Goal: Task Accomplishment & Management: Use online tool/utility

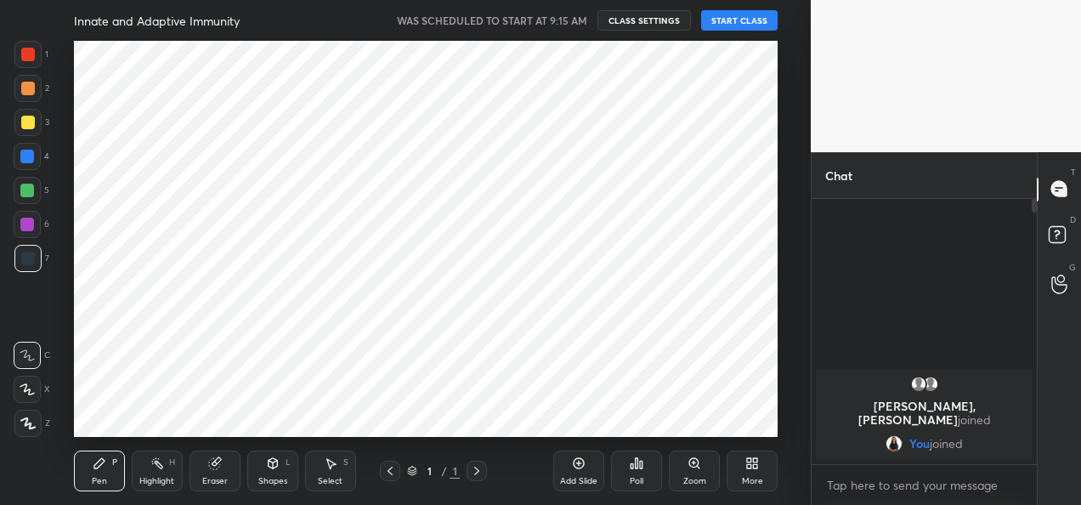
scroll to position [84602, 84255]
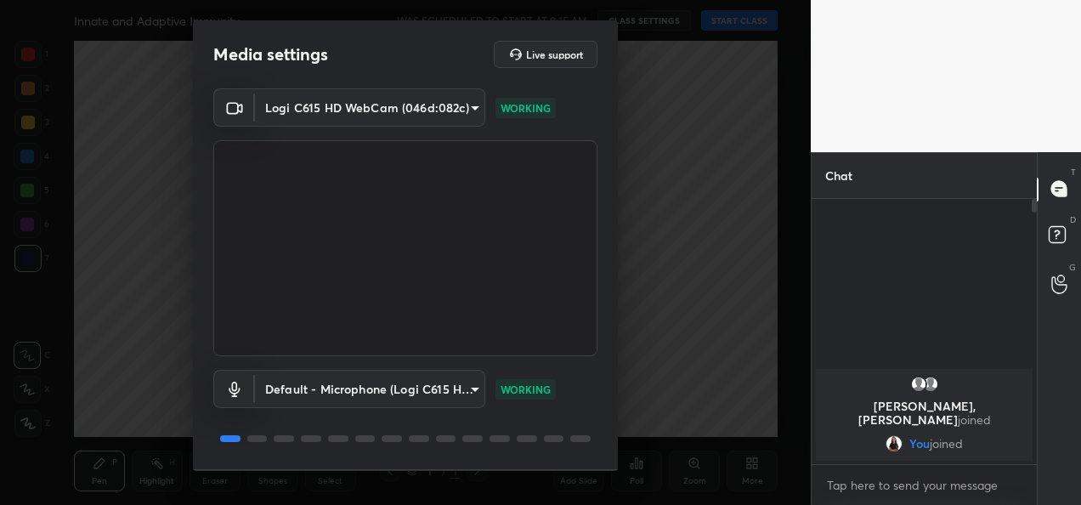
drag, startPoint x: 619, startPoint y: 229, endPoint x: 611, endPoint y: 330, distance: 100.6
click at [611, 330] on div "Media settings Live support Logi C615 HD WebCam (046d:082c) 9a60a891c99e43c4f3b…" at bounding box center [405, 252] width 811 height 505
drag, startPoint x: 618, startPoint y: 204, endPoint x: 613, endPoint y: 360, distance: 155.6
click at [613, 360] on div "Media settings Live support Logi C615 HD WebCam (046d:082c) 9a60a891c99e43c4f3b…" at bounding box center [405, 252] width 811 height 505
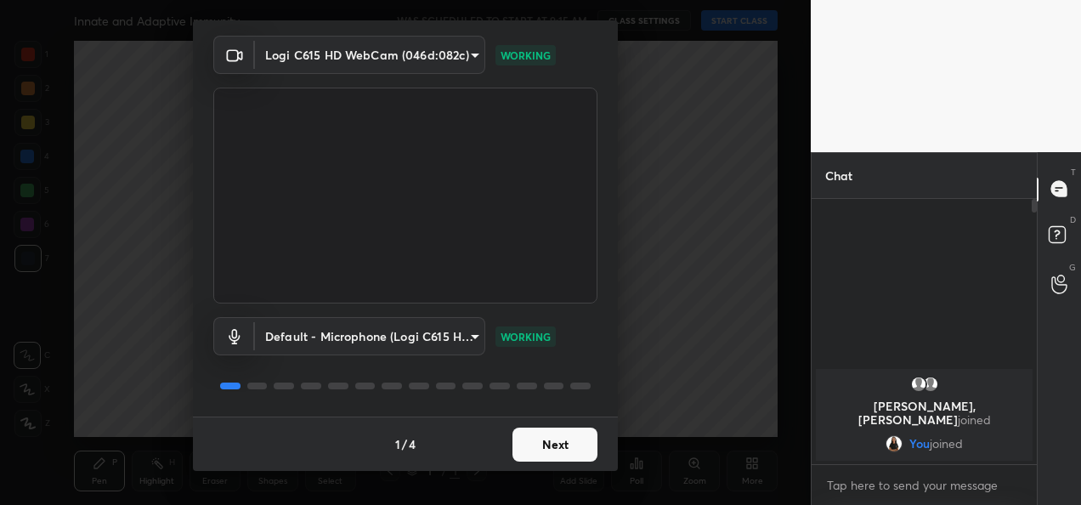
click at [564, 449] on button "Next" at bounding box center [555, 445] width 85 height 34
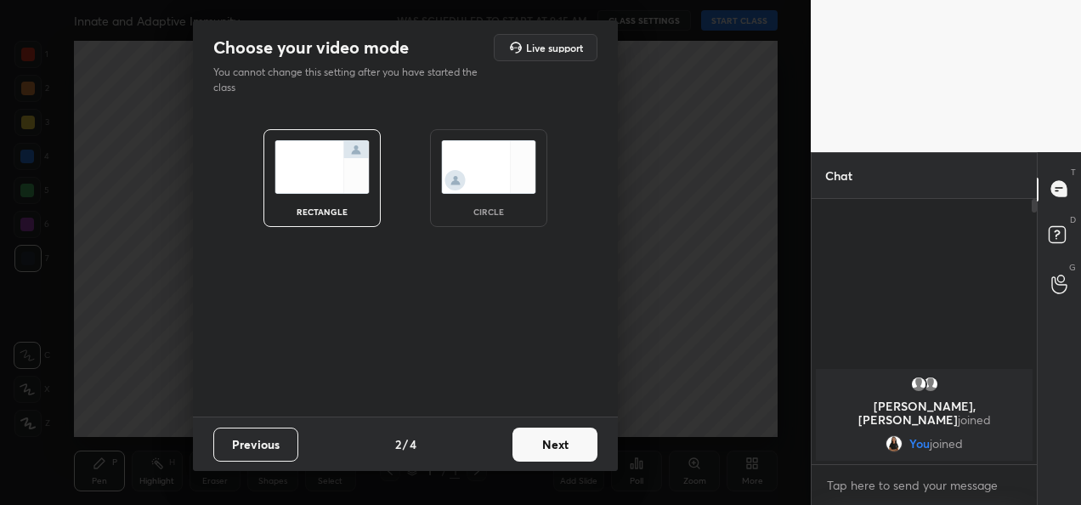
click at [564, 449] on button "Next" at bounding box center [555, 445] width 85 height 34
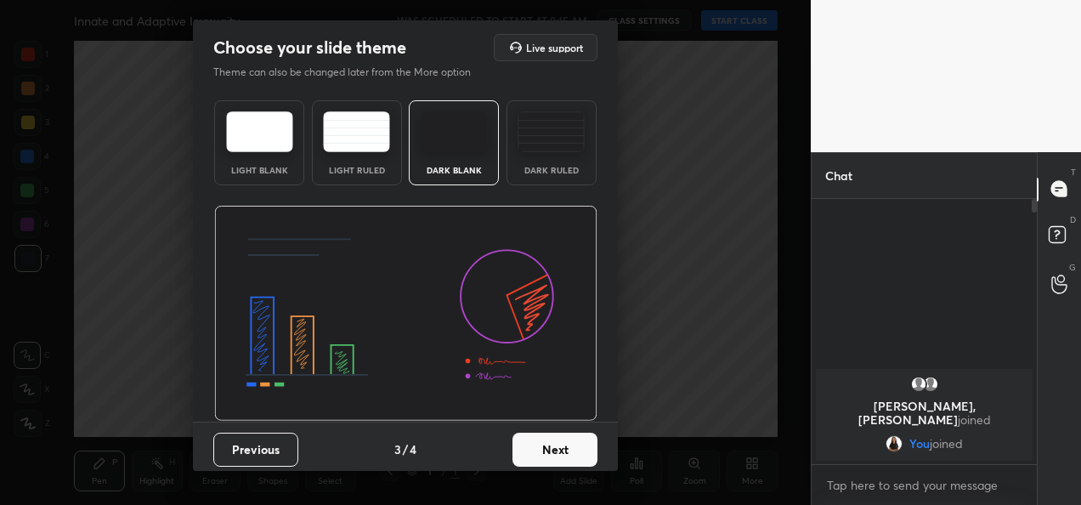
click at [564, 449] on button "Next" at bounding box center [555, 450] width 85 height 34
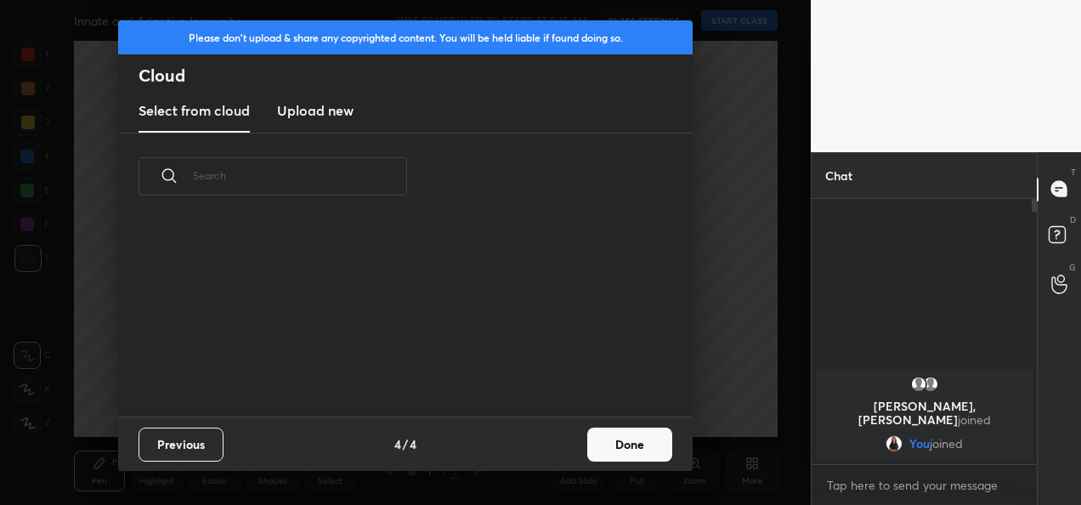
scroll to position [195, 546]
click at [620, 451] on button "Done" at bounding box center [629, 445] width 85 height 34
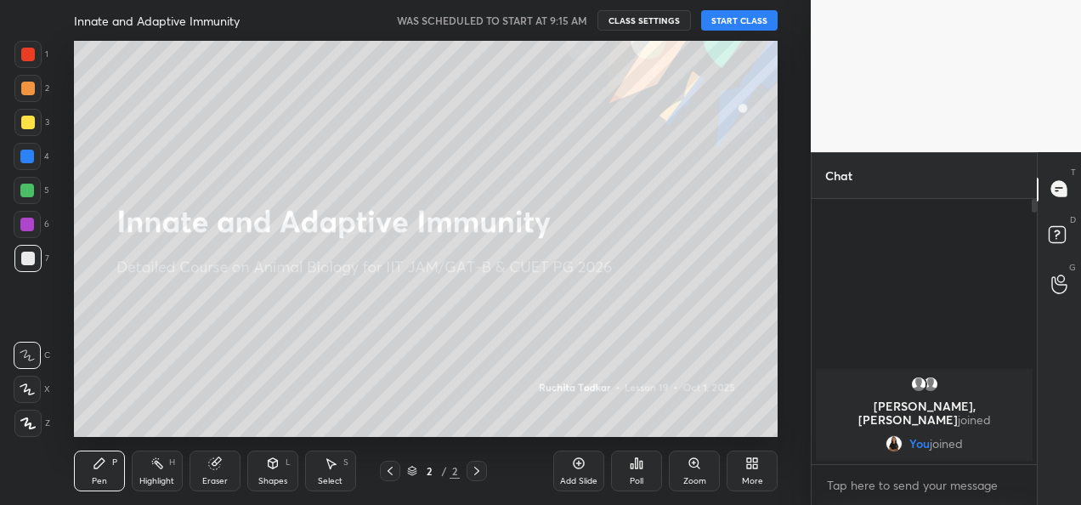
click at [746, 22] on button "START CLASS" at bounding box center [739, 20] width 76 height 20
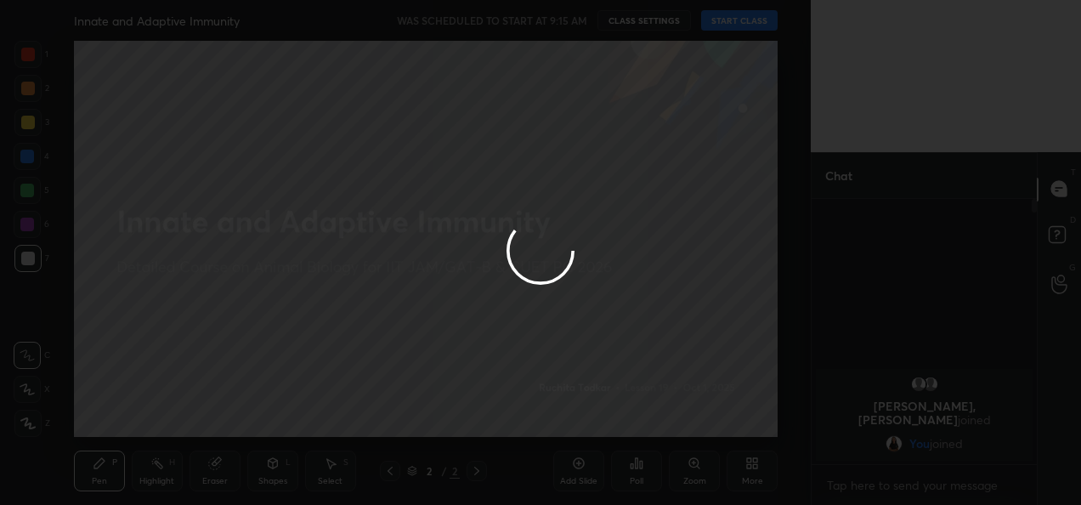
type textarea "x"
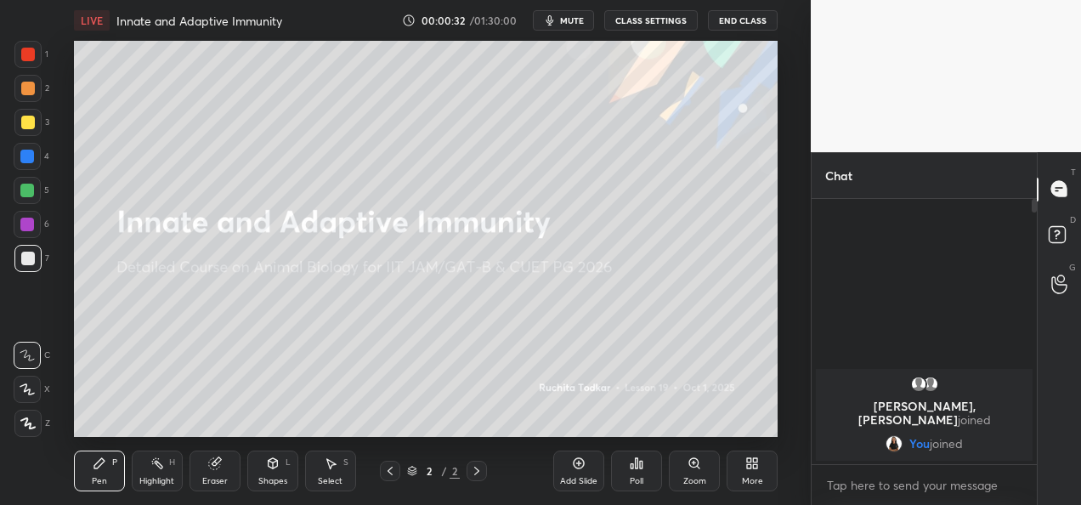
click at [661, 19] on button "CLASS SETTINGS" at bounding box center [650, 20] width 93 height 20
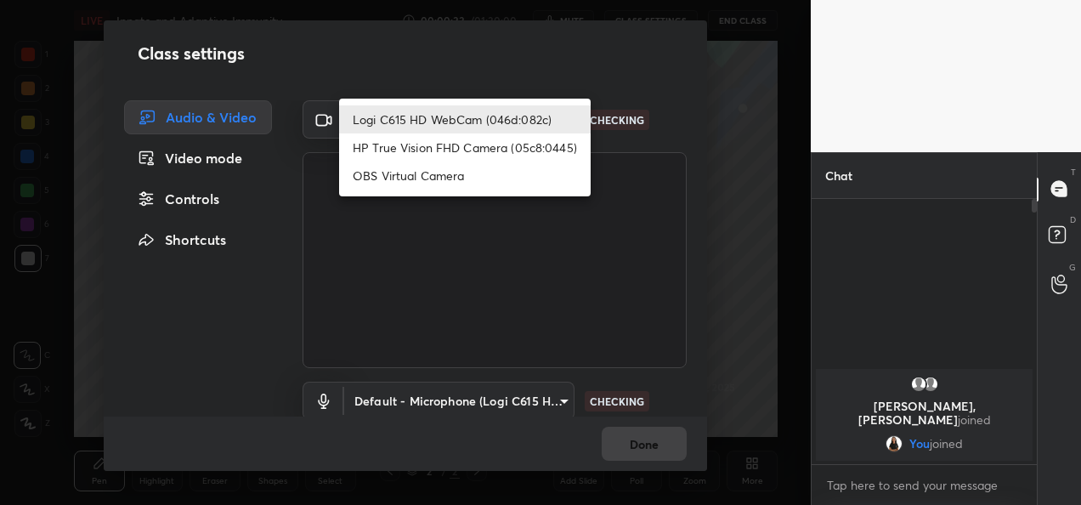
click at [543, 109] on body "1 2 3 4 5 6 7 C X Z C X Z E E Erase all H H LIVE Innate and Adaptive Immunity 0…" at bounding box center [540, 252] width 1081 height 505
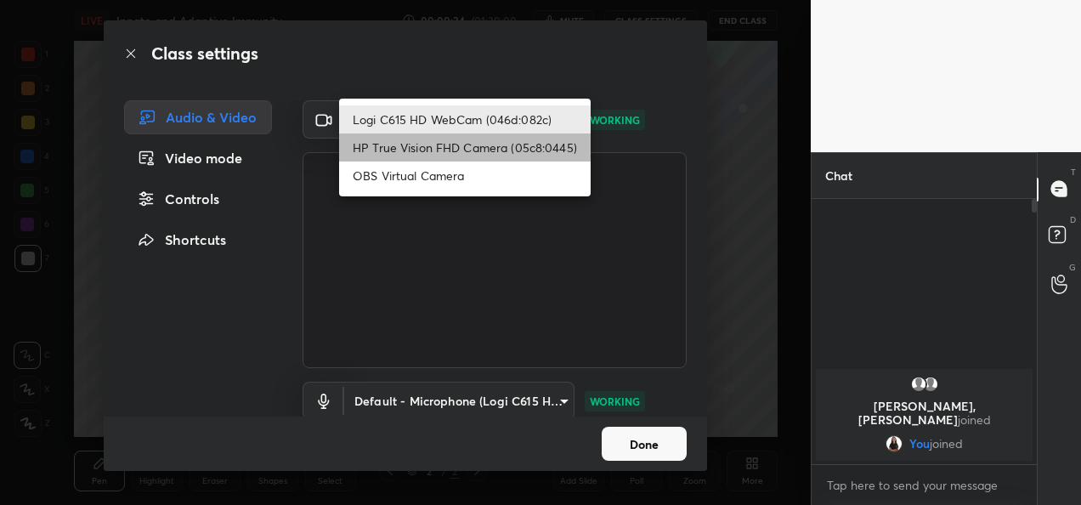
click at [505, 142] on li "HP True Vision FHD Camera (05c8:0445)" at bounding box center [465, 147] width 252 height 28
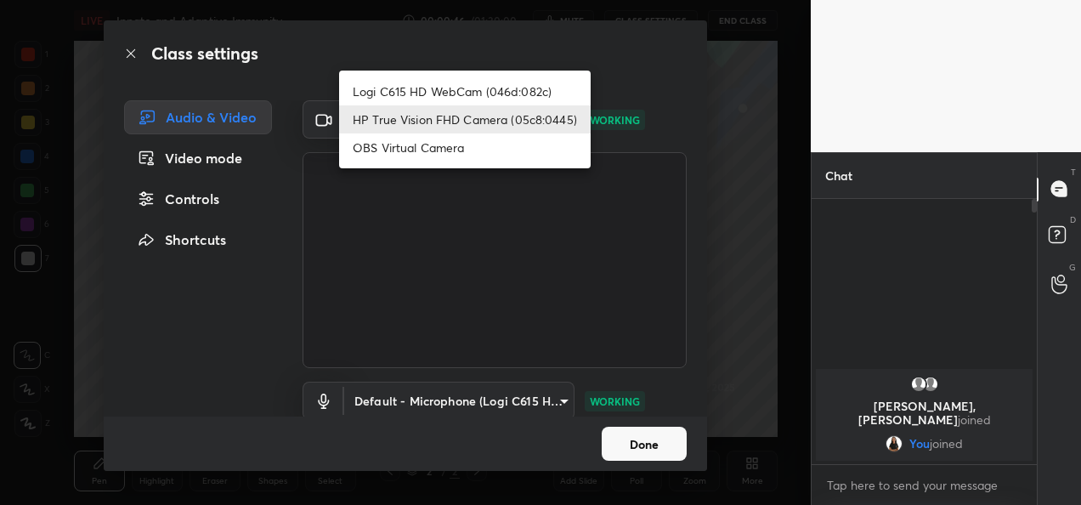
click at [498, 127] on body "1 2 3 4 5 6 7 C X Z C X Z E E Erase all H H LIVE Innate and Adaptive Immunity 0…" at bounding box center [540, 252] width 1081 height 505
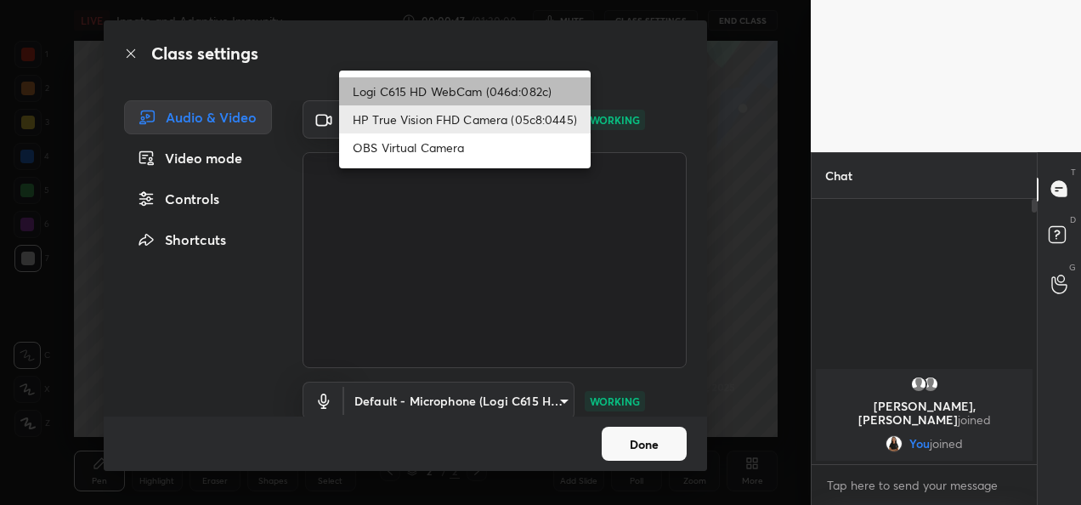
click at [476, 84] on li "Logi C615 HD WebCam (046d:082c)" at bounding box center [465, 91] width 252 height 28
type input "9a60a891c99e43c4f3b6c1c2af706b7568f7a8d24487825b1df04ecacc35332c"
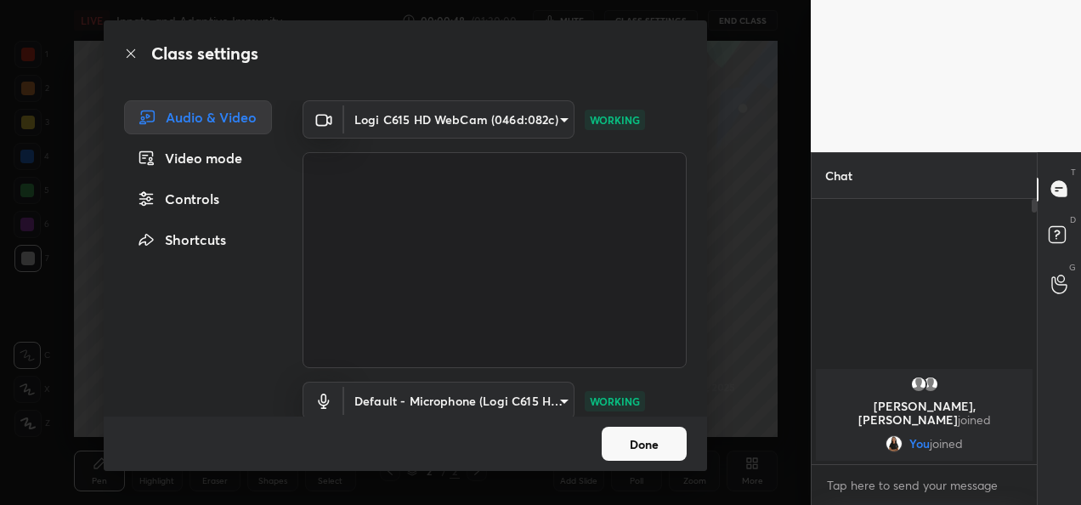
click at [630, 446] on button "Done" at bounding box center [644, 444] width 85 height 34
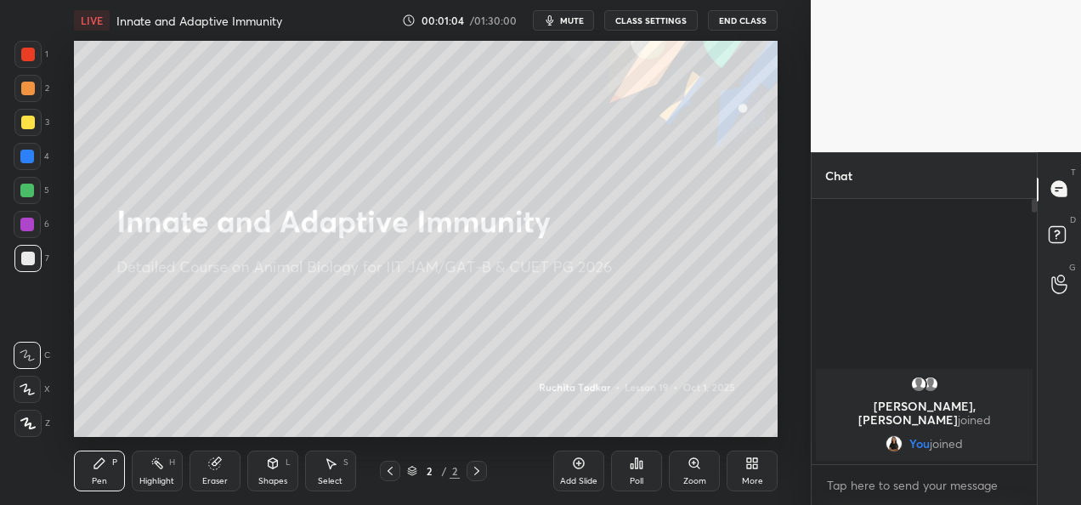
click at [763, 495] on div "Add Slide Poll Zoom More" at bounding box center [665, 470] width 224 height 95
click at [745, 483] on div "More" at bounding box center [752, 481] width 21 height 8
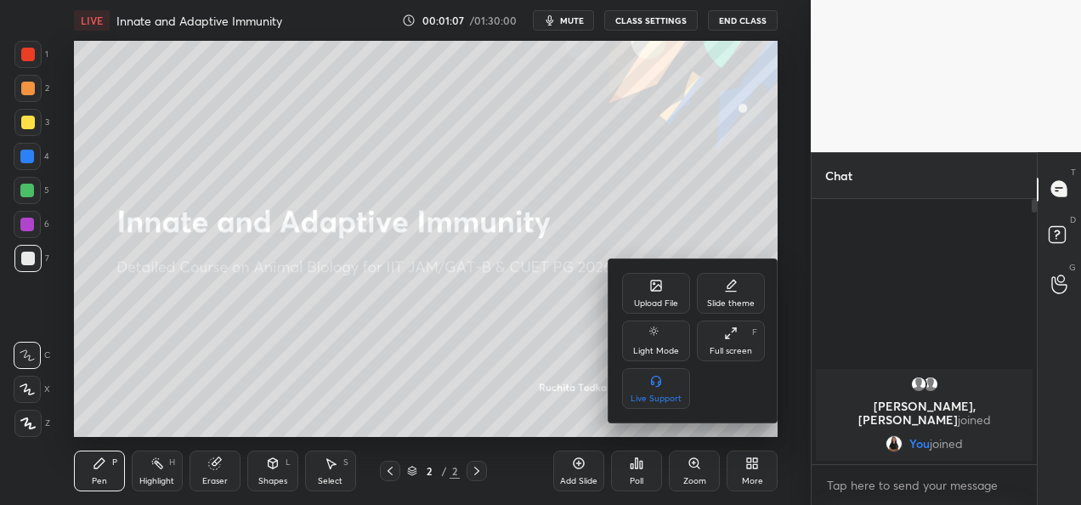
click at [655, 299] on div "Upload File" at bounding box center [656, 303] width 44 height 8
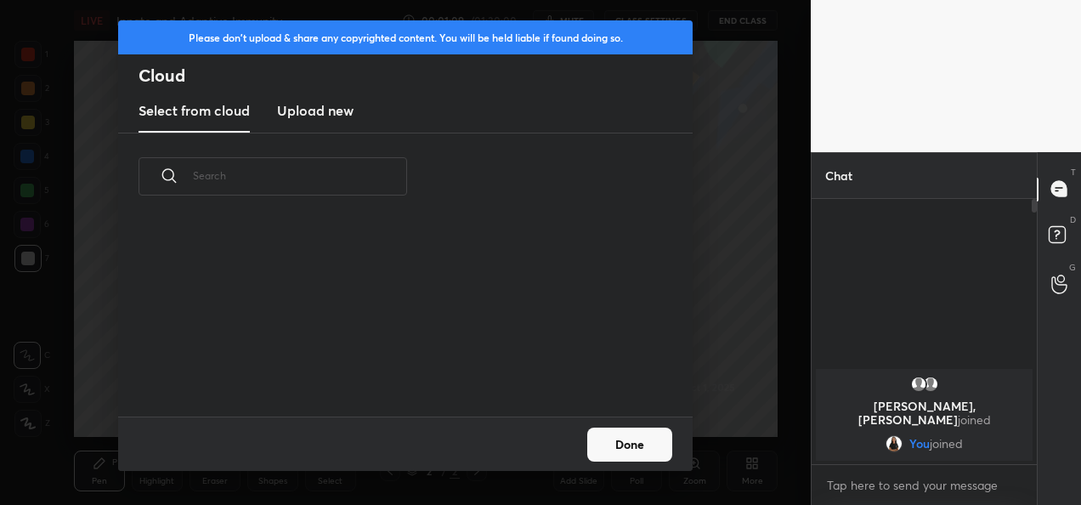
click at [337, 111] on h3 "Upload new" at bounding box center [315, 110] width 76 height 20
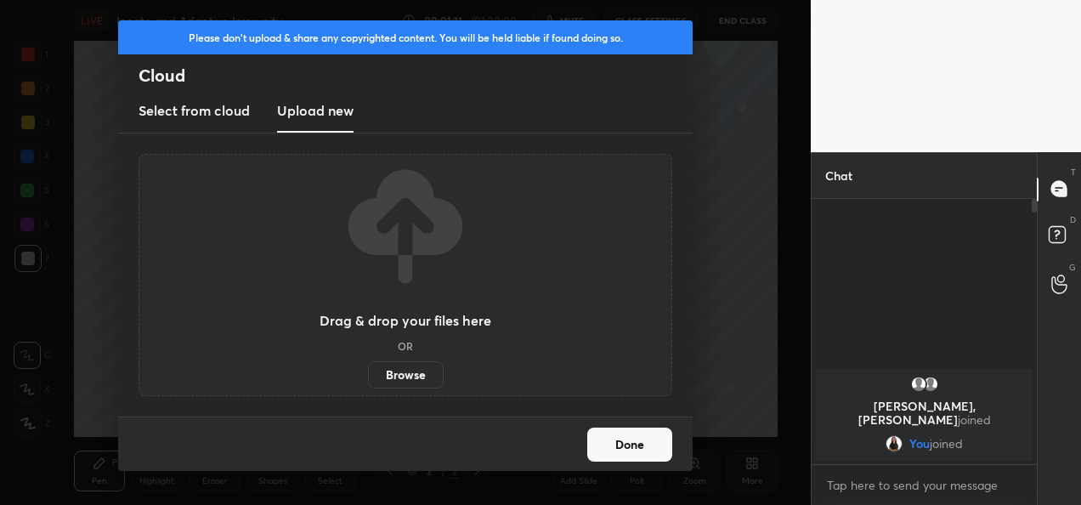
click at [388, 366] on label "Browse" at bounding box center [406, 374] width 76 height 27
click at [368, 366] on input "Browse" at bounding box center [368, 374] width 0 height 27
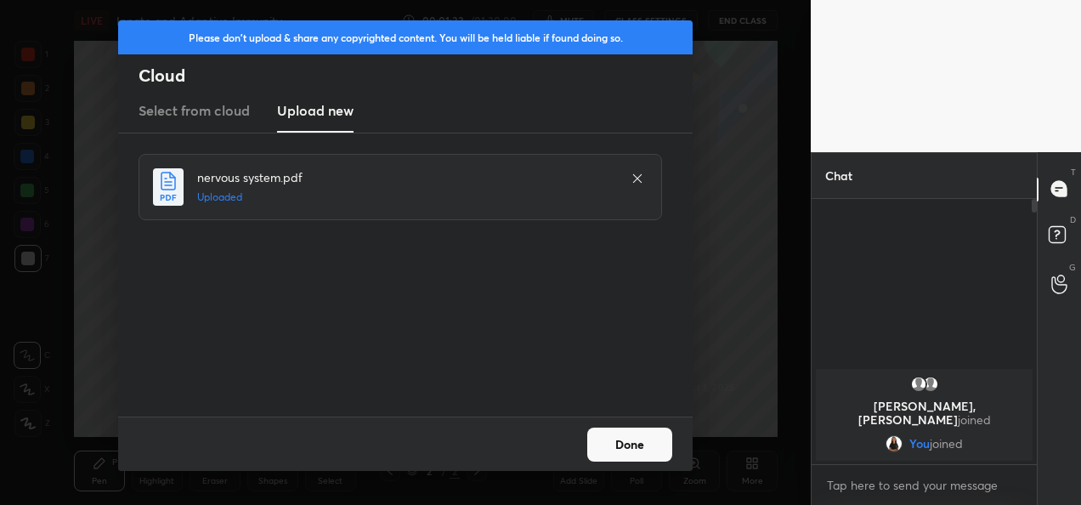
click at [622, 449] on button "Done" at bounding box center [629, 445] width 85 height 34
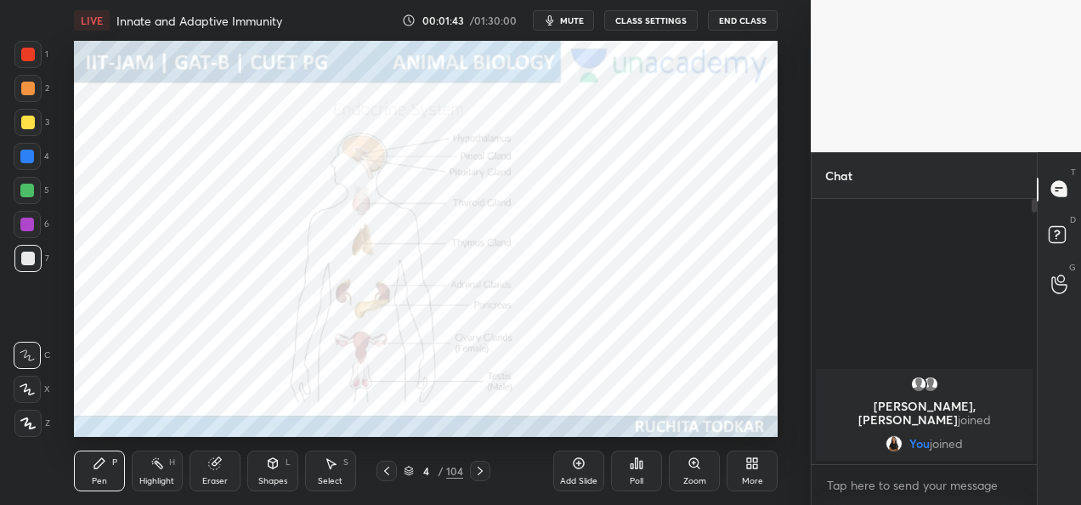
click at [31, 420] on icon at bounding box center [27, 423] width 15 height 12
click at [26, 59] on div at bounding box center [28, 55] width 14 height 14
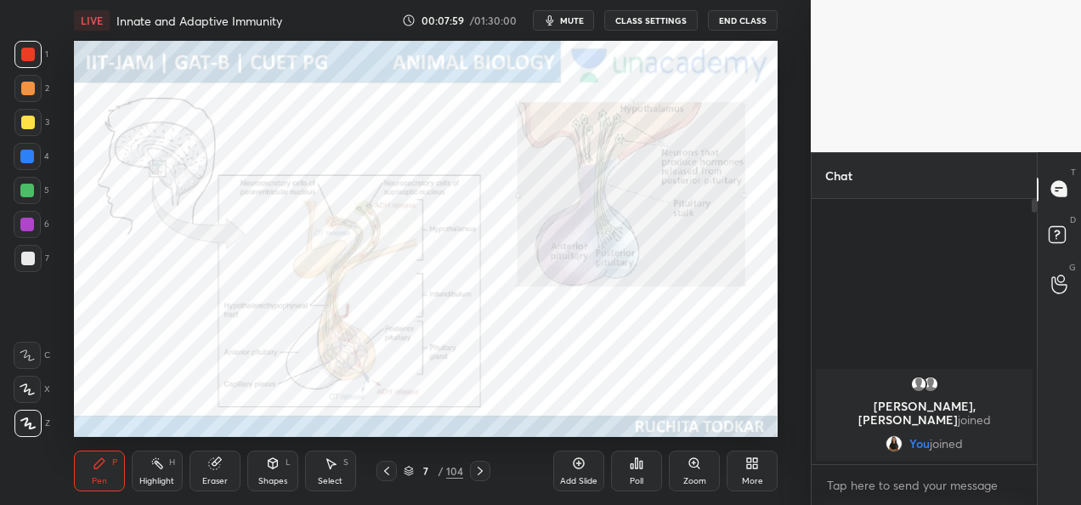
click at [21, 122] on div at bounding box center [28, 123] width 14 height 14
click at [28, 62] on div at bounding box center [27, 54] width 27 height 27
click at [37, 229] on div at bounding box center [27, 224] width 27 height 27
click at [659, 19] on button "CLASS SETTINGS" at bounding box center [650, 20] width 93 height 20
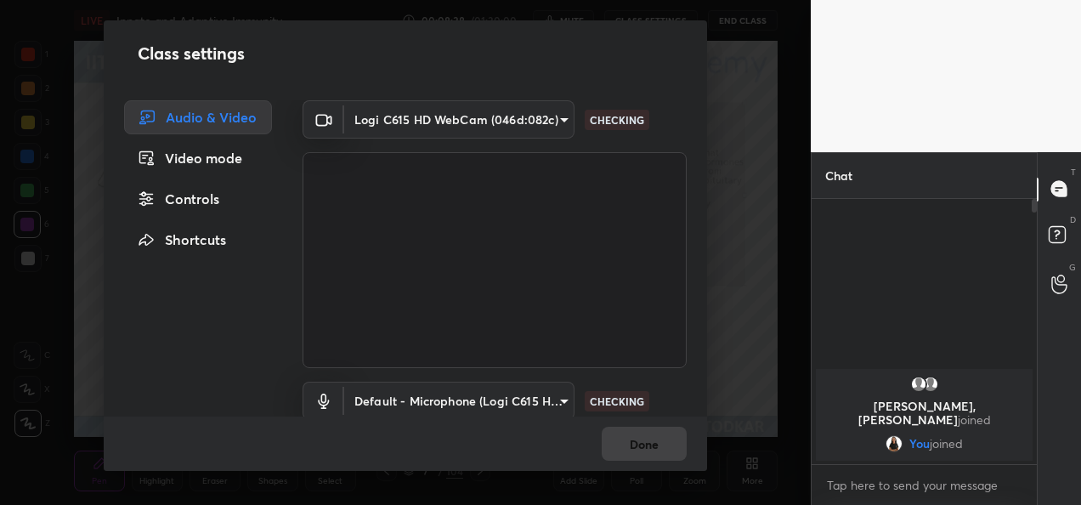
click at [501, 119] on body "1 2 3 4 5 6 7 C X Z C X Z E E Erase all H H LIVE Innate and Adaptive Immunity 0…" at bounding box center [540, 252] width 1081 height 505
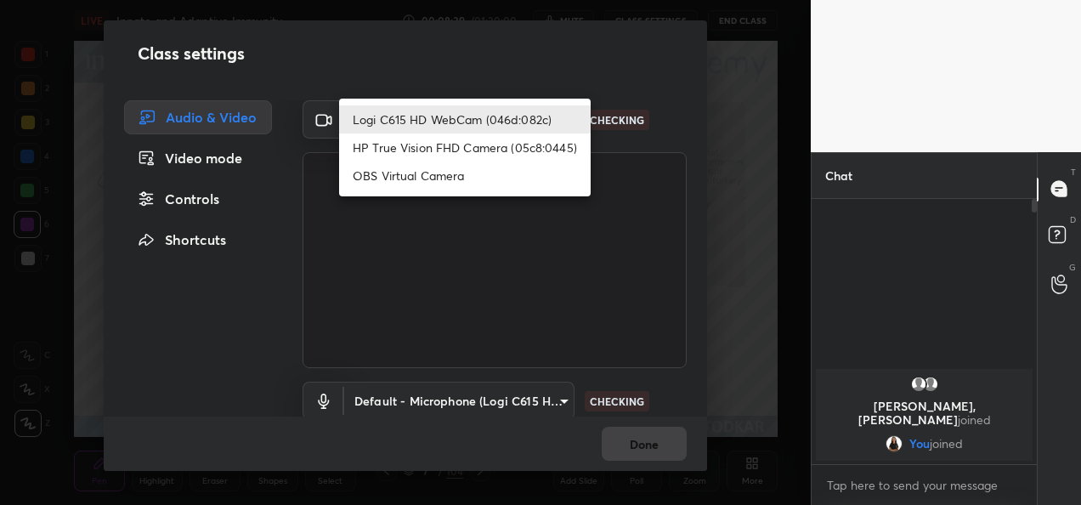
click at [450, 143] on li "HP True Vision FHD Camera (05c8:0445)" at bounding box center [465, 147] width 252 height 28
type input "bcf53276a89e7daf4ffafe53acaefef8a573b71029af250087ced6fea5ab325b"
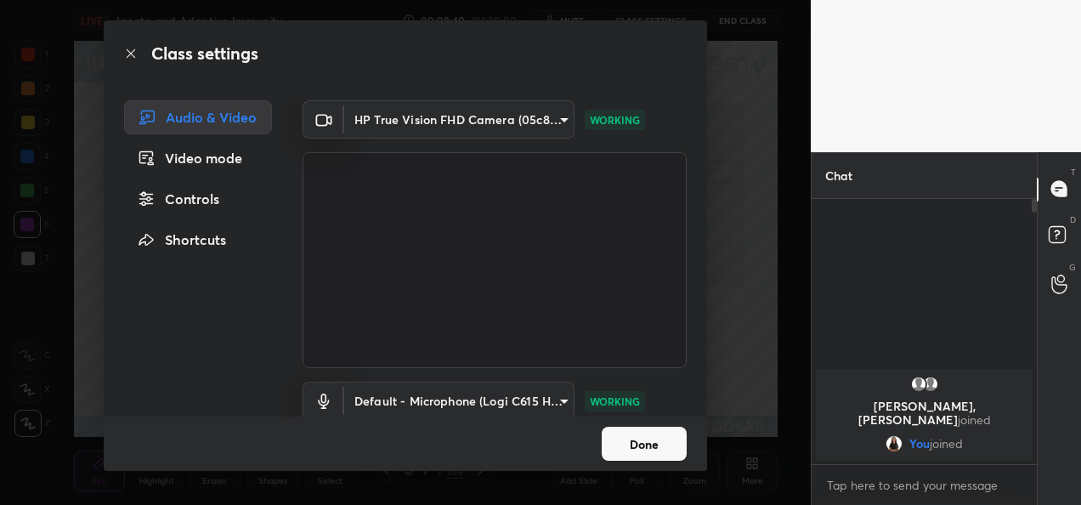
click at [670, 445] on button "Done" at bounding box center [644, 444] width 85 height 34
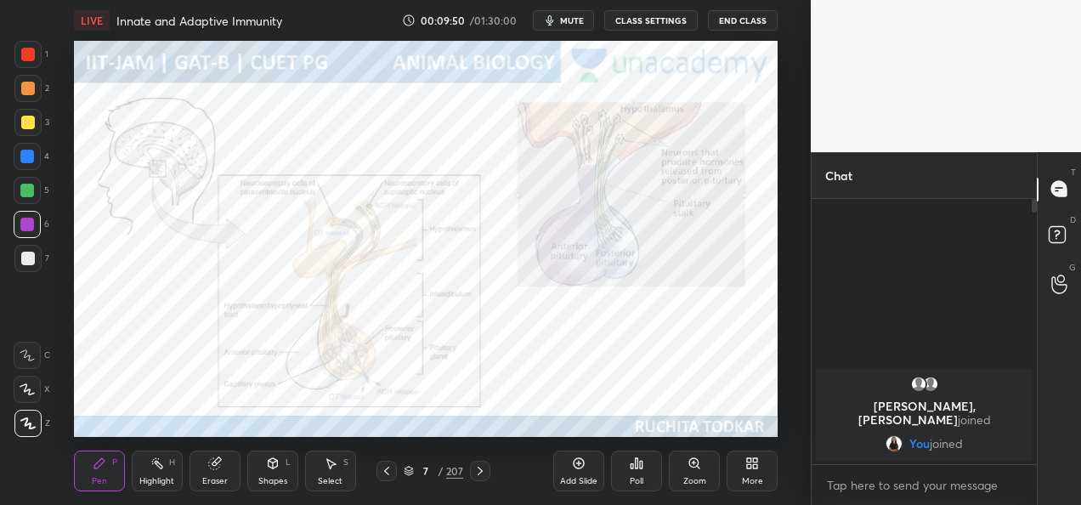
click at [626, 13] on button "CLASS SETTINGS" at bounding box center [650, 20] width 93 height 20
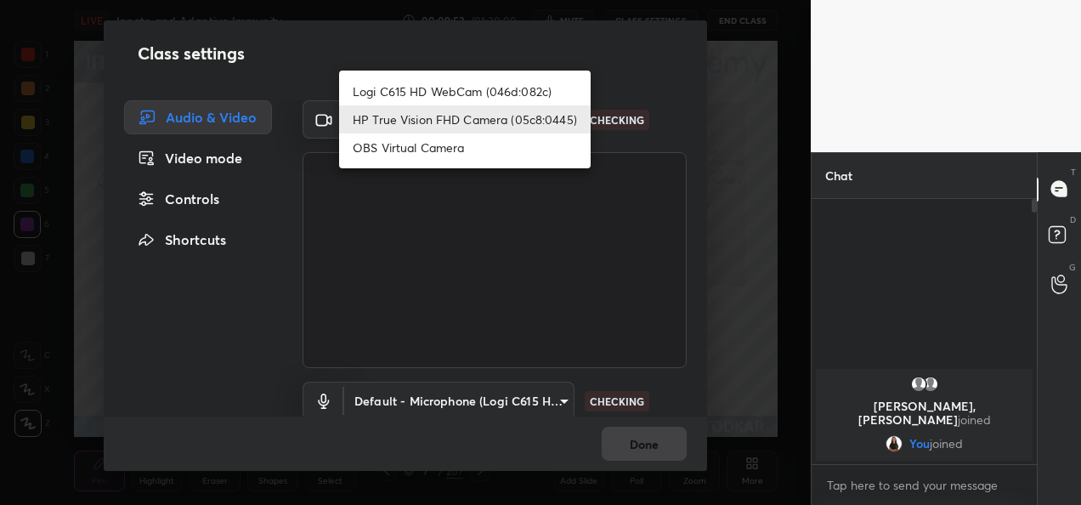
click at [522, 112] on body "1 2 3 4 5 6 7 C X Z C X Z E E Erase all H H LIVE Innate and Adaptive Immunity 0…" at bounding box center [540, 252] width 1081 height 505
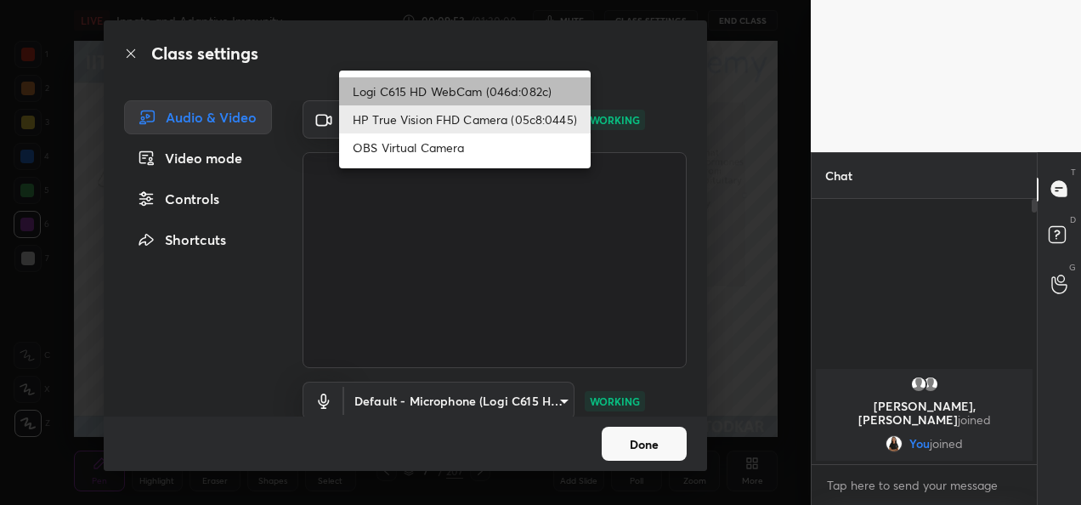
click at [473, 95] on li "Logi C615 HD WebCam (046d:082c)" at bounding box center [465, 91] width 252 height 28
type input "9a60a891c99e43c4f3b6c1c2af706b7568f7a8d24487825b1df04ecacc35332c"
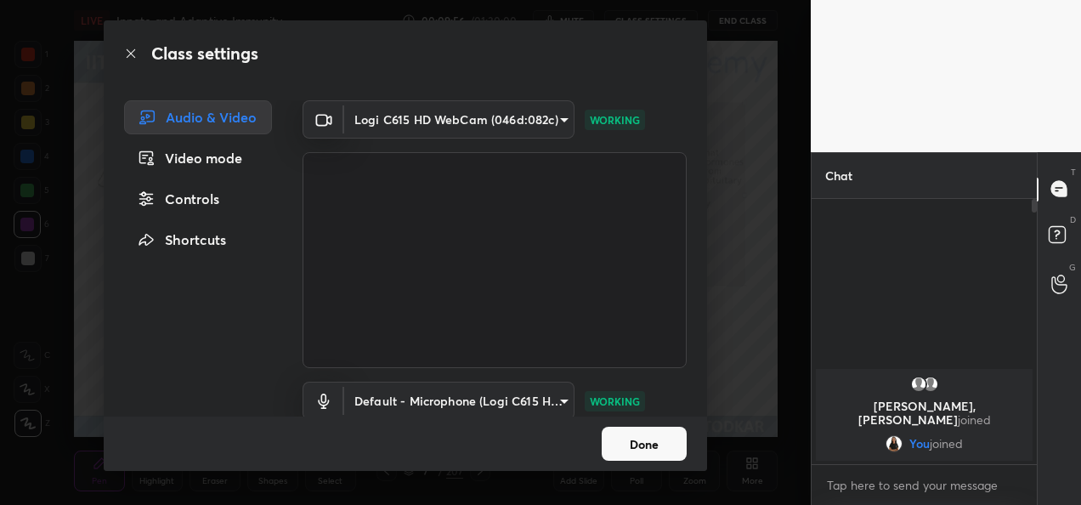
click at [642, 449] on button "Done" at bounding box center [644, 444] width 85 height 34
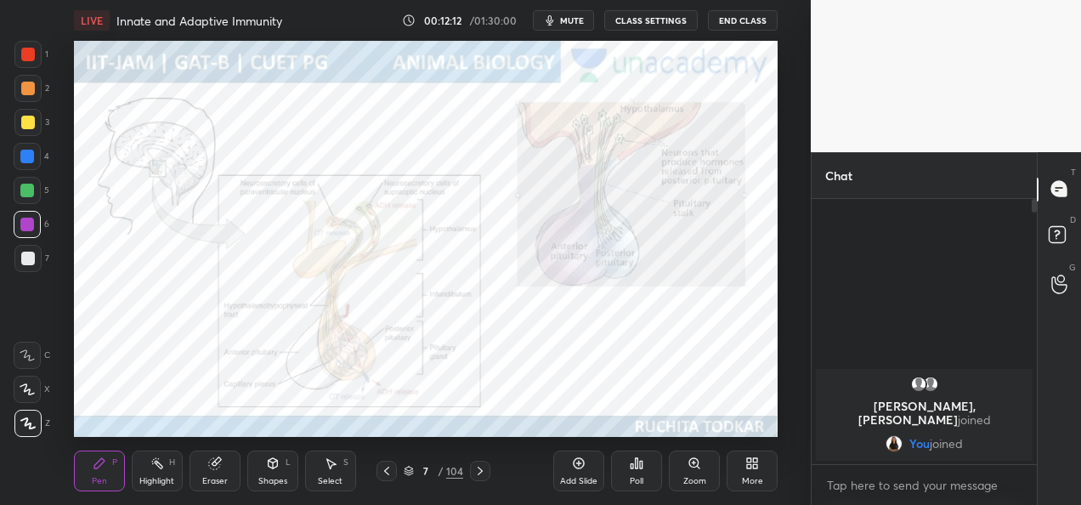
click at [699, 478] on div "Zoom" at bounding box center [694, 481] width 23 height 8
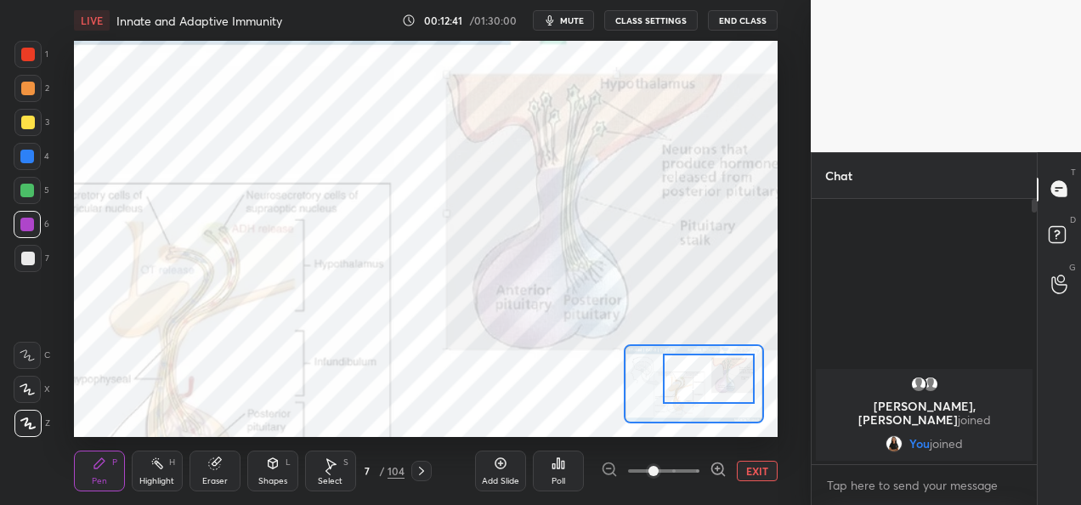
click at [30, 61] on div at bounding box center [27, 54] width 27 height 27
click at [213, 485] on div "Eraser" at bounding box center [214, 481] width 25 height 8
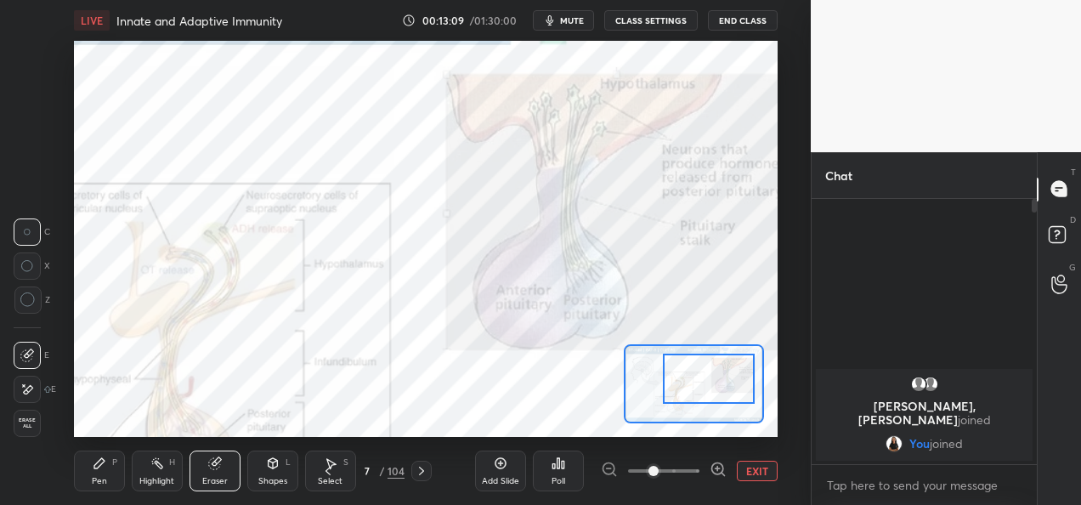
click at [99, 484] on div "Pen" at bounding box center [99, 481] width 15 height 8
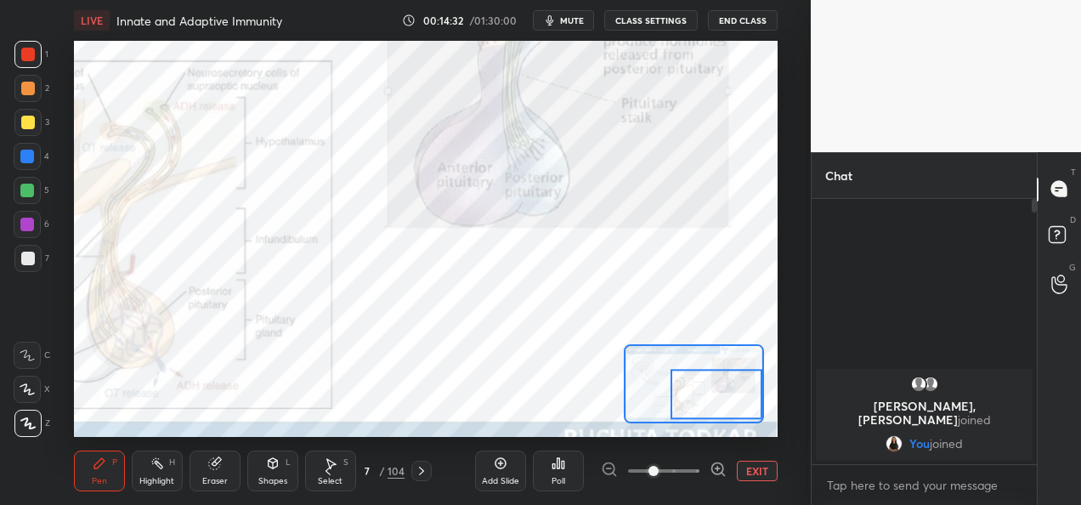
click at [759, 468] on button "EXIT" at bounding box center [757, 471] width 41 height 20
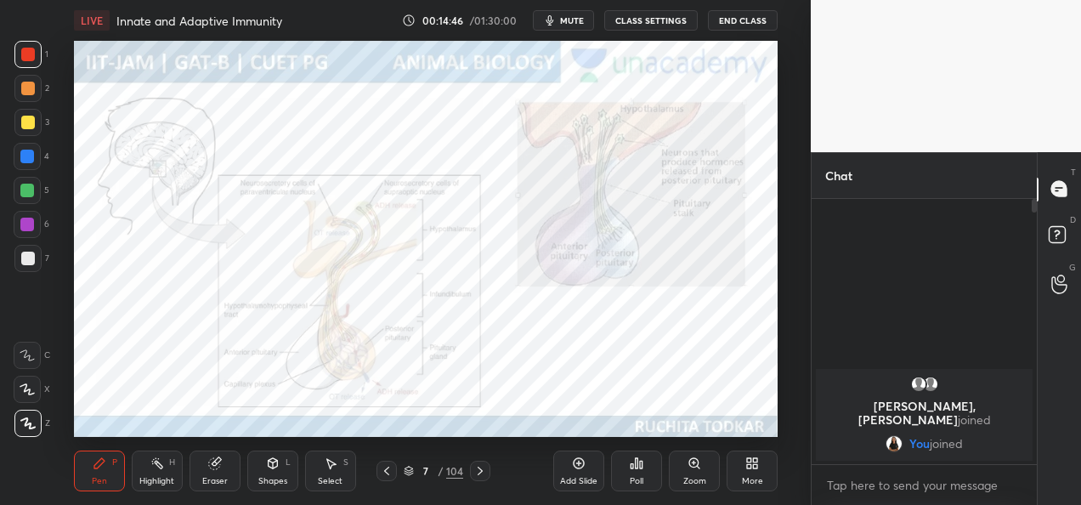
click at [699, 466] on icon at bounding box center [695, 463] width 14 height 14
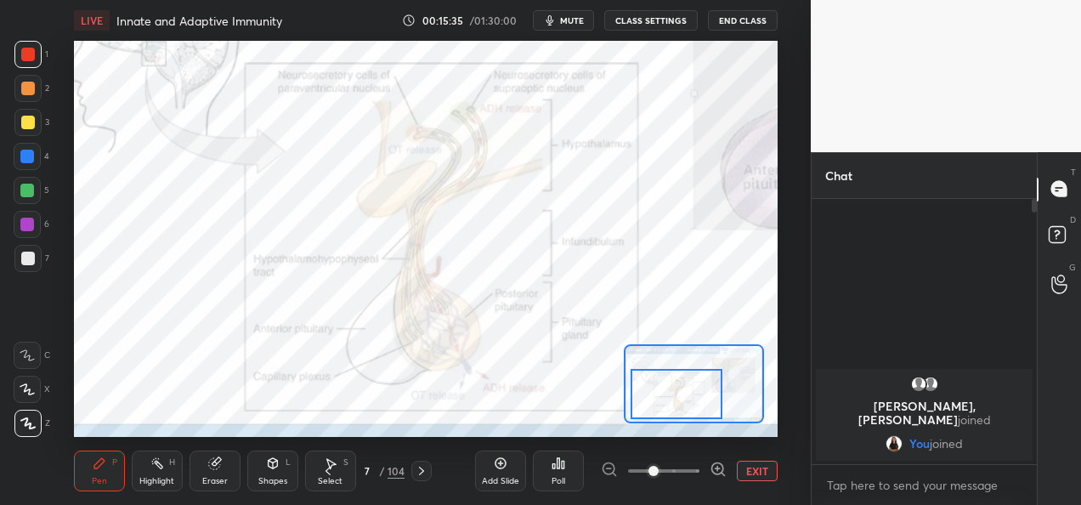
click at [714, 379] on div at bounding box center [677, 394] width 92 height 50
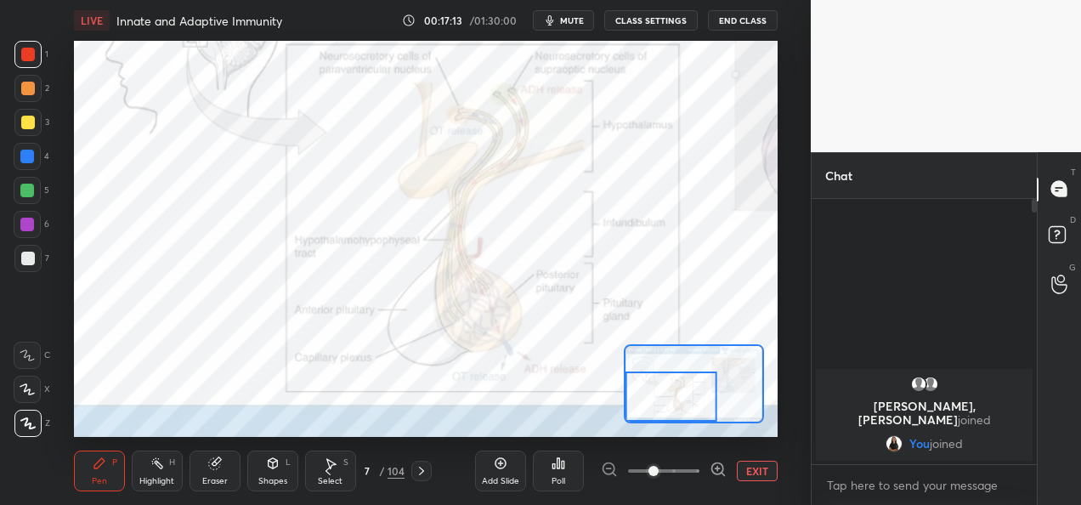
click at [760, 472] on button "EXIT" at bounding box center [757, 471] width 41 height 20
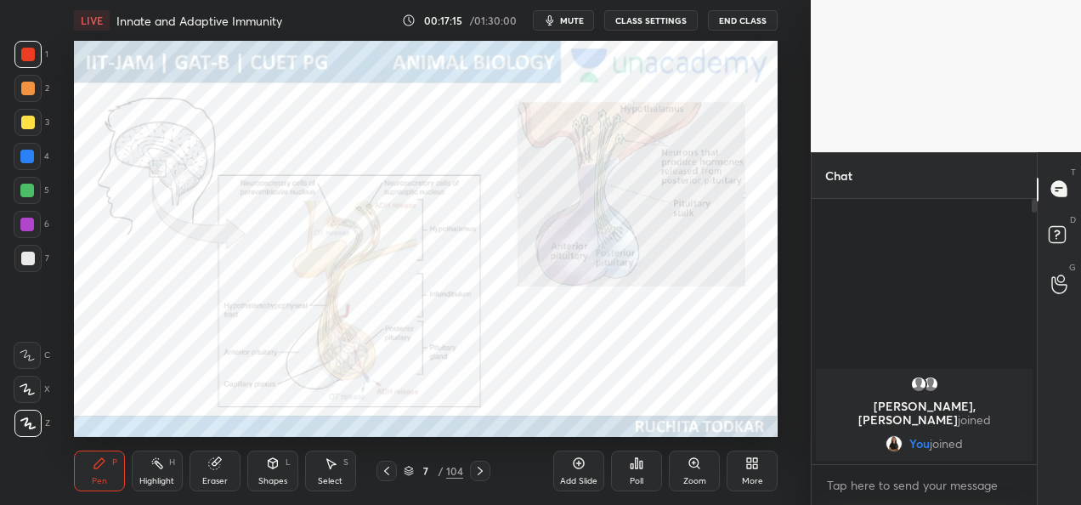
click at [485, 474] on icon at bounding box center [480, 471] width 14 height 14
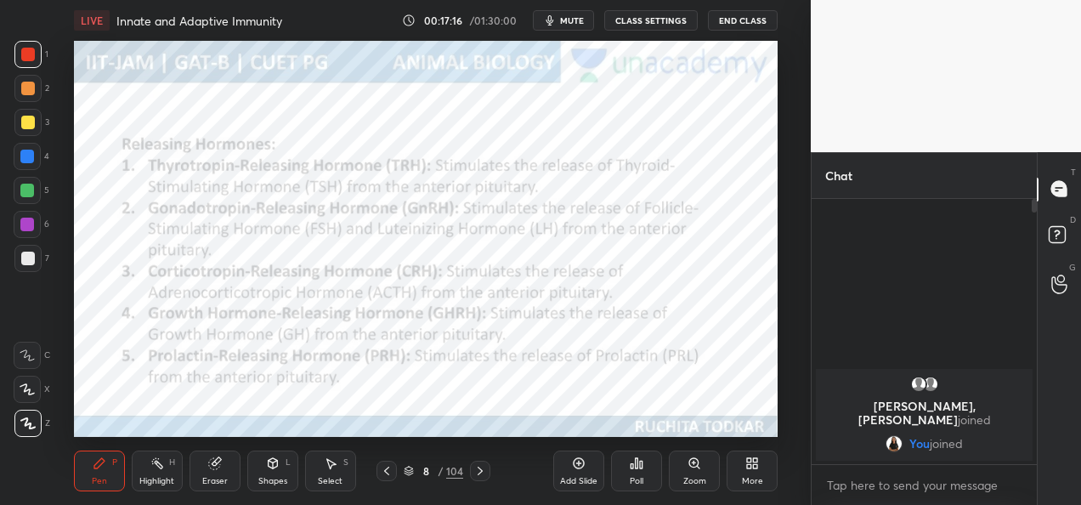
click at [486, 463] on div at bounding box center [480, 471] width 20 height 20
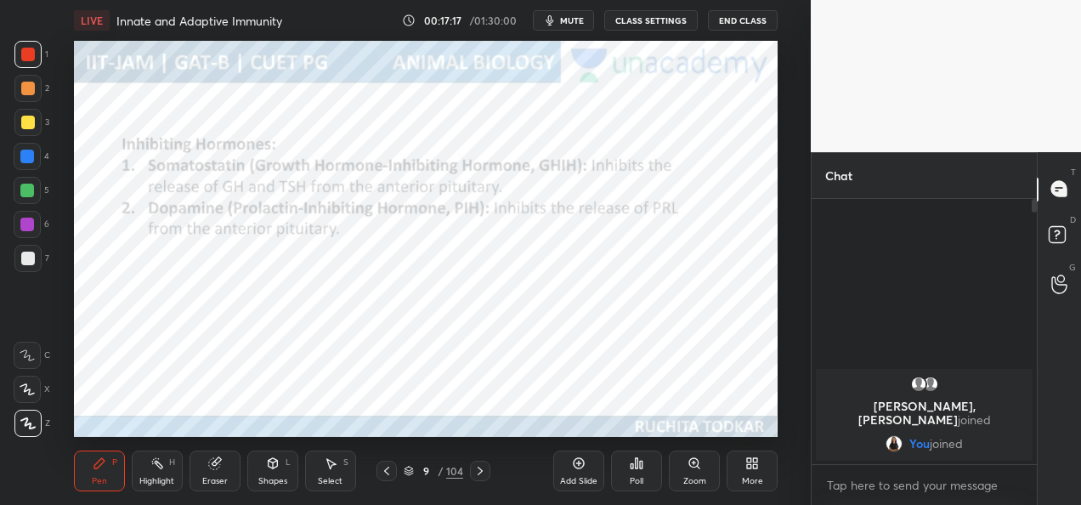
click at [481, 467] on icon at bounding box center [480, 471] width 14 height 14
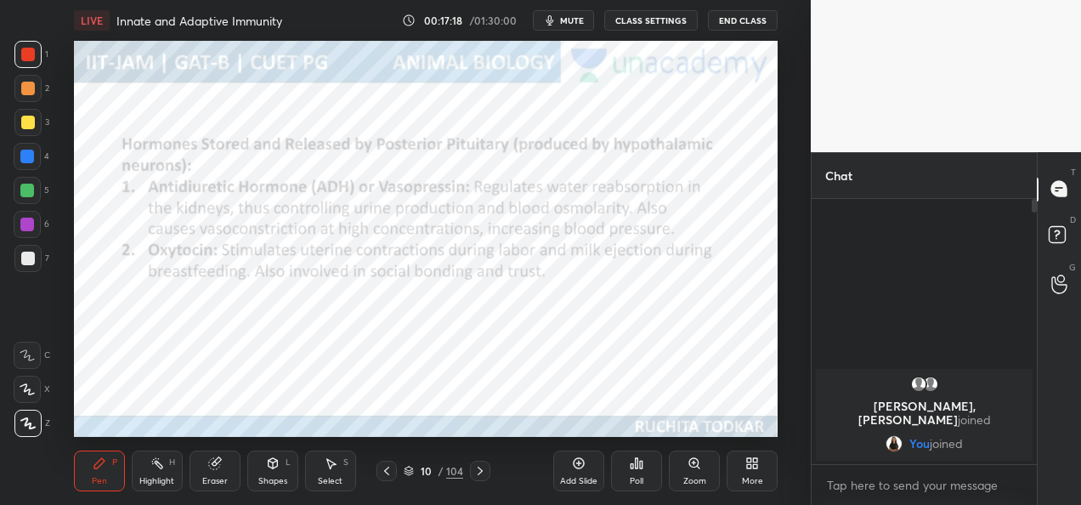
click at [389, 474] on icon at bounding box center [387, 471] width 14 height 14
click at [388, 476] on icon at bounding box center [387, 471] width 14 height 14
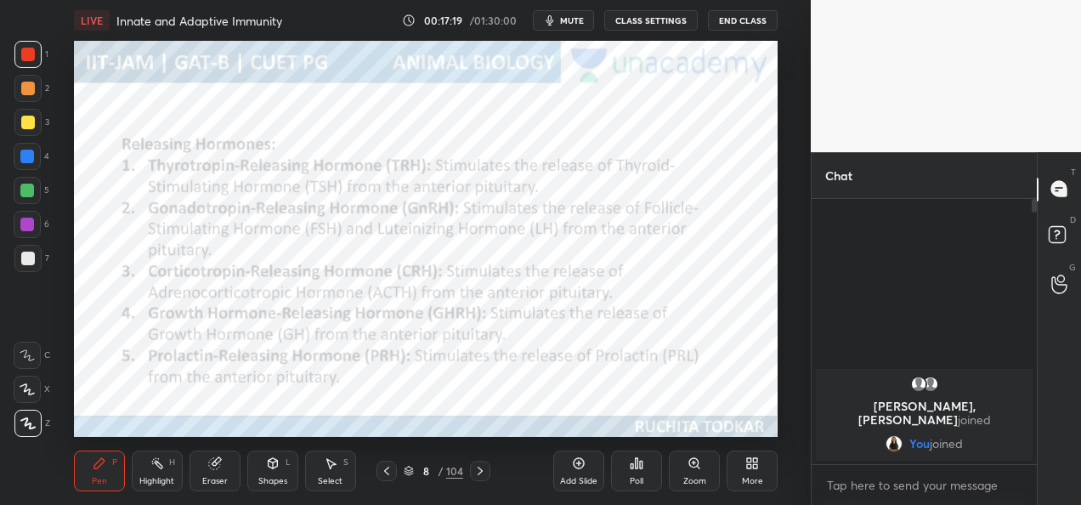
click at [384, 474] on icon at bounding box center [387, 471] width 14 height 14
click at [571, 472] on div "Add Slide" at bounding box center [578, 470] width 51 height 41
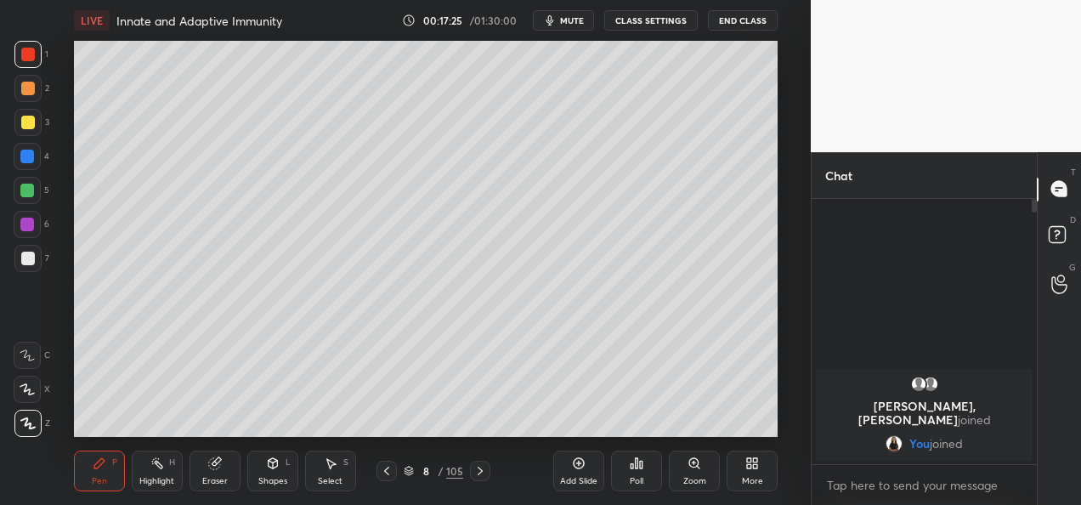
click at [24, 127] on div at bounding box center [28, 123] width 14 height 14
click at [36, 59] on div at bounding box center [27, 54] width 27 height 27
click at [27, 124] on div at bounding box center [28, 123] width 14 height 14
click at [21, 119] on div at bounding box center [28, 123] width 14 height 14
click at [31, 59] on div at bounding box center [28, 55] width 14 height 14
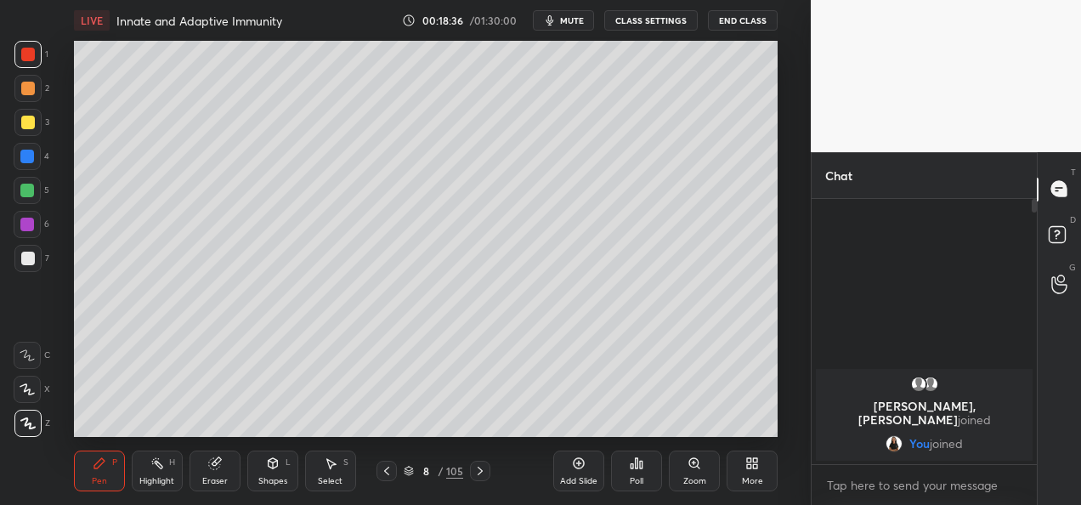
click at [29, 120] on div at bounding box center [28, 123] width 14 height 14
click at [22, 57] on div at bounding box center [28, 55] width 14 height 14
click at [28, 121] on div at bounding box center [28, 123] width 14 height 14
click at [24, 54] on div at bounding box center [28, 55] width 14 height 14
click at [26, 130] on div at bounding box center [27, 122] width 27 height 27
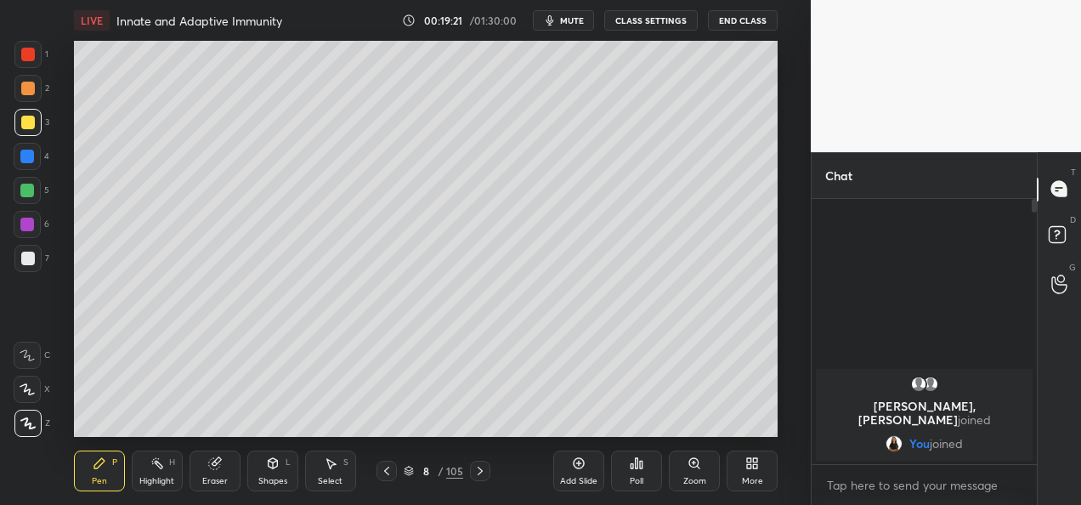
click at [27, 56] on div at bounding box center [28, 55] width 14 height 14
click at [27, 126] on div at bounding box center [28, 123] width 14 height 14
click at [29, 58] on div at bounding box center [28, 55] width 14 height 14
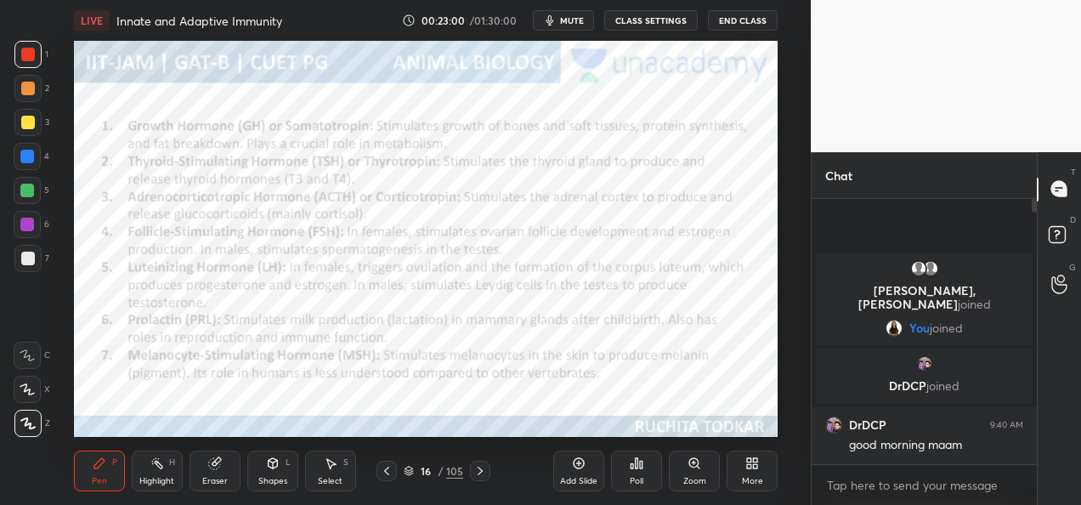
click at [486, 468] on icon at bounding box center [480, 471] width 14 height 14
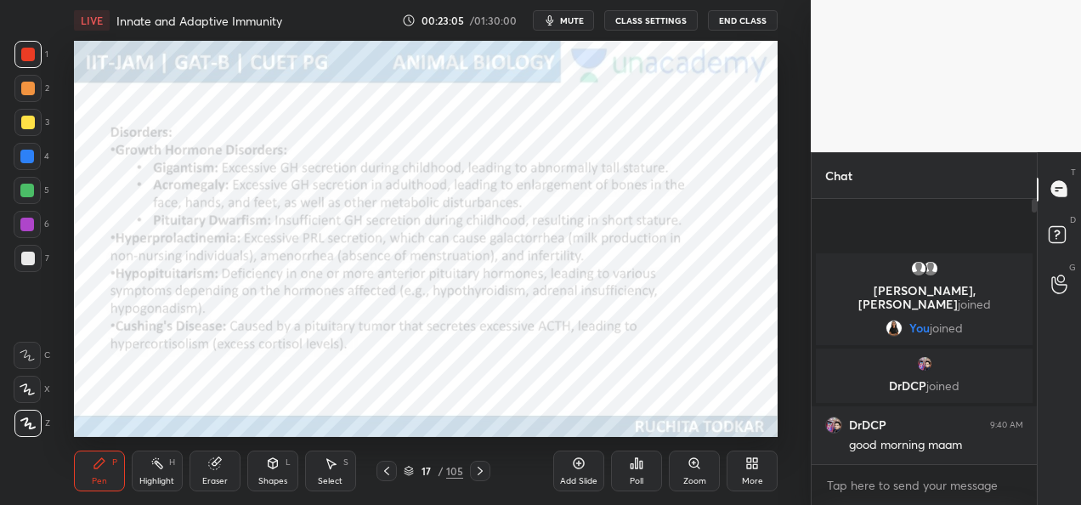
click at [384, 478] on div at bounding box center [387, 471] width 20 height 20
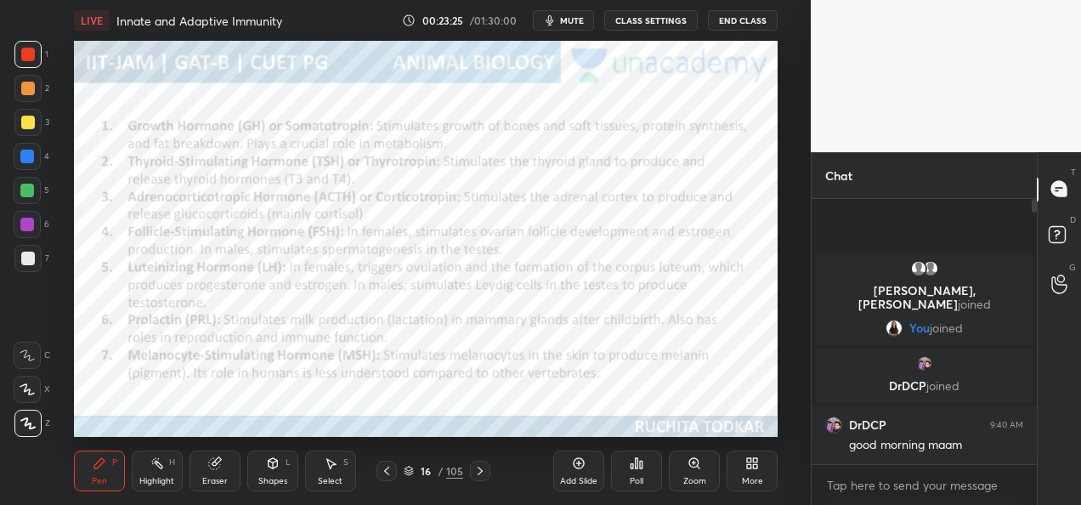
click at [481, 471] on icon at bounding box center [480, 471] width 5 height 8
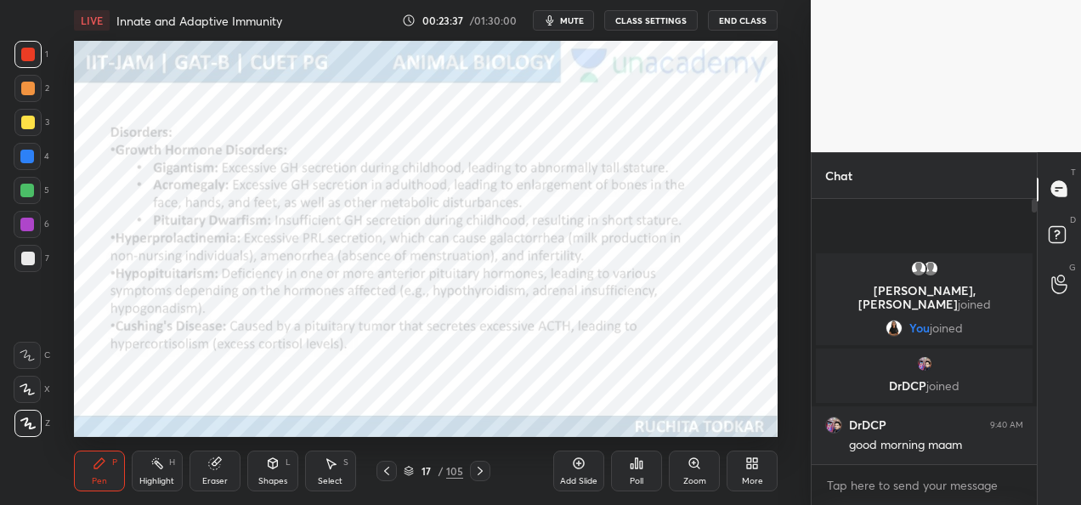
click at [387, 473] on icon at bounding box center [386, 471] width 5 height 8
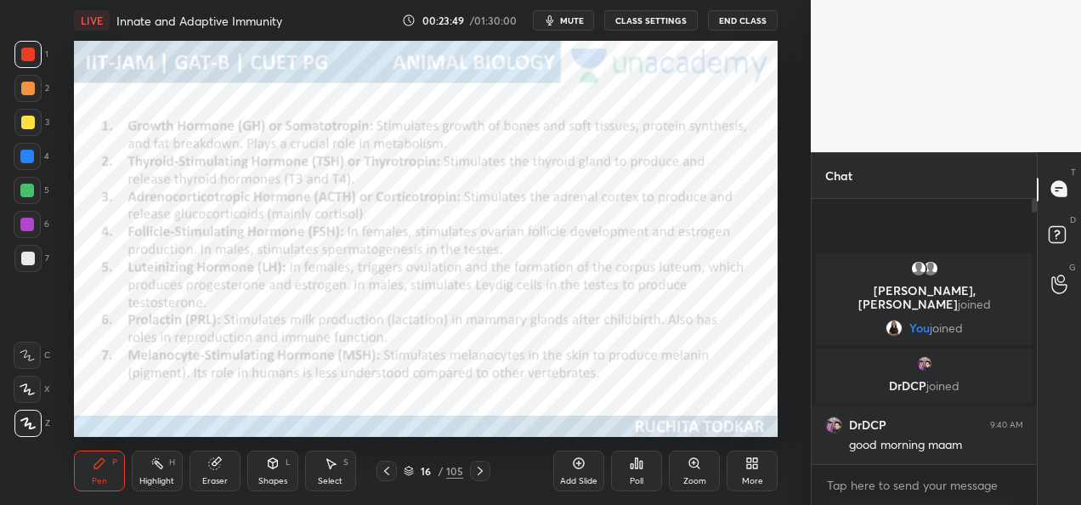
click at [479, 467] on icon at bounding box center [480, 471] width 5 height 8
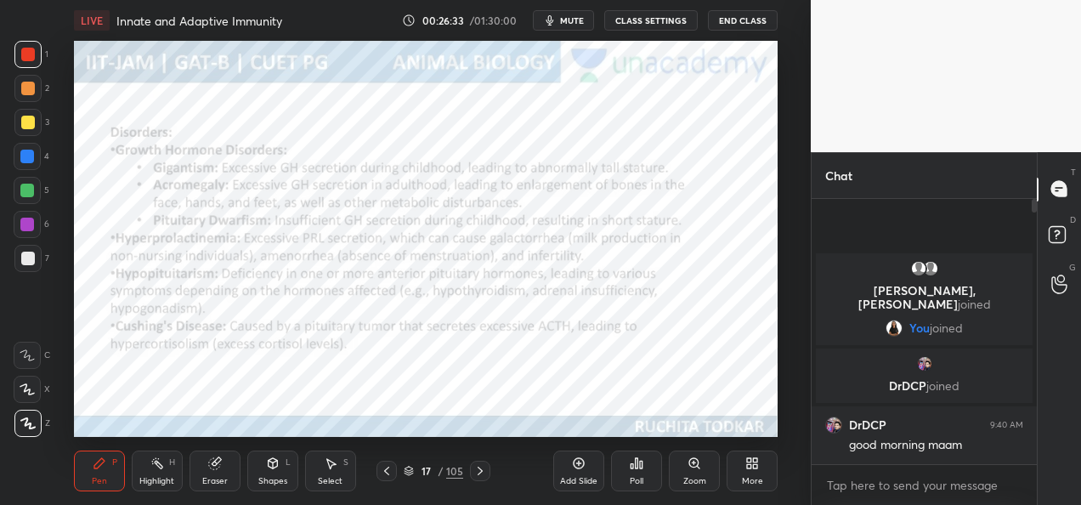
click at [384, 474] on icon at bounding box center [387, 471] width 14 height 14
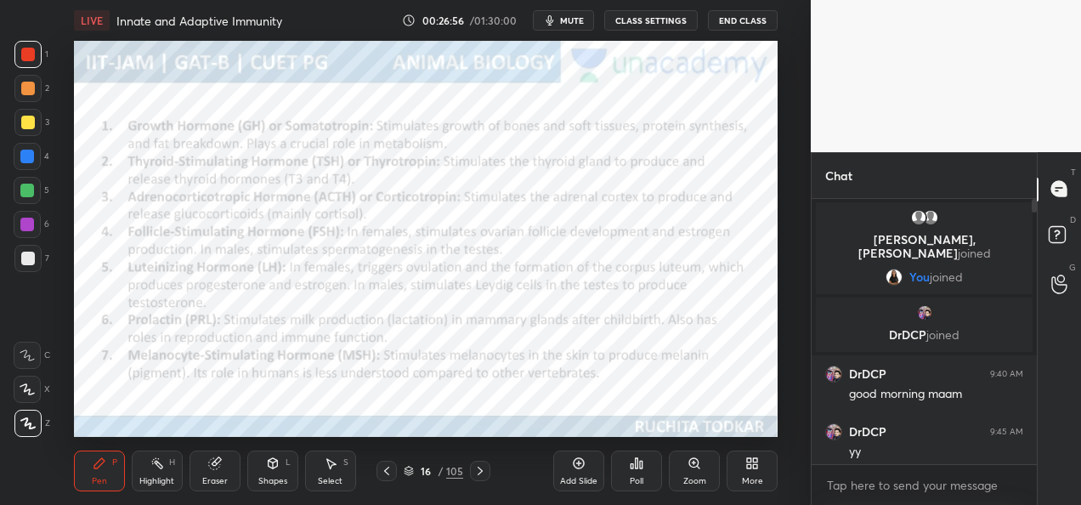
click at [476, 477] on icon at bounding box center [480, 471] width 14 height 14
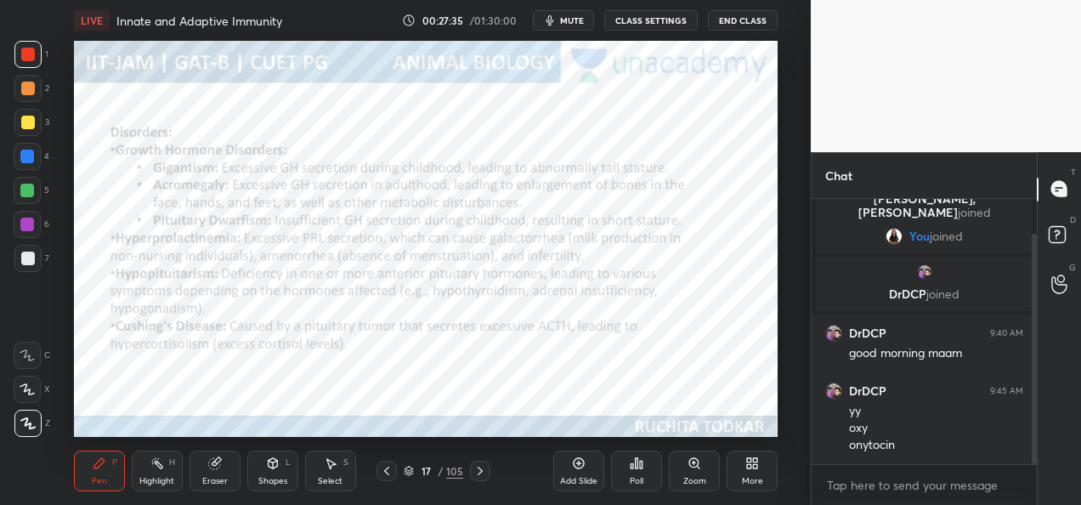
scroll to position [99, 0]
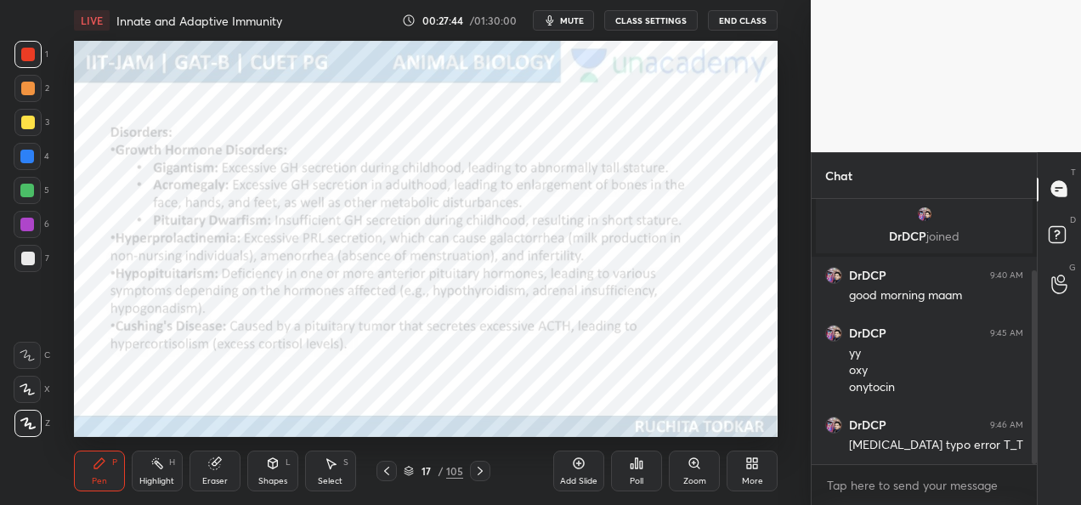
click at [390, 473] on icon at bounding box center [387, 471] width 14 height 14
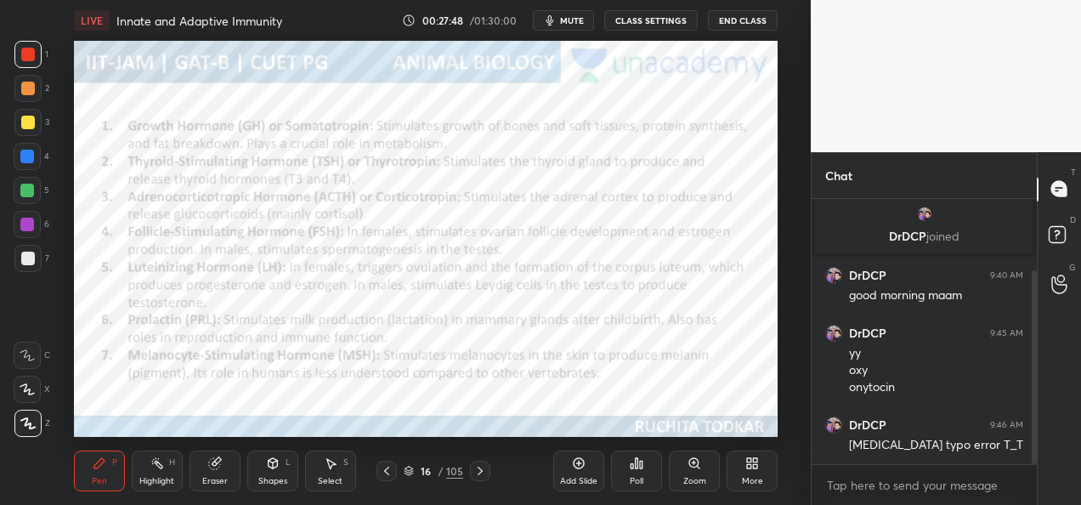
click at [486, 471] on icon at bounding box center [480, 471] width 14 height 14
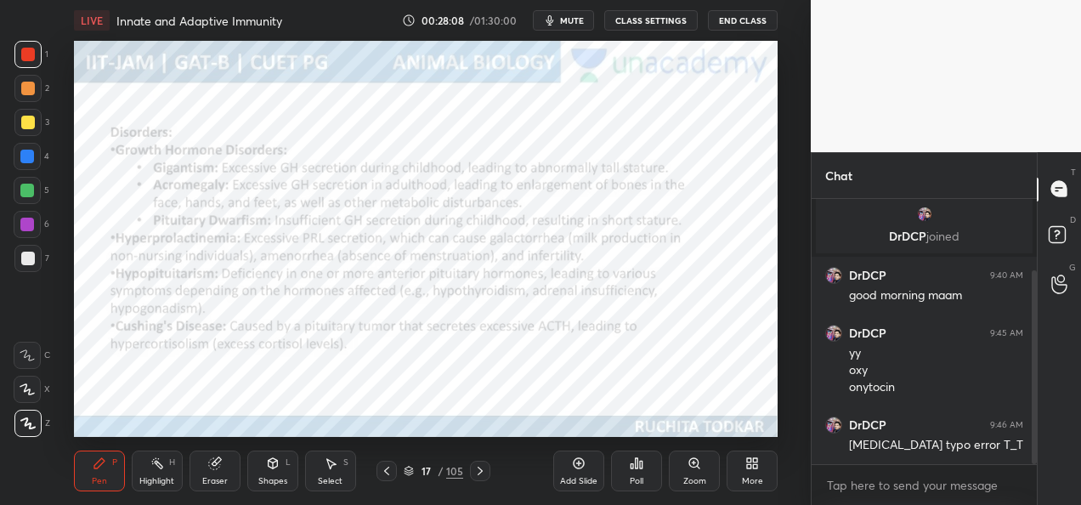
click at [484, 474] on icon at bounding box center [480, 471] width 14 height 14
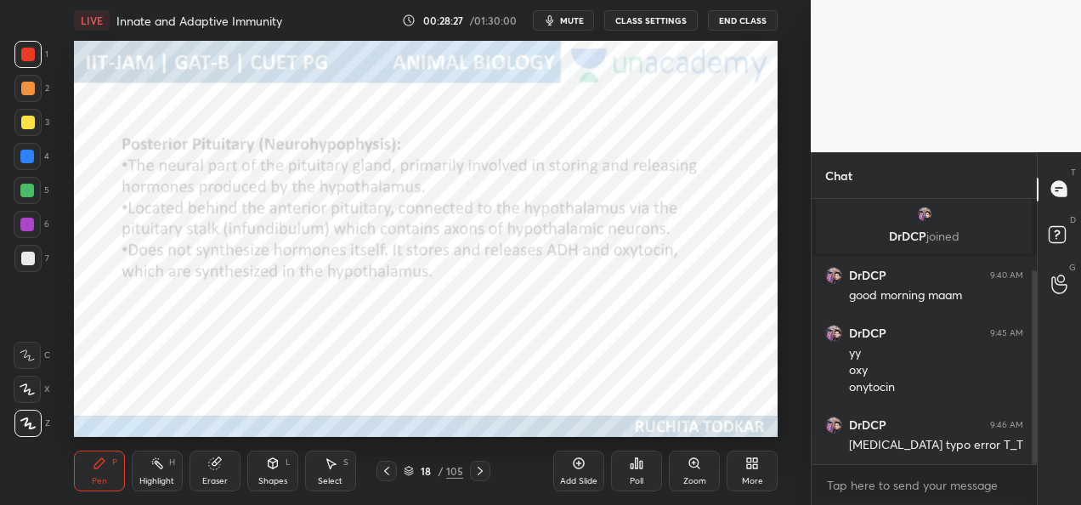
click at [468, 471] on div "18 / 105" at bounding box center [434, 471] width 114 height 20
click at [475, 475] on icon at bounding box center [480, 471] width 14 height 14
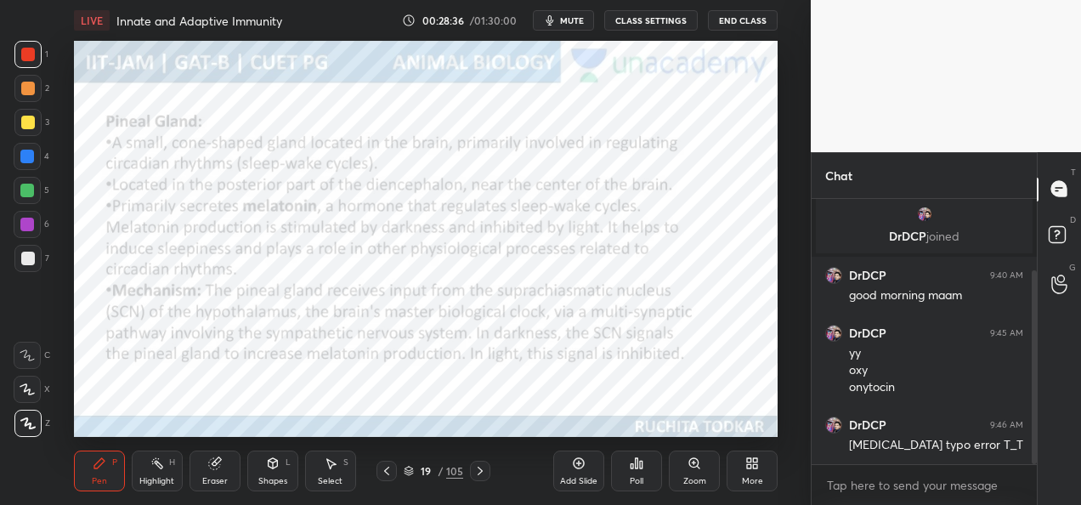
click at [575, 462] on icon at bounding box center [579, 463] width 14 height 14
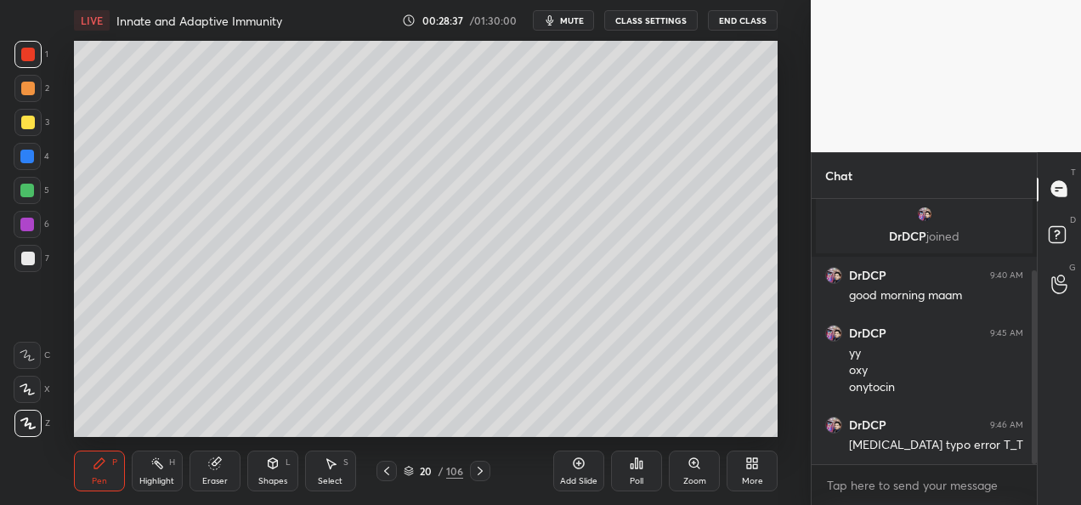
click at [31, 260] on div at bounding box center [28, 259] width 14 height 14
click at [28, 125] on div at bounding box center [28, 123] width 14 height 14
click at [32, 260] on div at bounding box center [28, 259] width 14 height 14
click at [32, 131] on div at bounding box center [27, 122] width 27 height 27
click at [25, 93] on div at bounding box center [28, 89] width 14 height 14
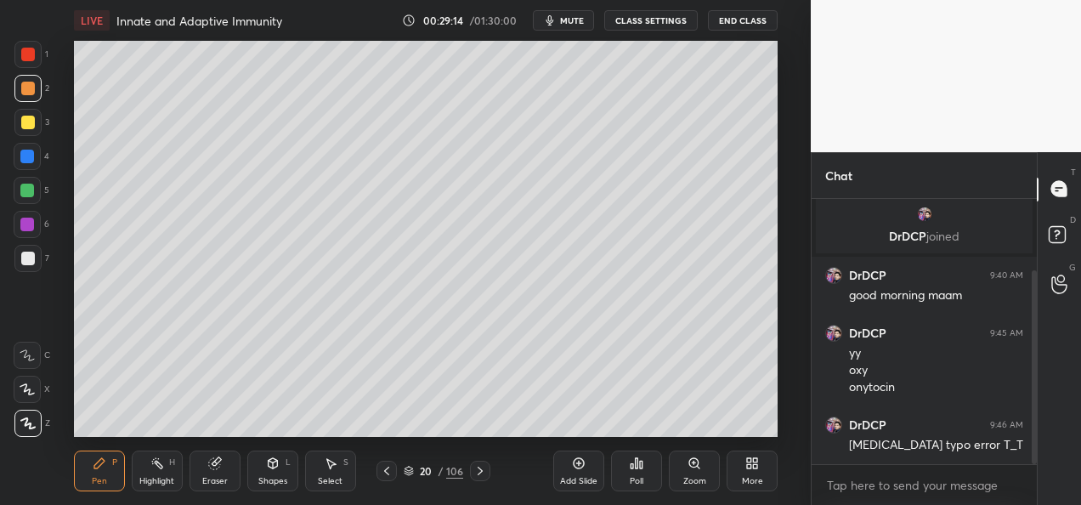
scroll to position [156, 0]
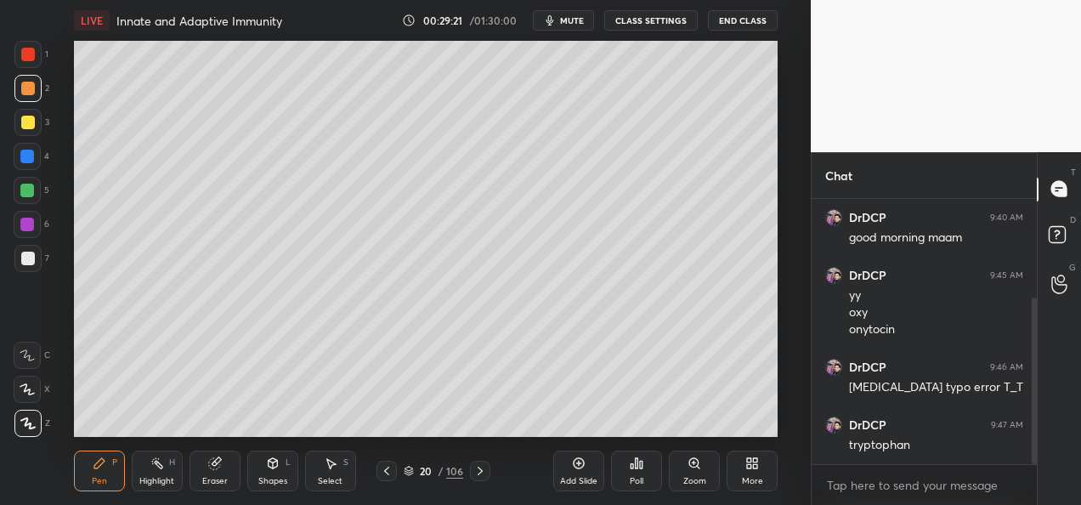
click at [25, 129] on div at bounding box center [27, 122] width 27 height 27
click at [25, 96] on div at bounding box center [27, 88] width 27 height 27
click at [24, 127] on div at bounding box center [28, 123] width 14 height 14
click at [31, 158] on div at bounding box center [27, 157] width 14 height 14
click at [270, 477] on div "Shapes" at bounding box center [272, 481] width 29 height 8
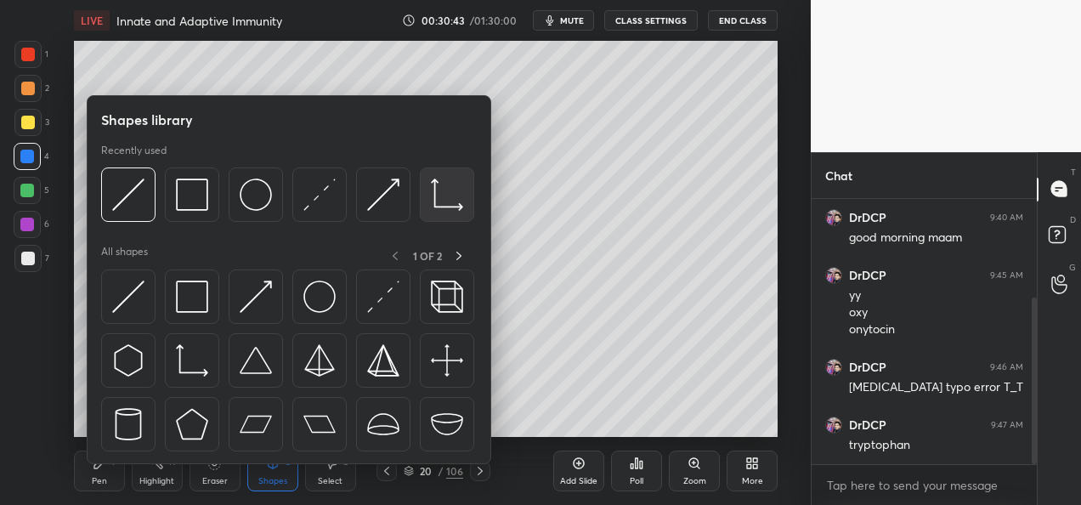
click at [428, 206] on div at bounding box center [447, 194] width 54 height 54
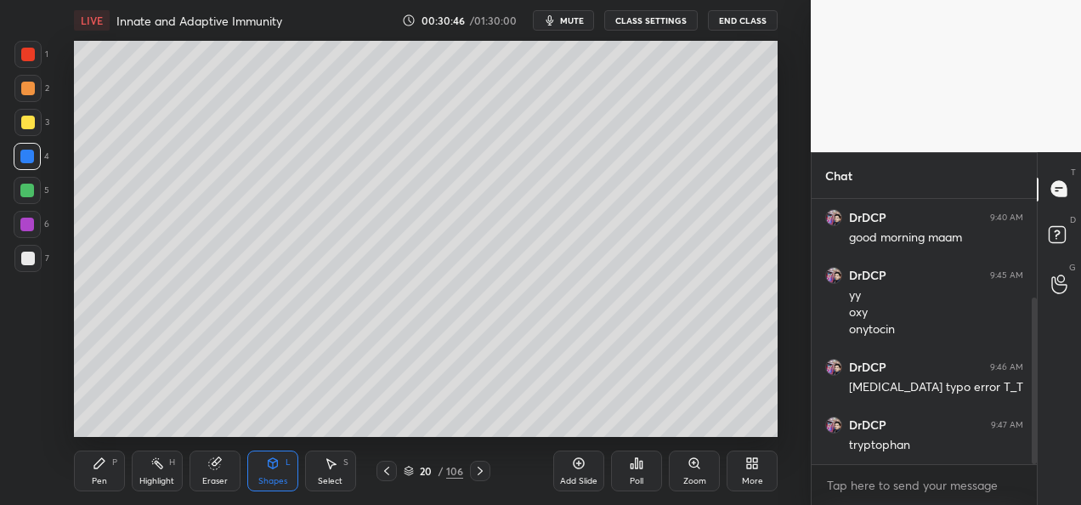
click at [19, 269] on div at bounding box center [27, 258] width 27 height 27
click at [107, 481] on div "Pen P" at bounding box center [99, 470] width 51 height 41
click at [268, 481] on div "Shapes" at bounding box center [272, 481] width 29 height 8
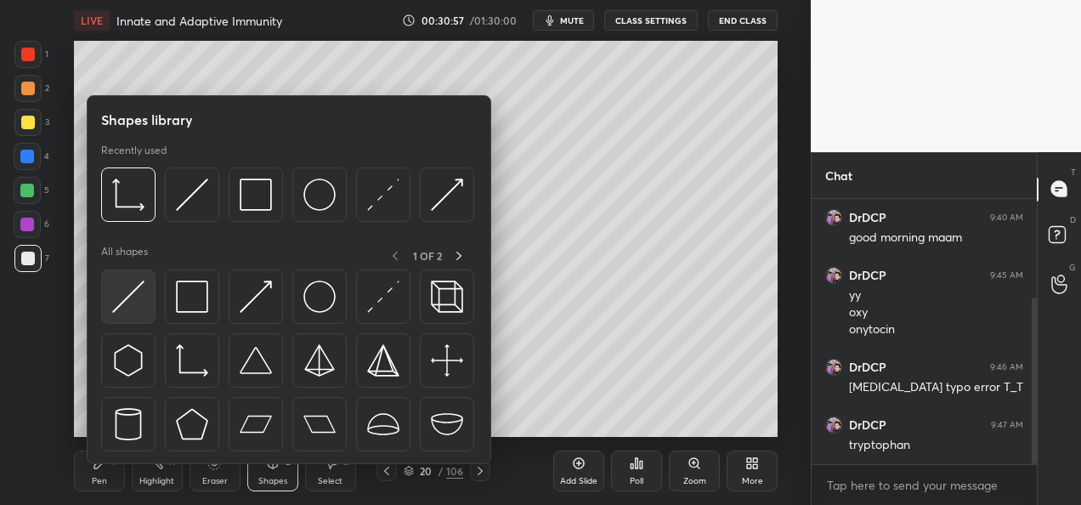
click at [128, 303] on img at bounding box center [128, 296] width 32 height 32
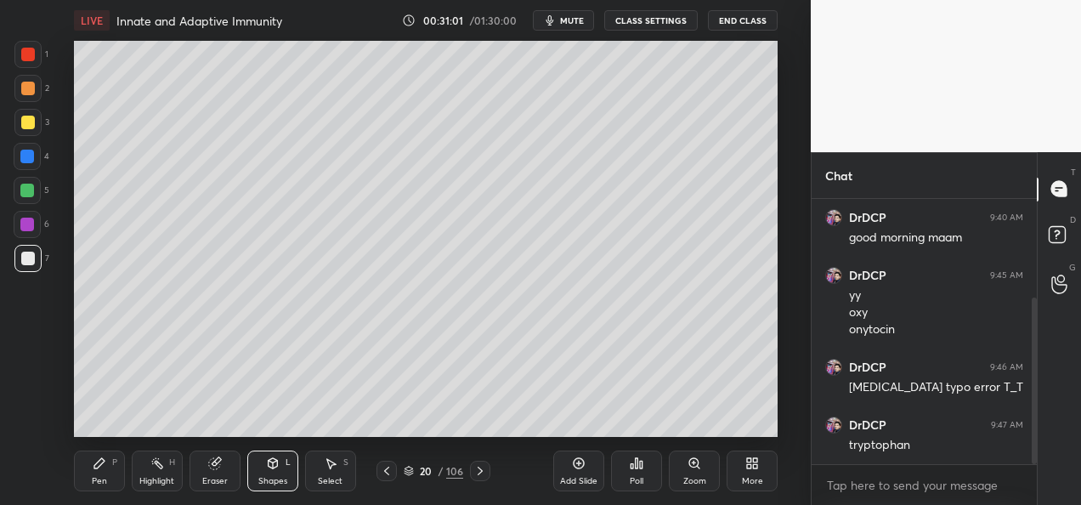
scroll to position [214, 0]
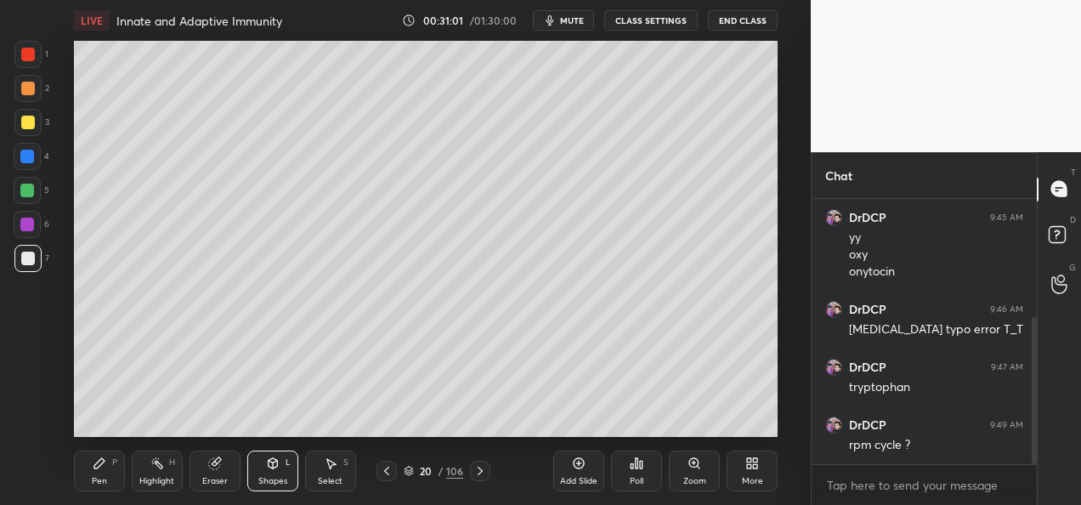
click at [116, 486] on div "Pen P" at bounding box center [99, 470] width 51 height 41
click at [250, 442] on div "Pen P Highlight H Eraser Shapes L Select S 20 / 106 Add Slide Poll Zoom More" at bounding box center [426, 471] width 704 height 68
click at [255, 438] on div "Pen P Highlight H Eraser Shapes L Select S 20 / 106 Add Slide Poll Zoom More" at bounding box center [426, 471] width 704 height 68
click at [252, 440] on div "Pen P Highlight H Eraser Shapes L Select S 20 / 106 Add Slide Poll Zoom More" at bounding box center [426, 471] width 704 height 68
click at [260, 442] on div "Pen P Highlight H Eraser Shapes L Select S 20 / 106 Add Slide Poll Zoom More" at bounding box center [426, 471] width 704 height 68
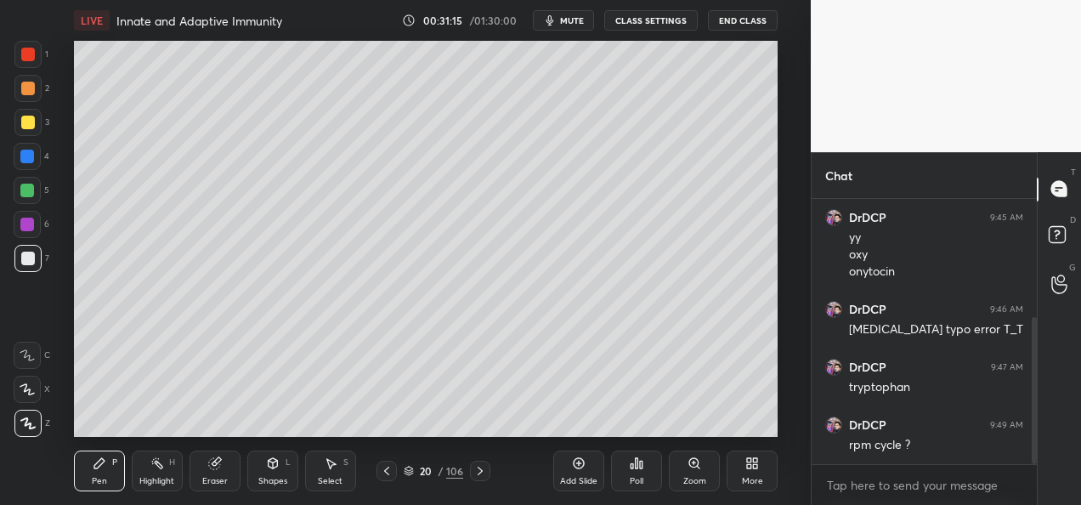
click at [265, 438] on div "Pen P Highlight H Eraser Shapes L Select S 20 / 106 Add Slide Poll Zoom More" at bounding box center [426, 471] width 704 height 68
click at [388, 476] on icon at bounding box center [387, 471] width 14 height 14
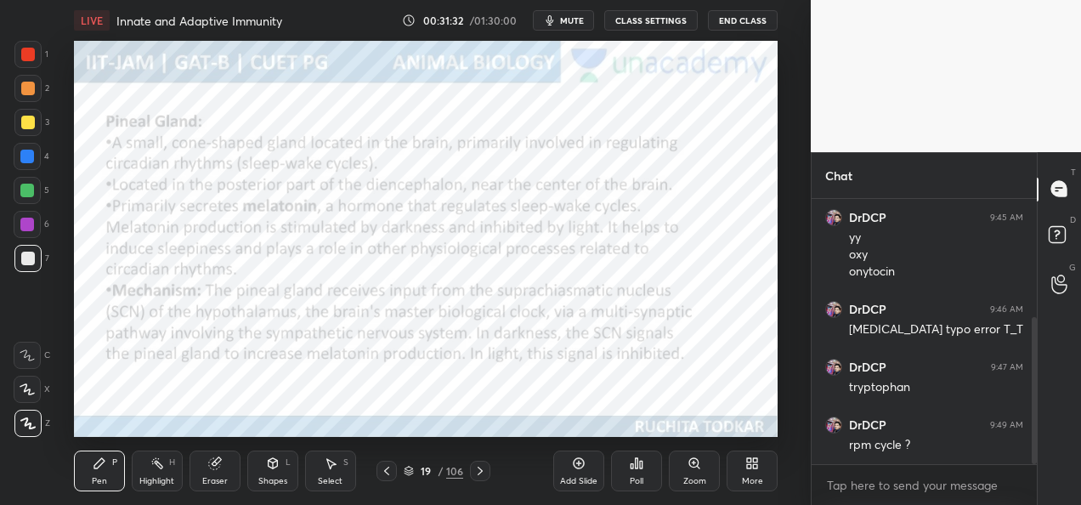
click at [22, 59] on div at bounding box center [28, 55] width 14 height 14
click at [381, 473] on icon at bounding box center [387, 471] width 14 height 14
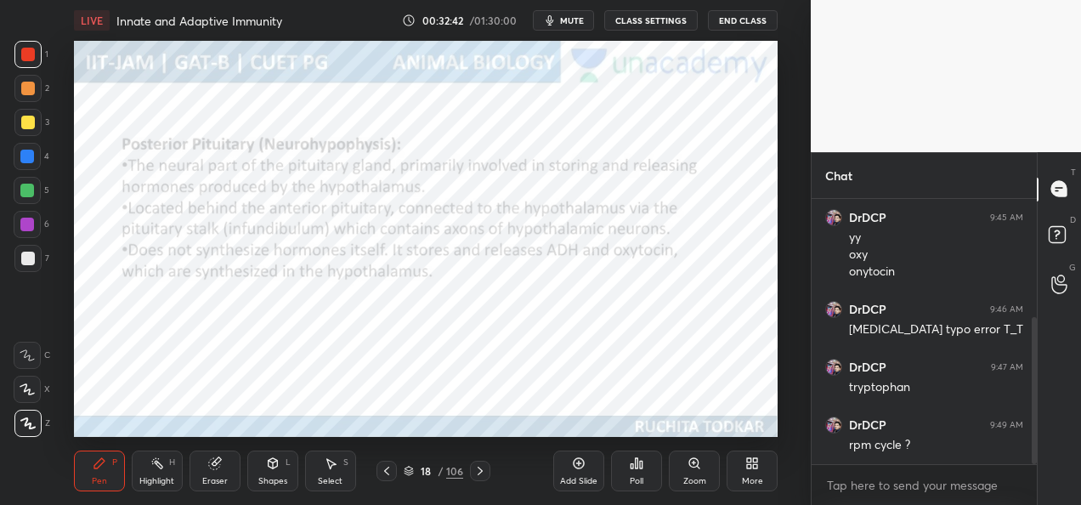
click at [385, 474] on icon at bounding box center [387, 471] width 14 height 14
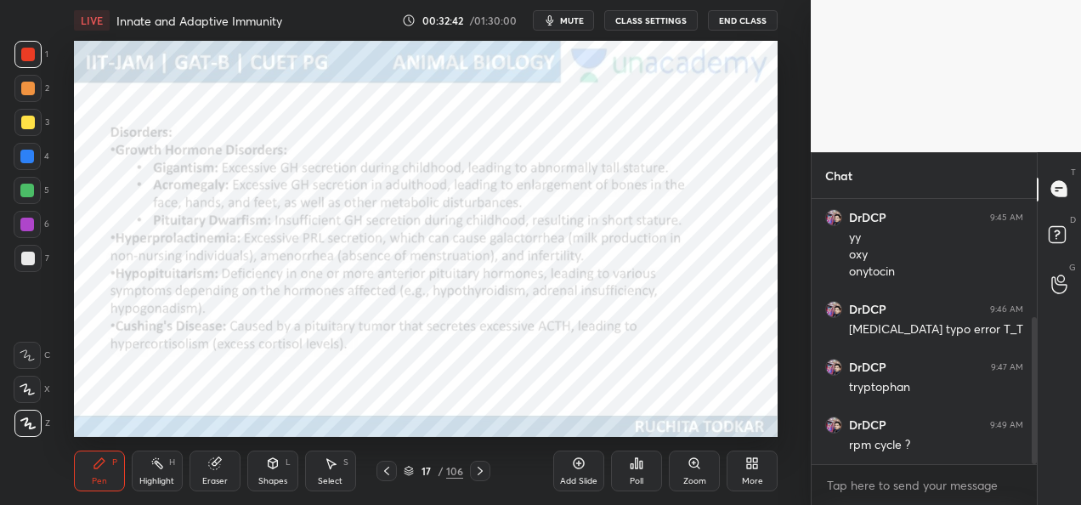
click at [384, 475] on icon at bounding box center [387, 471] width 14 height 14
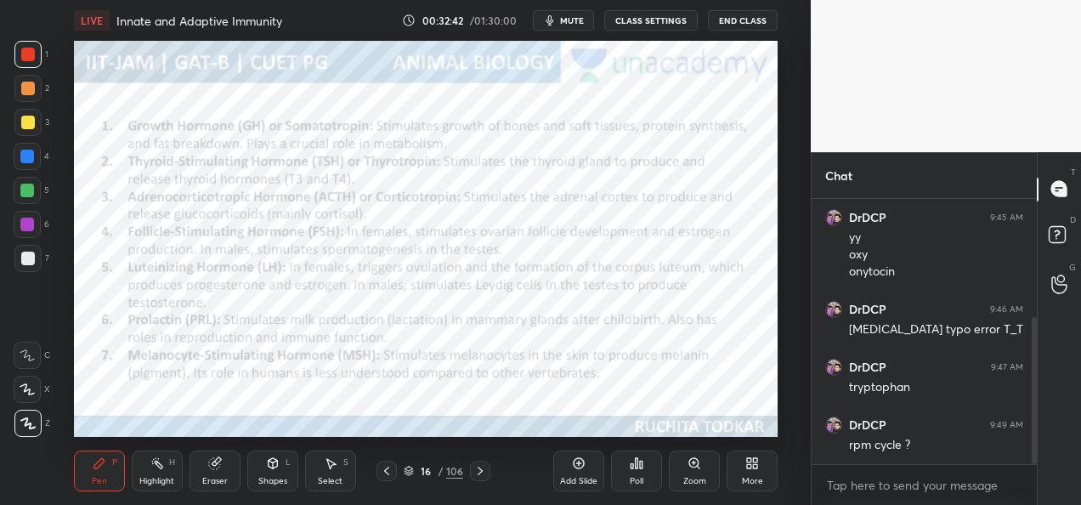
click at [386, 476] on icon at bounding box center [387, 471] width 14 height 14
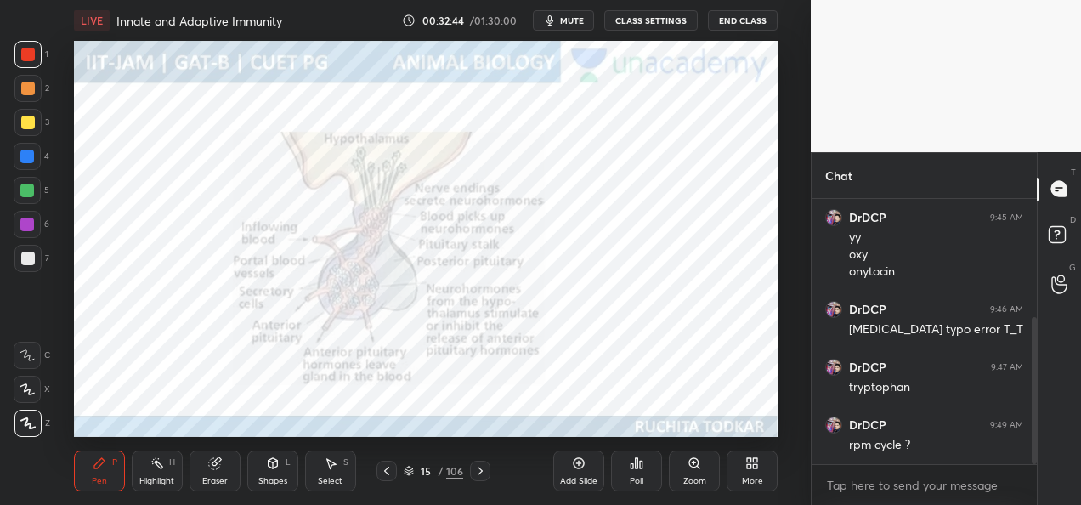
click at [384, 473] on icon at bounding box center [387, 471] width 14 height 14
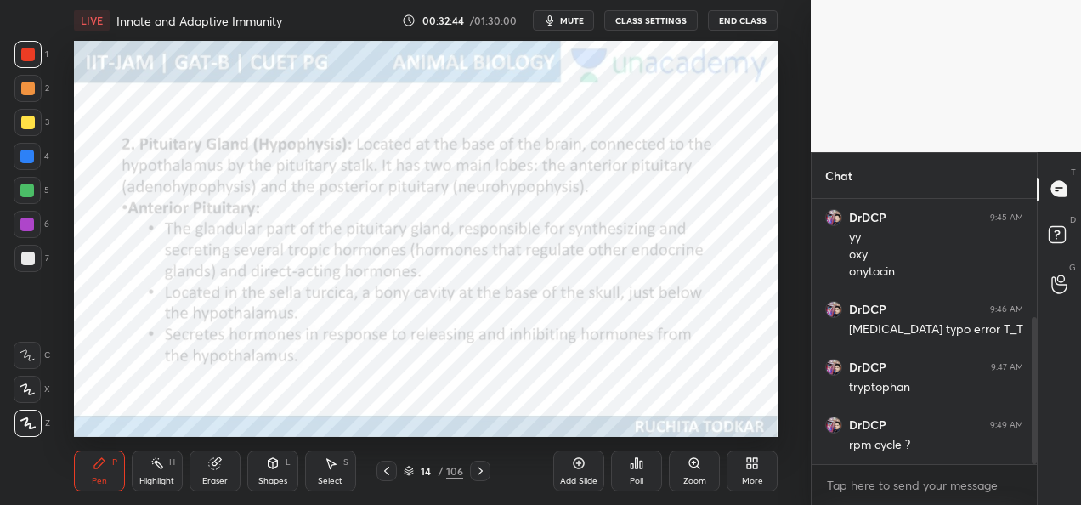
click at [384, 473] on icon at bounding box center [387, 471] width 14 height 14
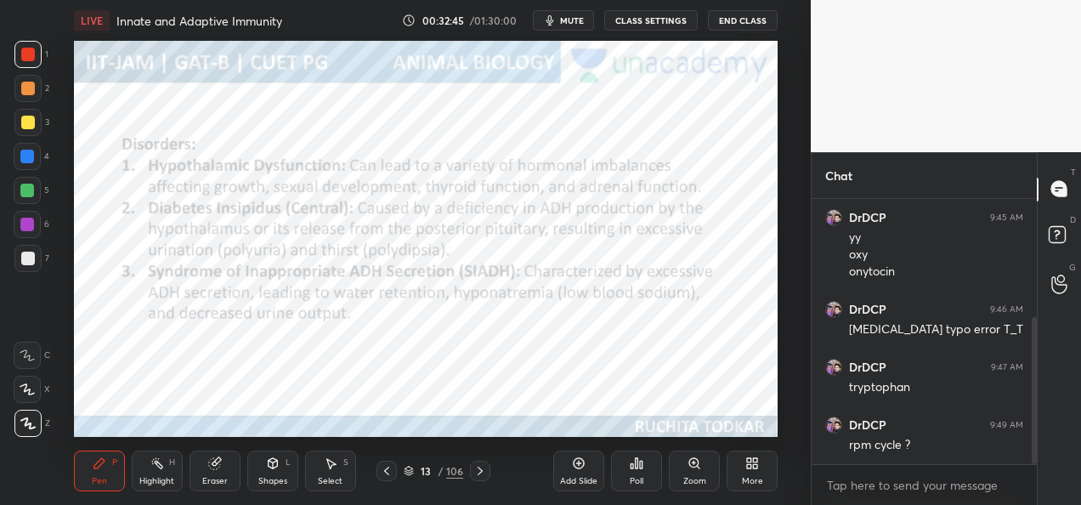
click at [382, 475] on icon at bounding box center [387, 471] width 14 height 14
click at [384, 474] on icon at bounding box center [387, 471] width 14 height 14
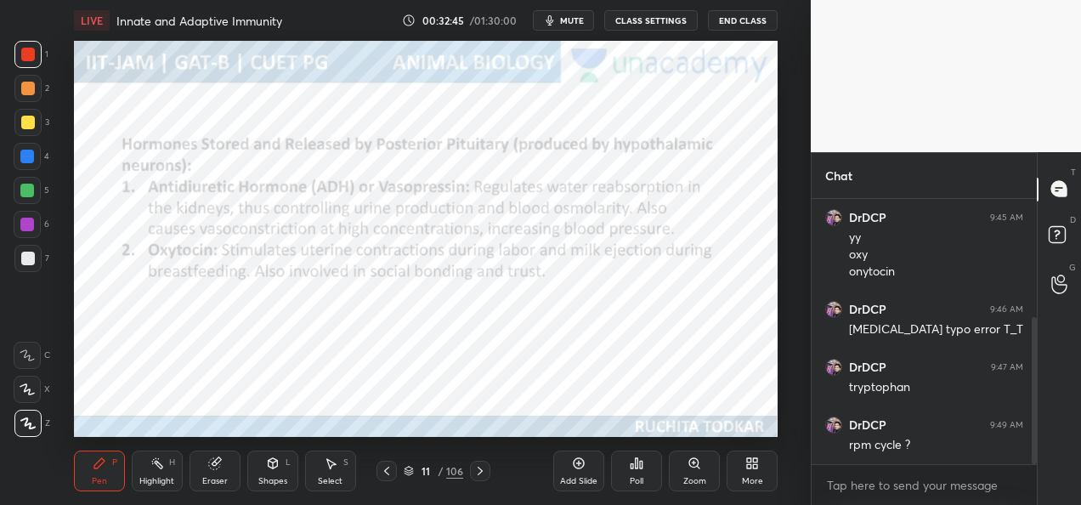
click at [382, 475] on icon at bounding box center [387, 471] width 14 height 14
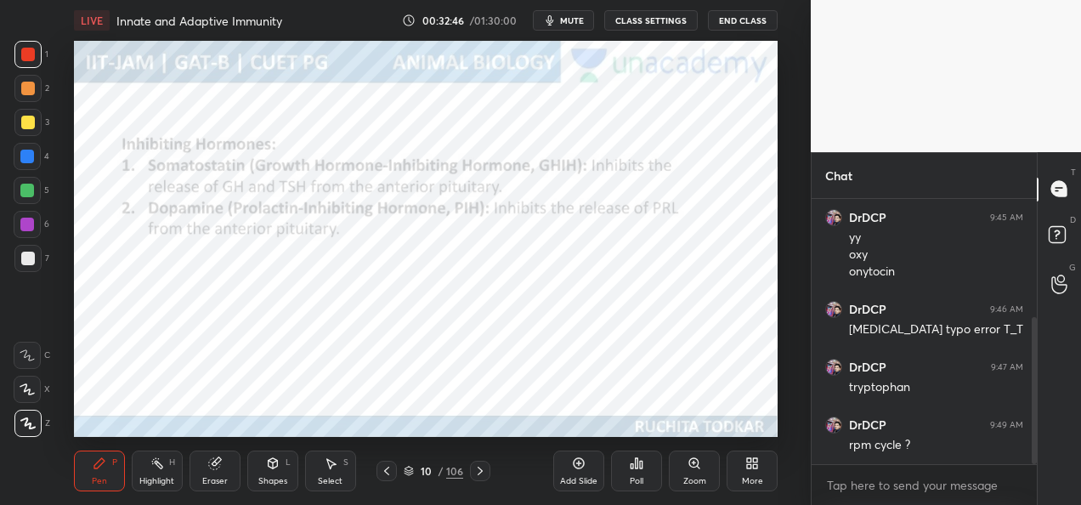
click at [382, 474] on icon at bounding box center [387, 471] width 14 height 14
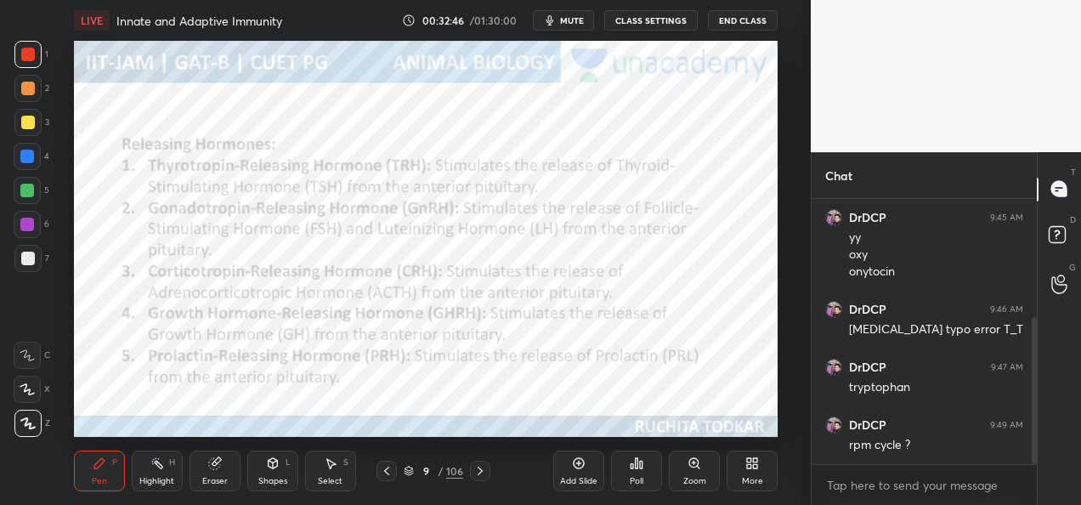
click at [382, 475] on icon at bounding box center [387, 471] width 14 height 14
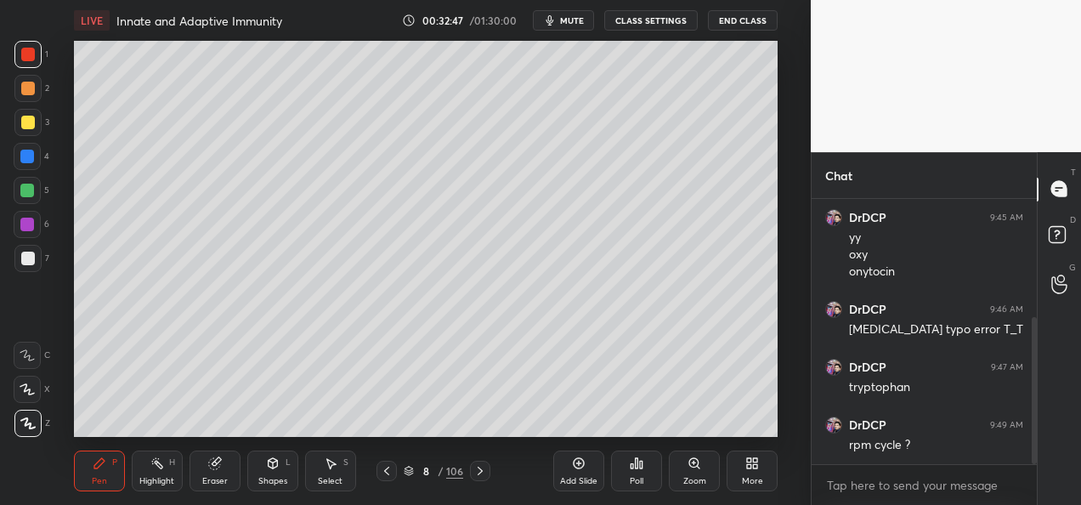
click at [377, 474] on div at bounding box center [387, 471] width 20 height 20
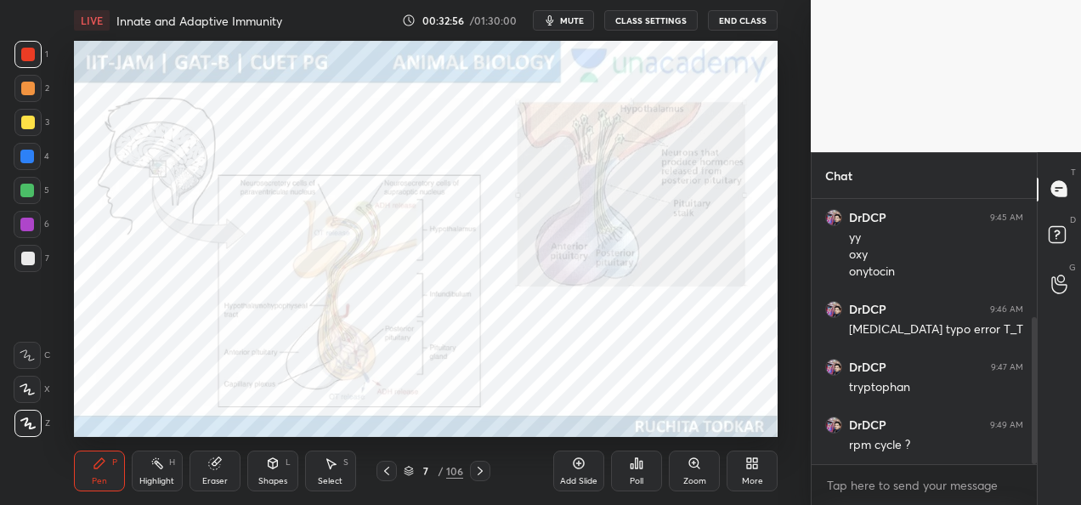
click at [481, 476] on icon at bounding box center [480, 471] width 14 height 14
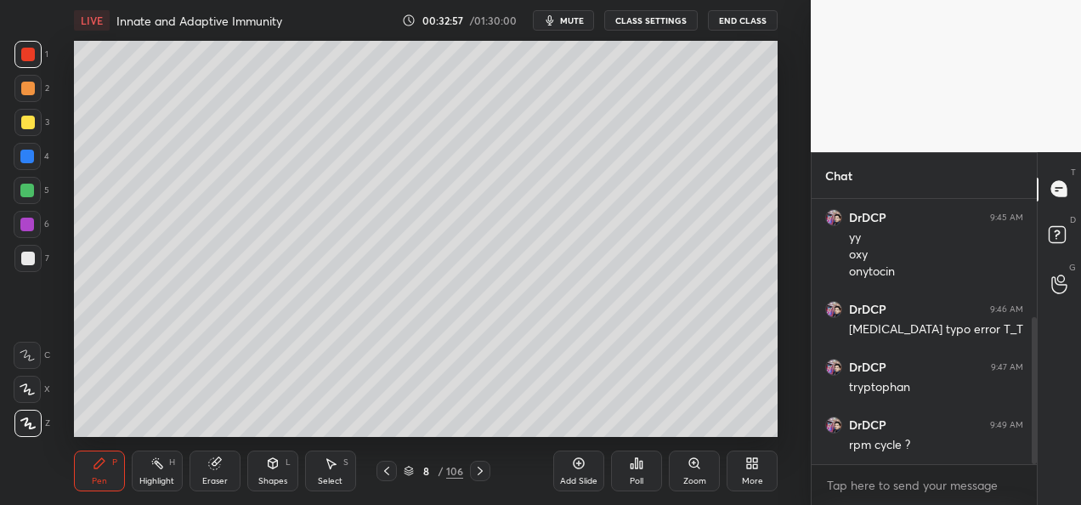
click at [481, 478] on div at bounding box center [480, 471] width 20 height 20
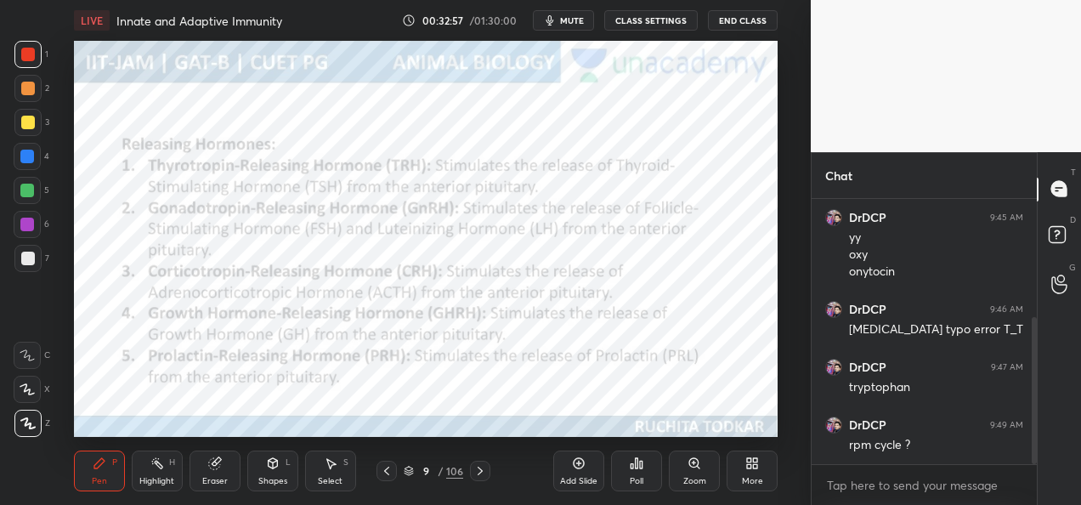
click at [482, 480] on div at bounding box center [480, 471] width 20 height 20
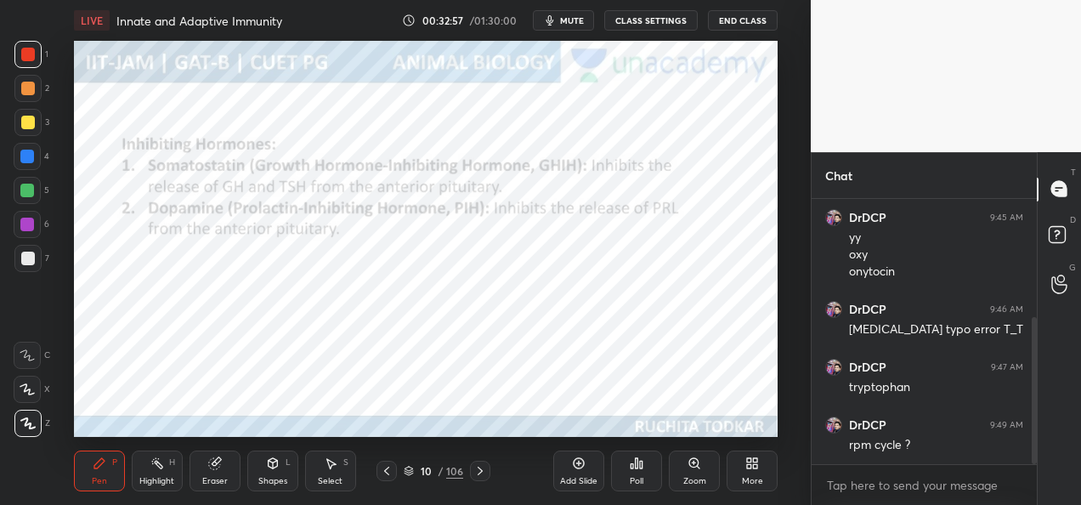
click at [484, 480] on div at bounding box center [480, 471] width 20 height 20
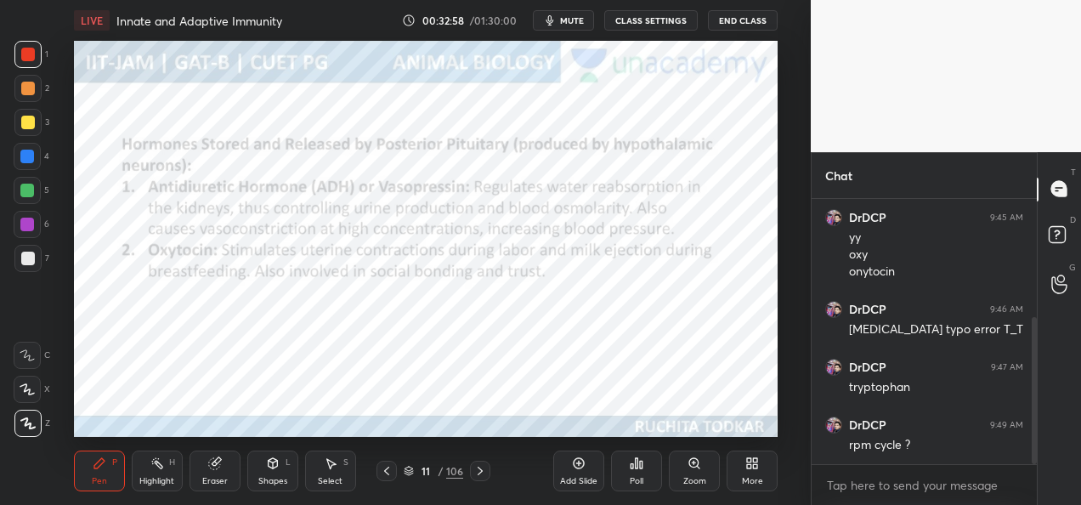
click at [490, 480] on div "11 / 106" at bounding box center [434, 471] width 240 height 20
click at [488, 481] on div "Pen P Highlight H Eraser Shapes L Select S 11 / 106 Add Slide Poll Zoom More" at bounding box center [426, 471] width 704 height 68
click at [476, 476] on icon at bounding box center [480, 471] width 14 height 14
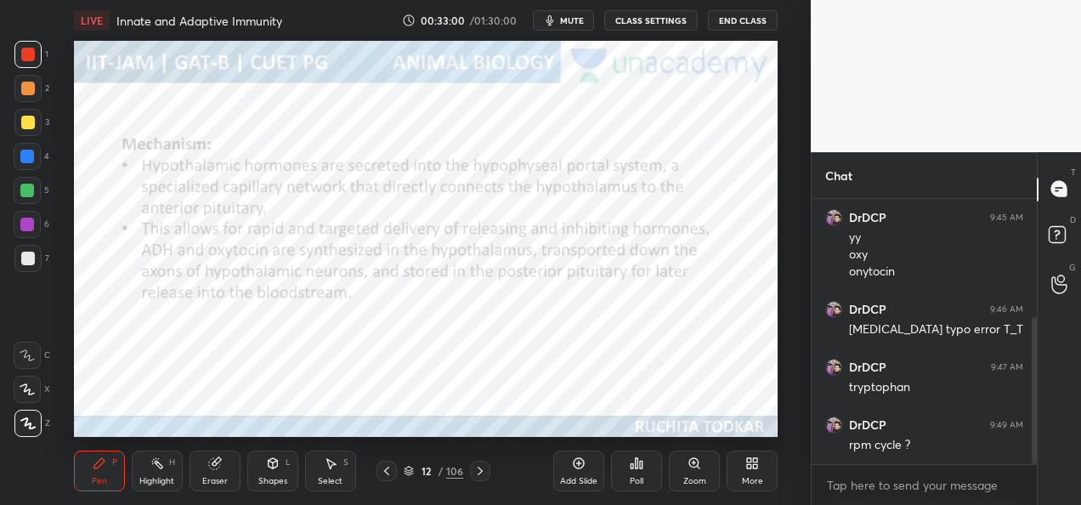
click at [479, 476] on icon at bounding box center [480, 471] width 14 height 14
click at [481, 475] on icon at bounding box center [480, 471] width 14 height 14
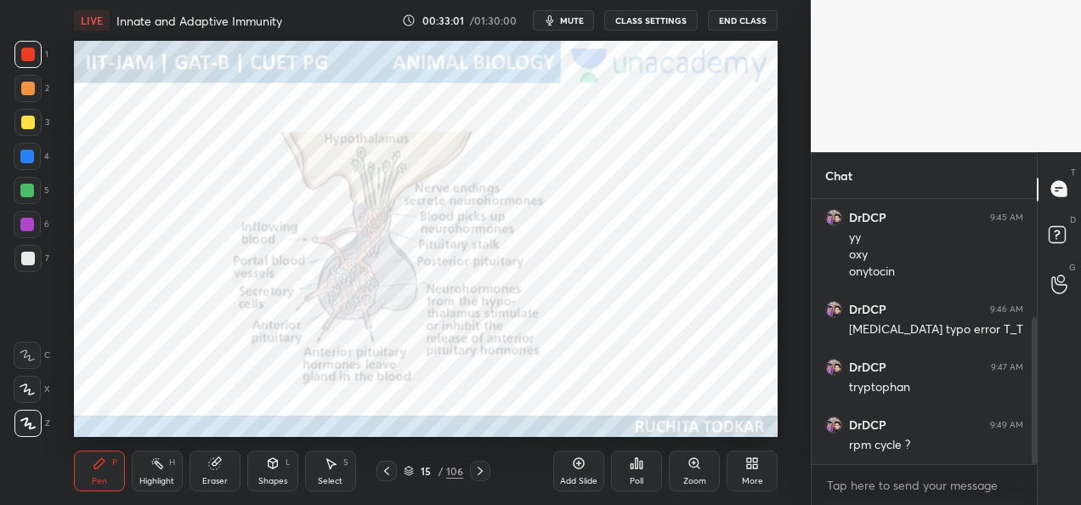
click at [483, 475] on icon at bounding box center [480, 471] width 14 height 14
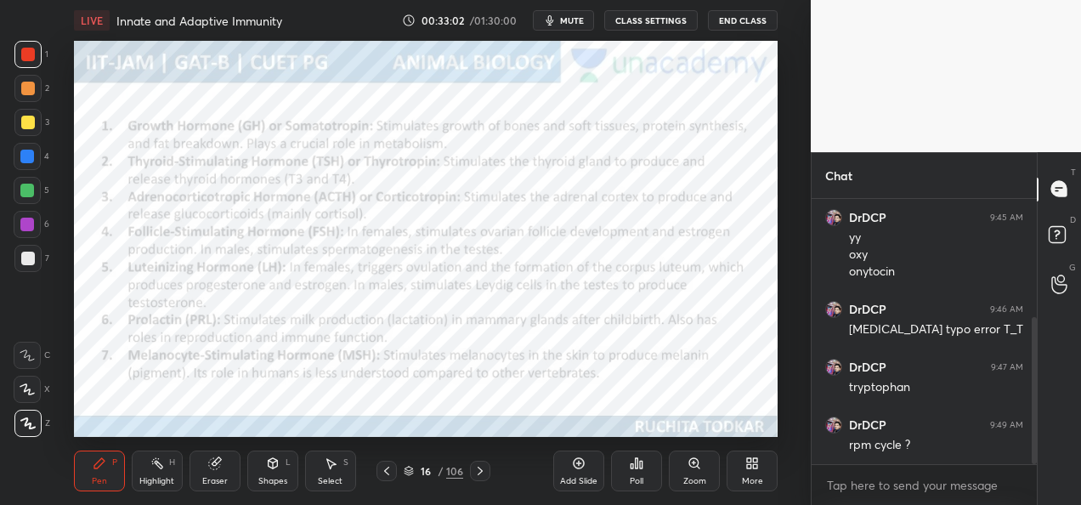
click at [483, 475] on icon at bounding box center [480, 471] width 14 height 14
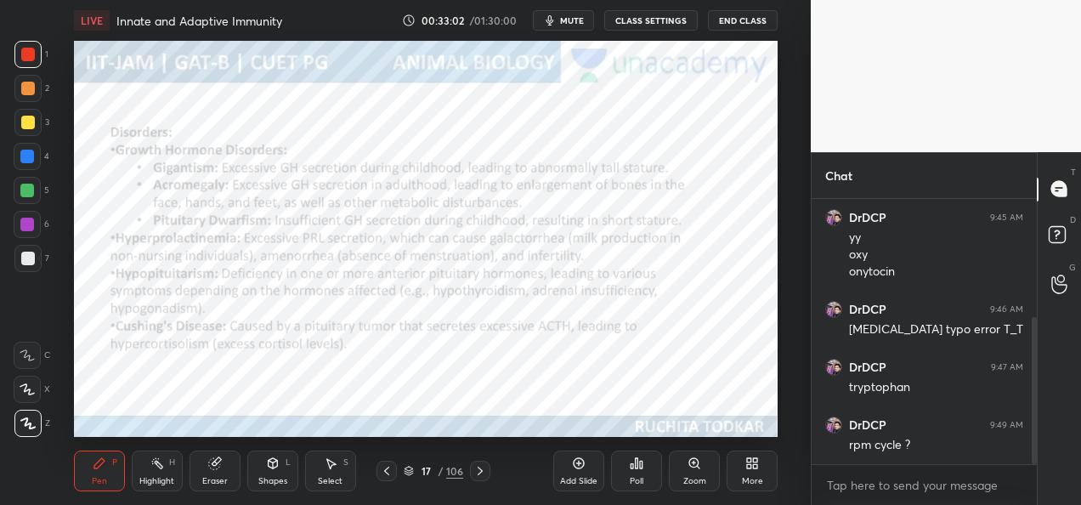
click at [481, 476] on icon at bounding box center [480, 471] width 14 height 14
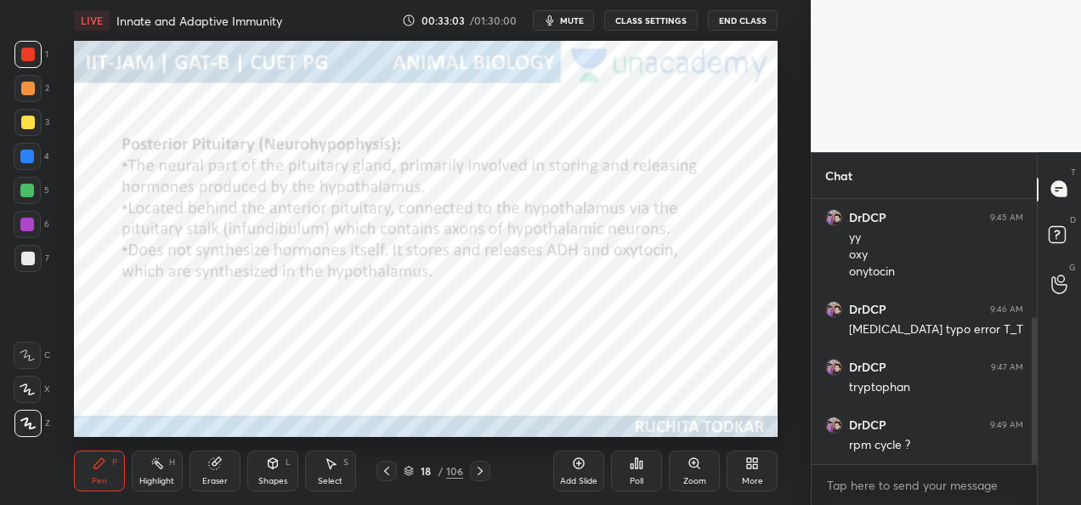
click at [482, 475] on icon at bounding box center [480, 471] width 14 height 14
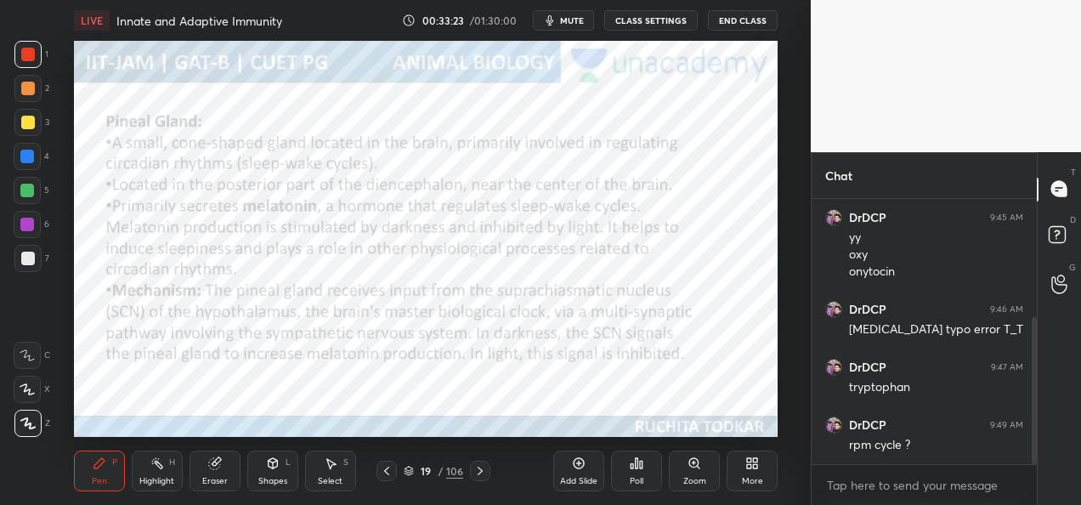
click at [488, 476] on div at bounding box center [480, 471] width 20 height 20
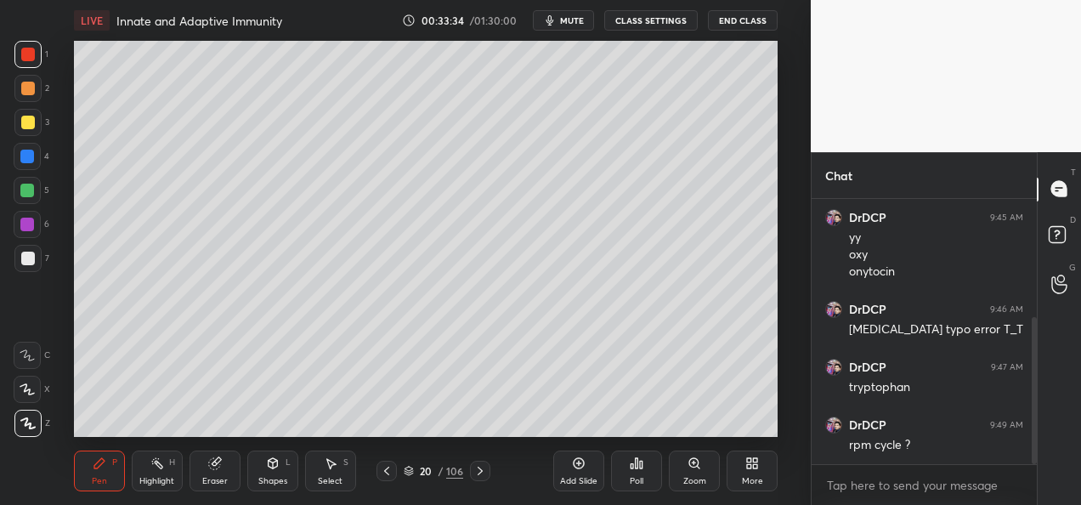
click at [483, 476] on icon at bounding box center [480, 471] width 14 height 14
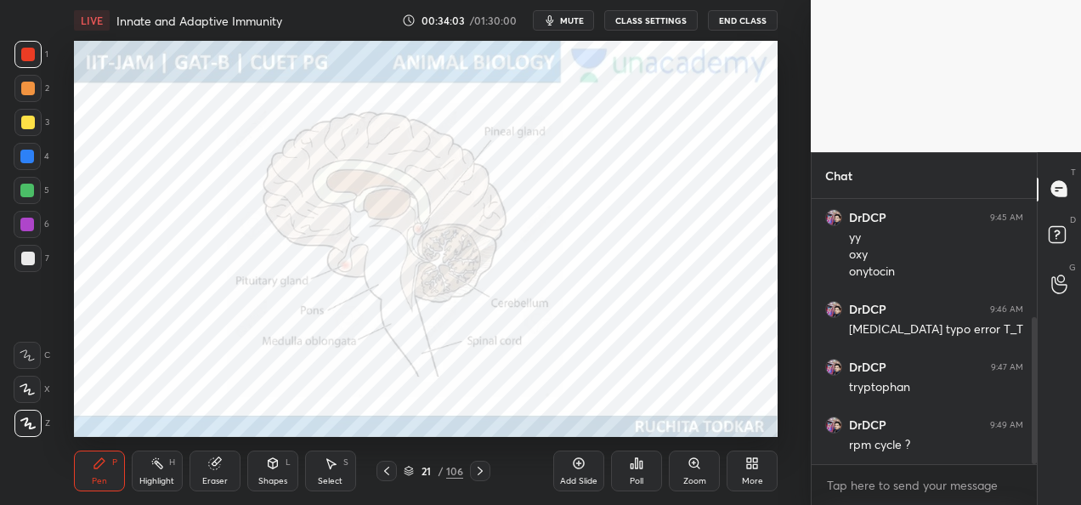
click at [477, 479] on div at bounding box center [480, 471] width 20 height 20
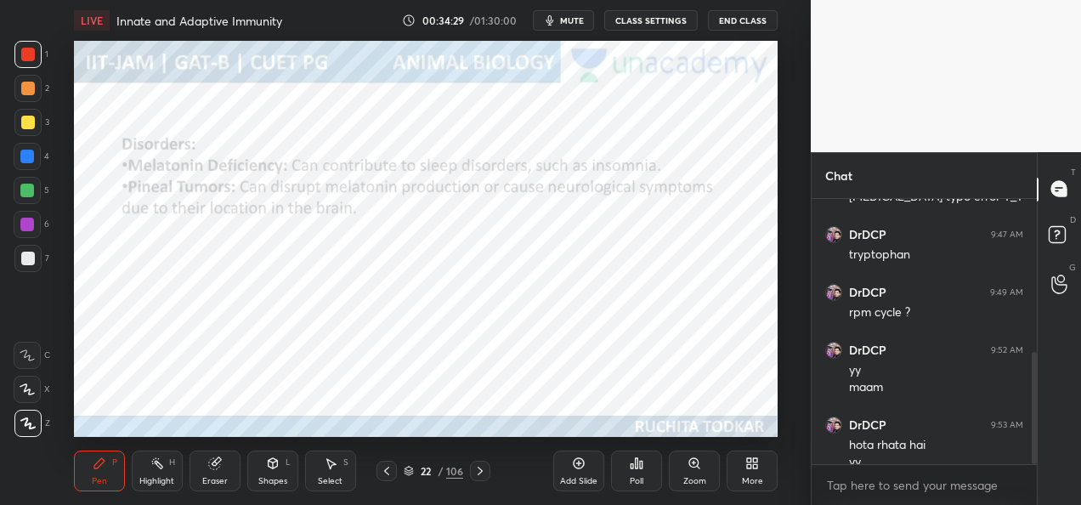
scroll to position [364, 0]
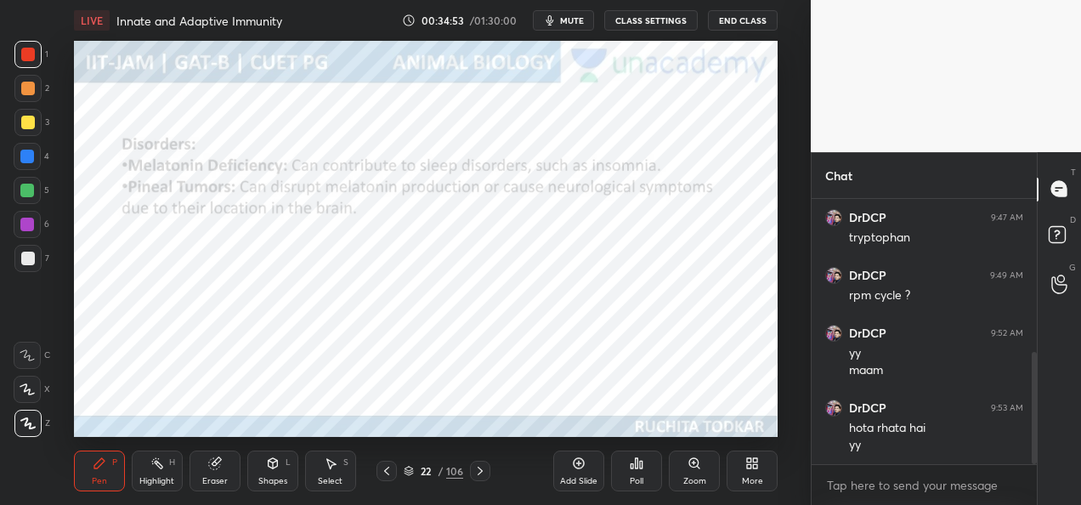
click at [479, 474] on icon at bounding box center [480, 471] width 14 height 14
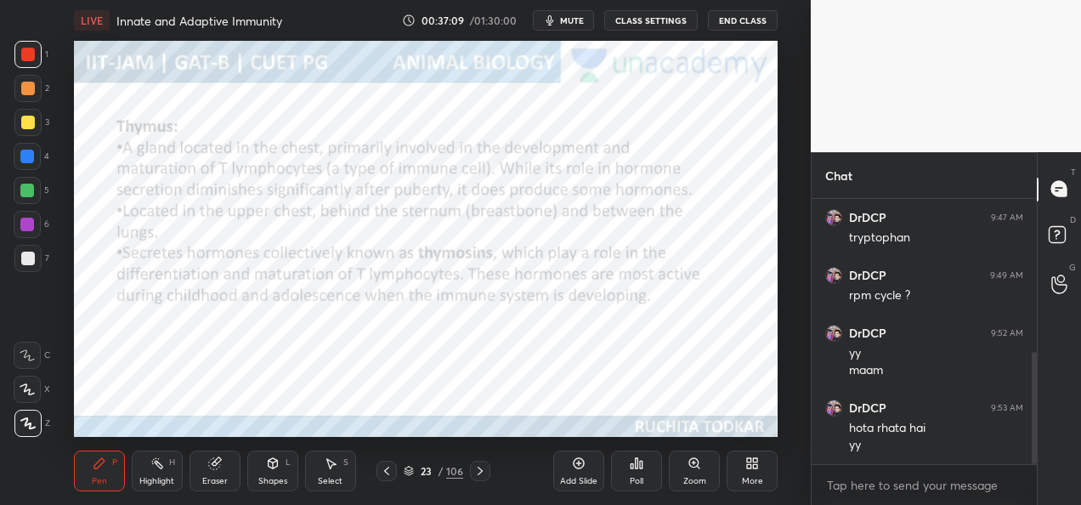
click at [780, 354] on div "Setting up your live class Poll for secs No correct answer Start poll" at bounding box center [425, 239] width 743 height 396
click at [476, 475] on icon at bounding box center [480, 471] width 14 height 14
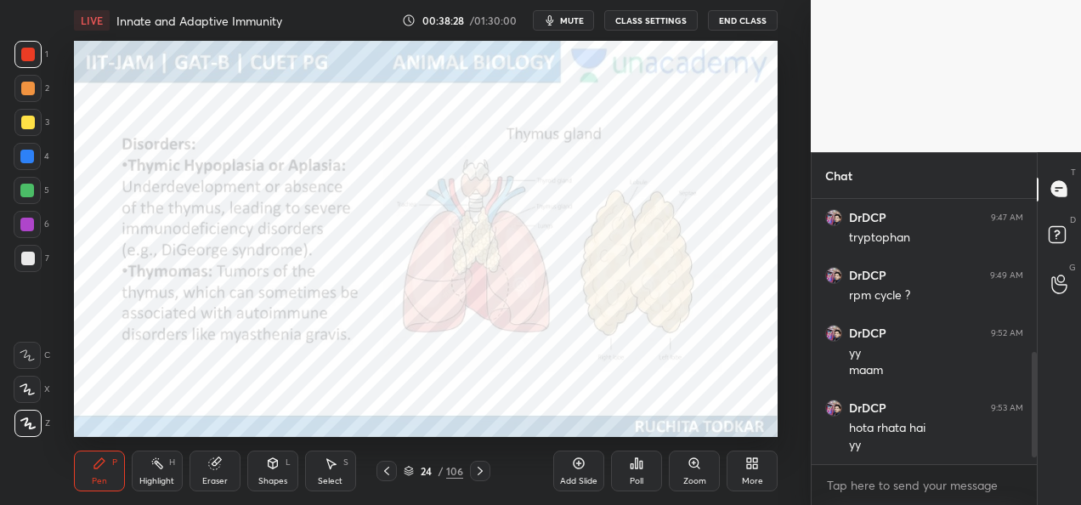
scroll to position [422, 0]
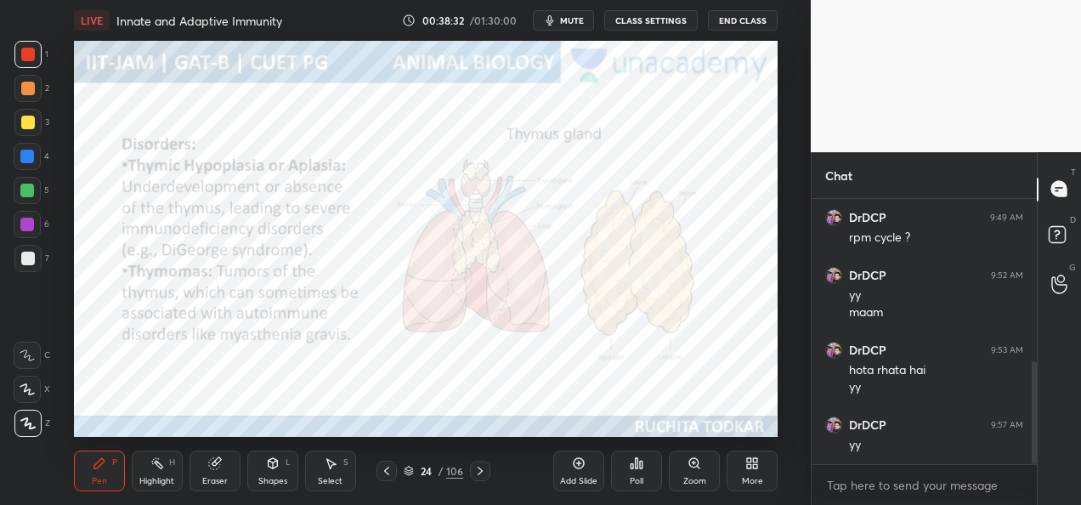
click at [479, 472] on icon at bounding box center [480, 471] width 14 height 14
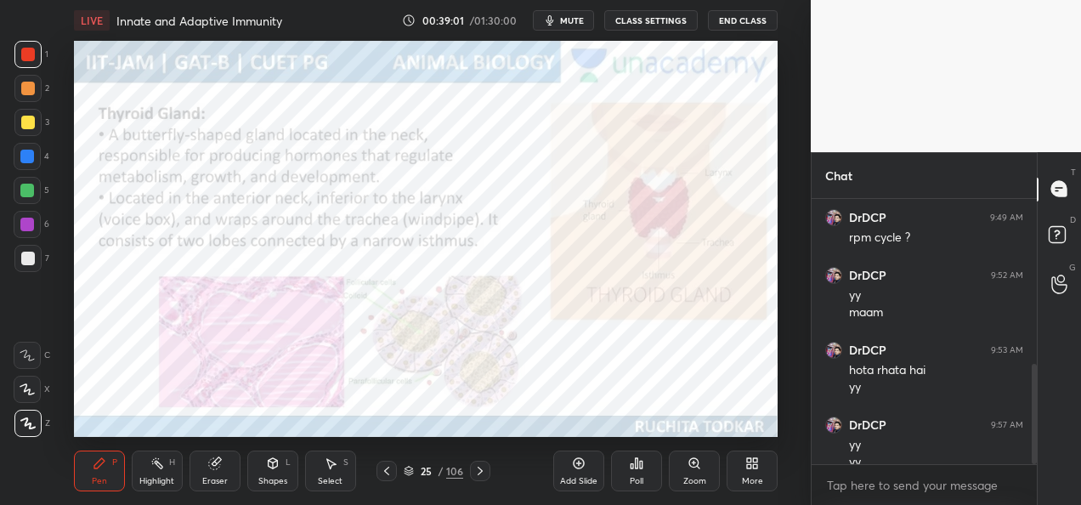
scroll to position [439, 0]
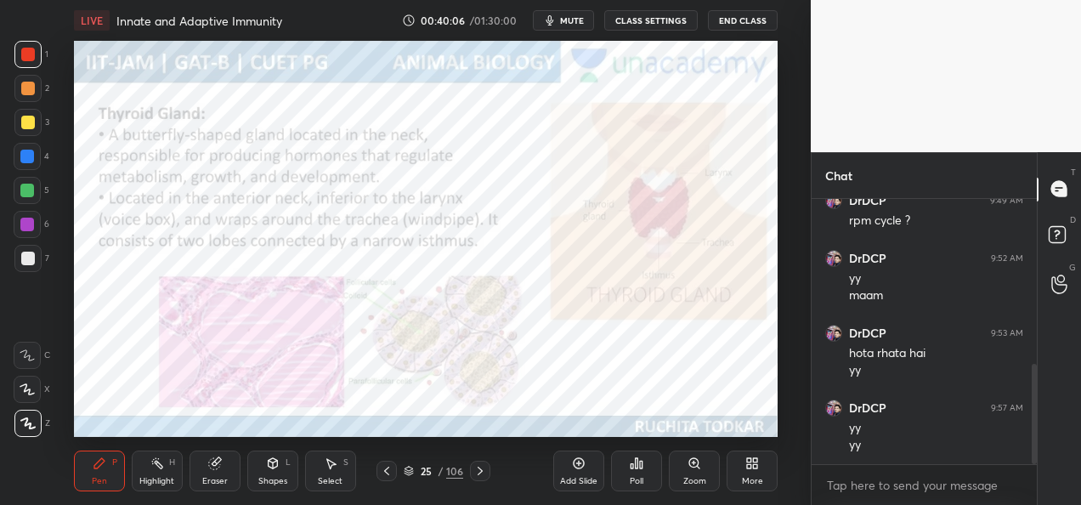
click at [687, 473] on div "Zoom" at bounding box center [694, 470] width 51 height 41
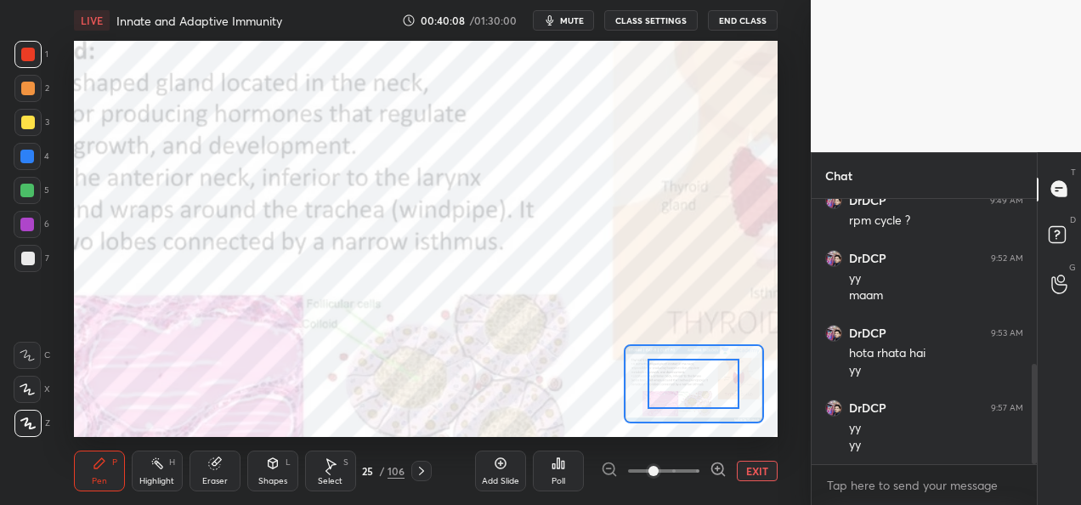
click at [659, 466] on span at bounding box center [654, 471] width 10 height 10
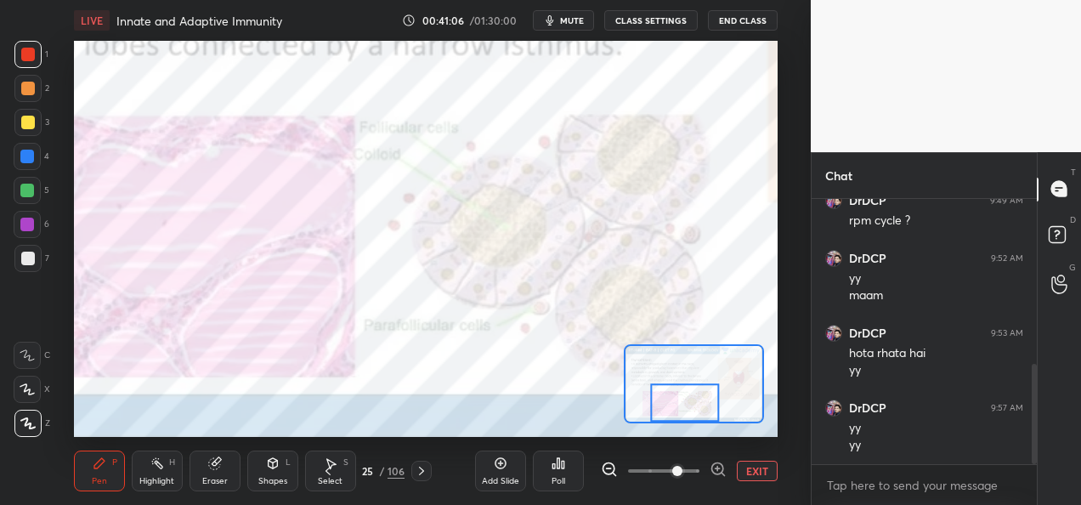
click at [20, 99] on div at bounding box center [27, 88] width 27 height 27
click at [24, 194] on div at bounding box center [27, 191] width 14 height 14
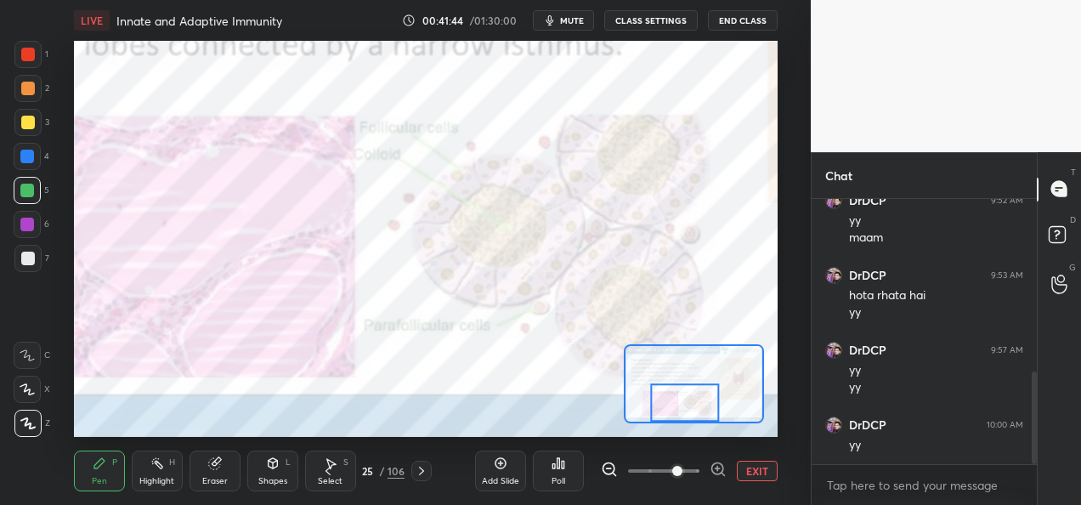
click at [747, 466] on button "EXIT" at bounding box center [757, 471] width 41 height 20
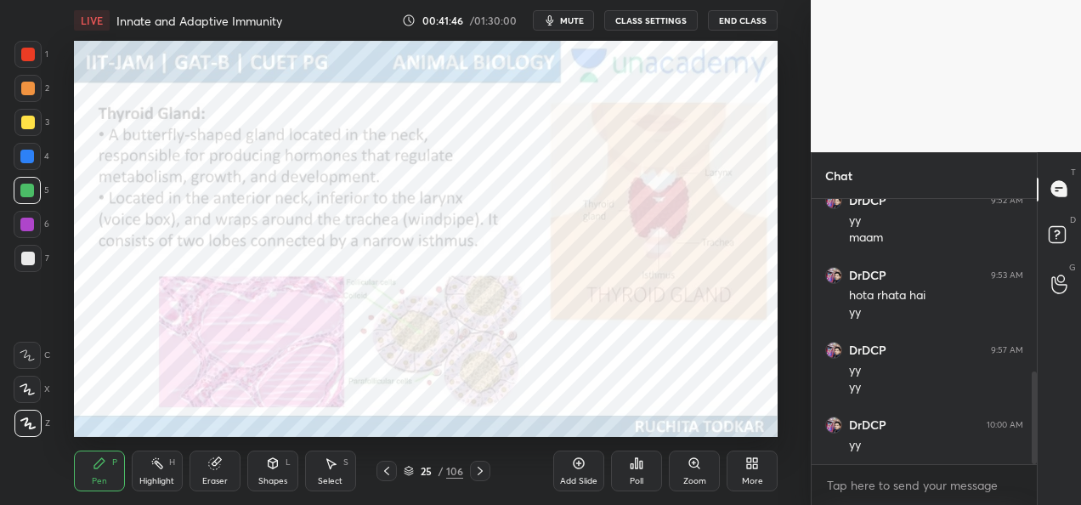
click at [473, 473] on icon at bounding box center [480, 471] width 14 height 14
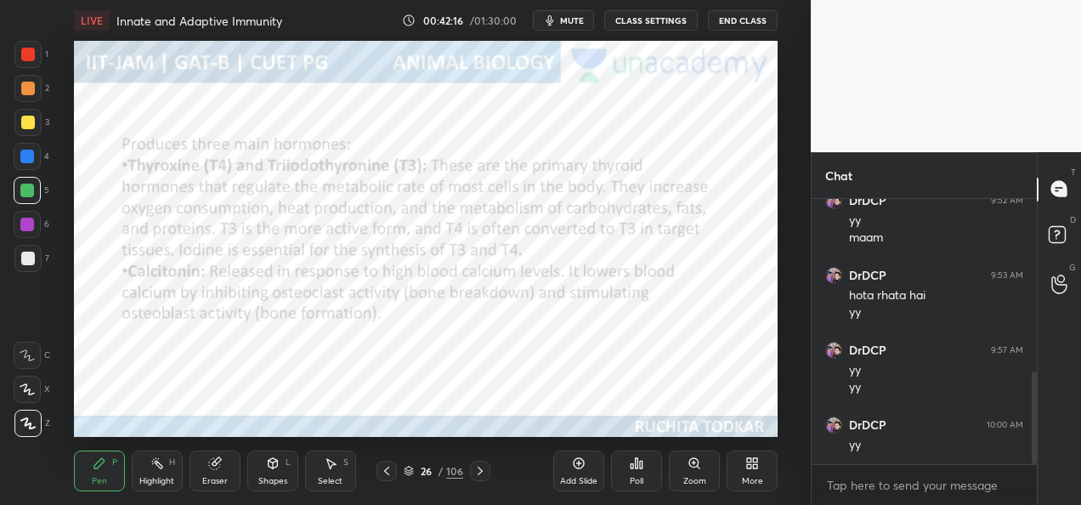
click at [484, 477] on icon at bounding box center [480, 471] width 14 height 14
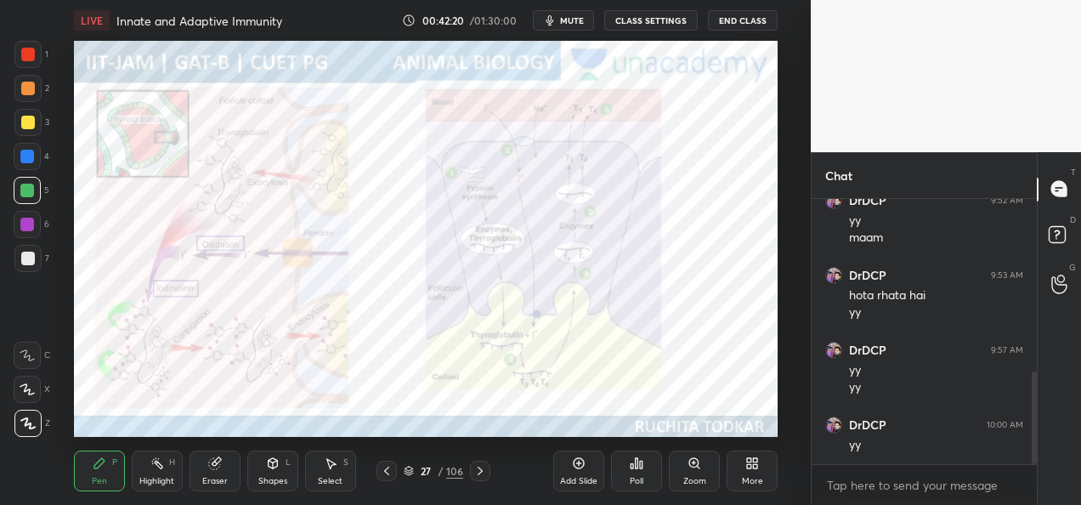
click at [389, 475] on icon at bounding box center [387, 471] width 14 height 14
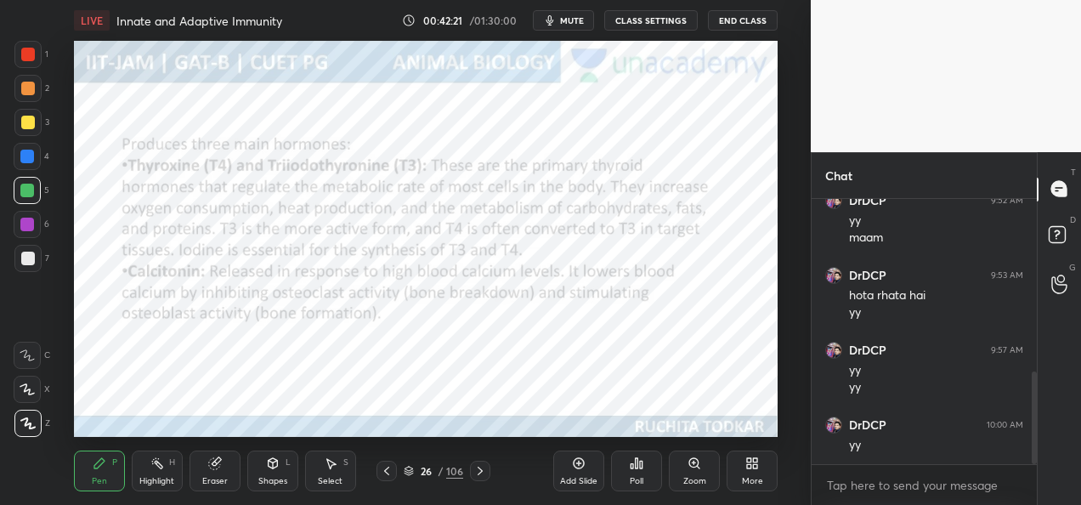
click at [394, 473] on div at bounding box center [387, 471] width 20 height 20
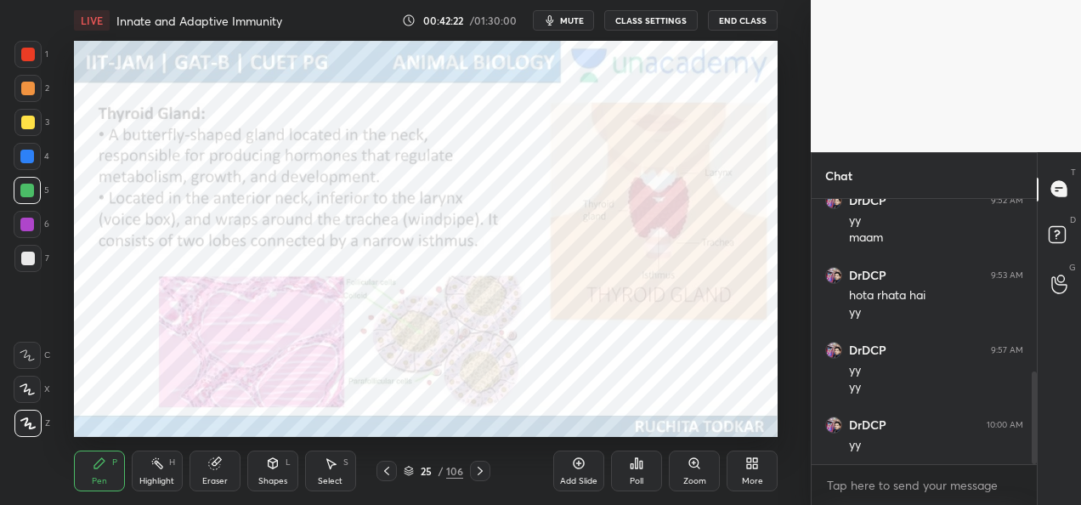
click at [558, 475] on div "Add Slide" at bounding box center [578, 470] width 51 height 41
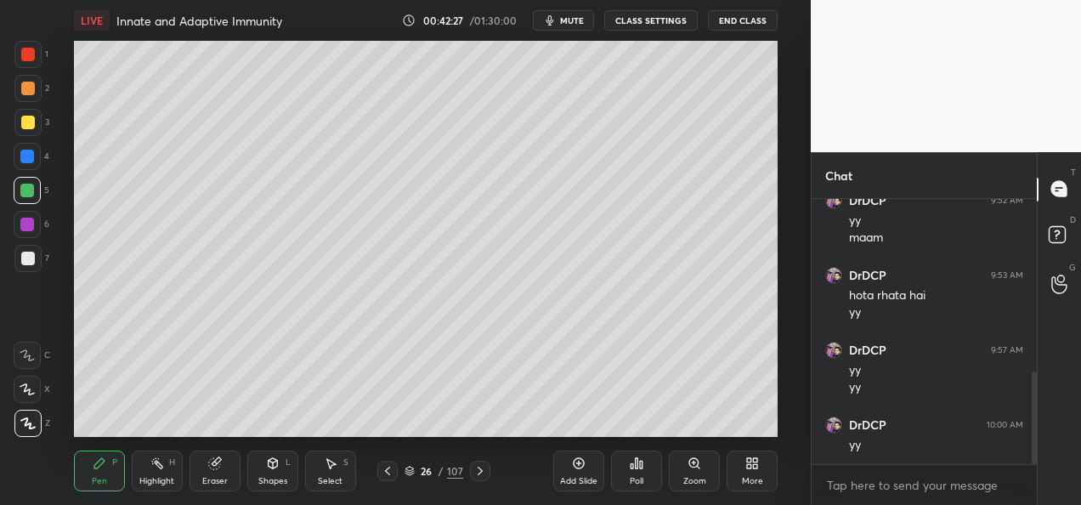
click at [29, 67] on div at bounding box center [27, 54] width 27 height 27
click at [36, 97] on div at bounding box center [27, 88] width 27 height 27
click at [32, 124] on div at bounding box center [28, 123] width 14 height 14
click at [24, 98] on div at bounding box center [27, 88] width 27 height 27
click at [27, 57] on div at bounding box center [28, 55] width 14 height 14
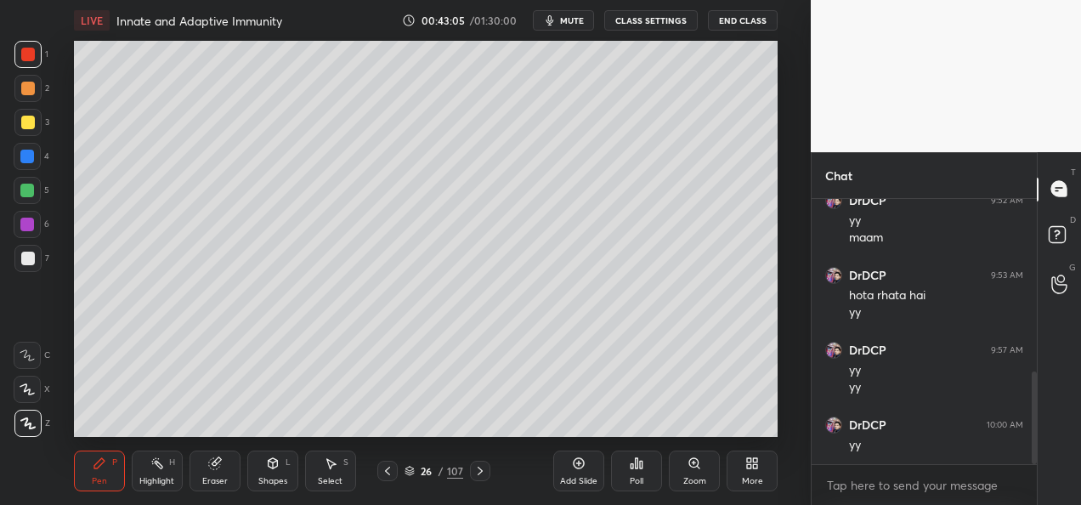
click at [29, 265] on div at bounding box center [27, 258] width 27 height 27
click at [38, 54] on div at bounding box center [27, 54] width 27 height 27
click at [37, 262] on div at bounding box center [27, 258] width 27 height 27
click at [29, 92] on div at bounding box center [28, 89] width 14 height 14
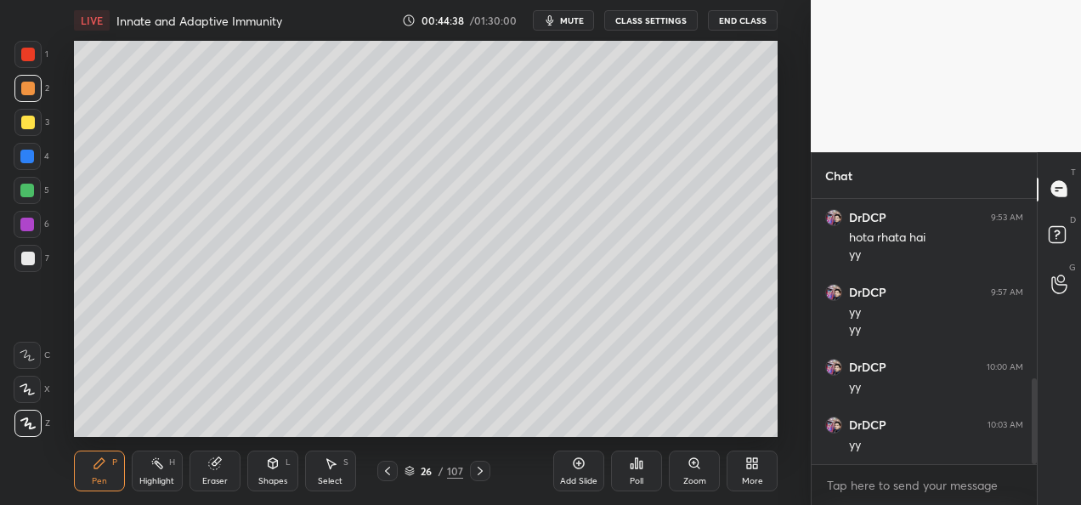
click at [478, 478] on div at bounding box center [480, 471] width 20 height 20
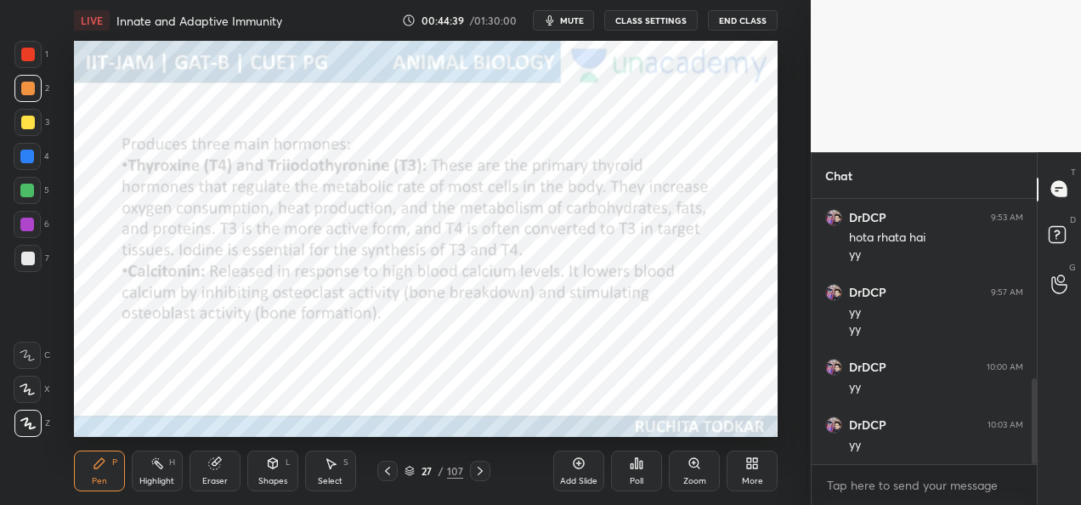
click at [385, 475] on icon at bounding box center [388, 471] width 14 height 14
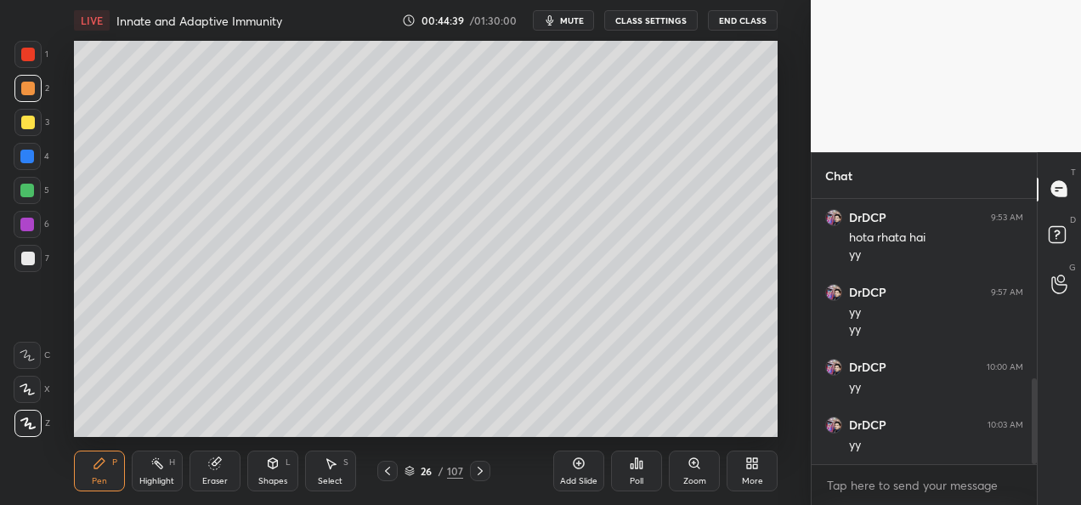
click at [573, 478] on div "Add Slide" at bounding box center [578, 481] width 37 height 8
click at [29, 126] on div at bounding box center [28, 123] width 14 height 14
click at [32, 88] on div at bounding box center [28, 89] width 14 height 14
click at [20, 48] on div at bounding box center [27, 54] width 27 height 27
click at [34, 163] on div at bounding box center [27, 156] width 27 height 27
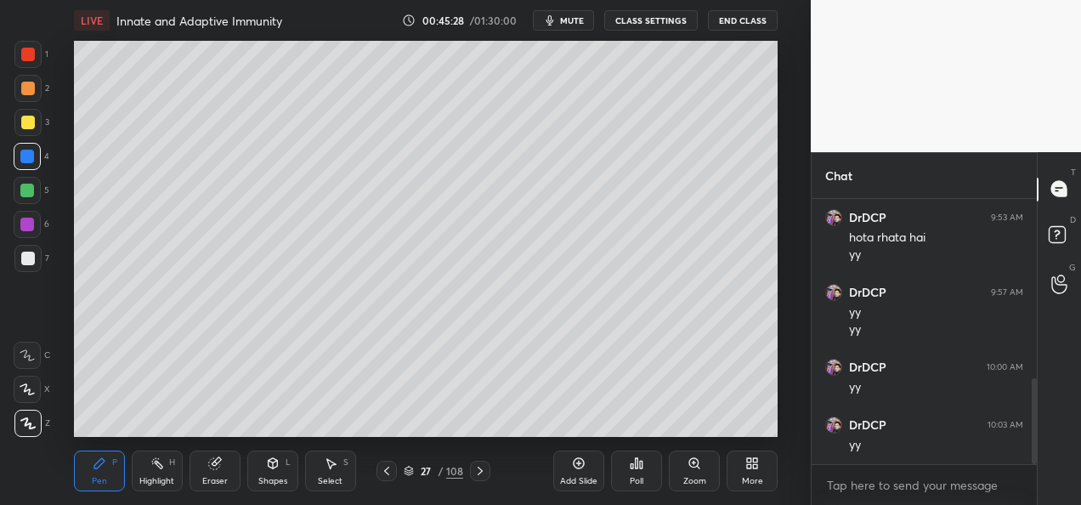
click at [24, 197] on div at bounding box center [27, 190] width 27 height 27
click at [26, 126] on div at bounding box center [28, 123] width 14 height 14
click at [479, 475] on icon at bounding box center [480, 471] width 14 height 14
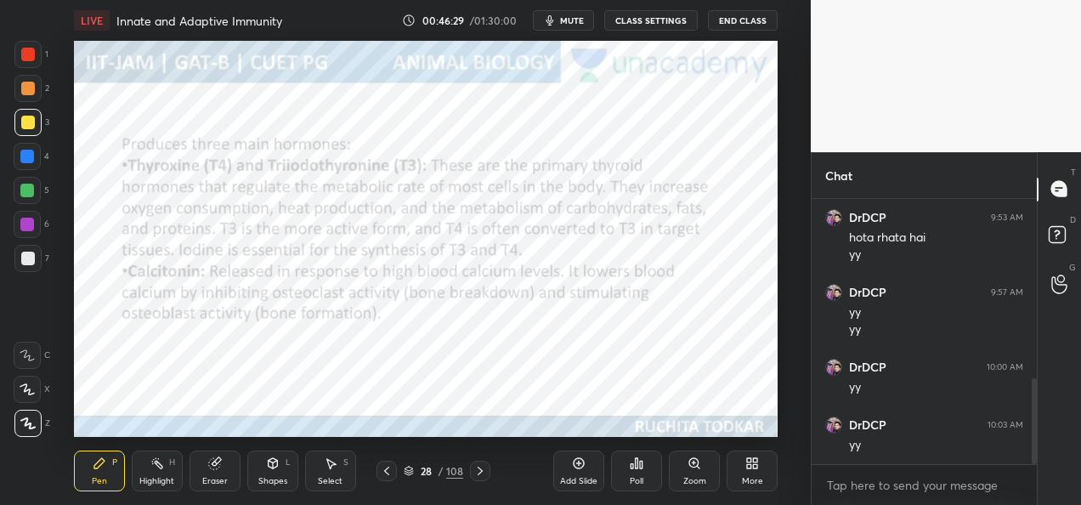
click at [479, 478] on div at bounding box center [480, 471] width 20 height 20
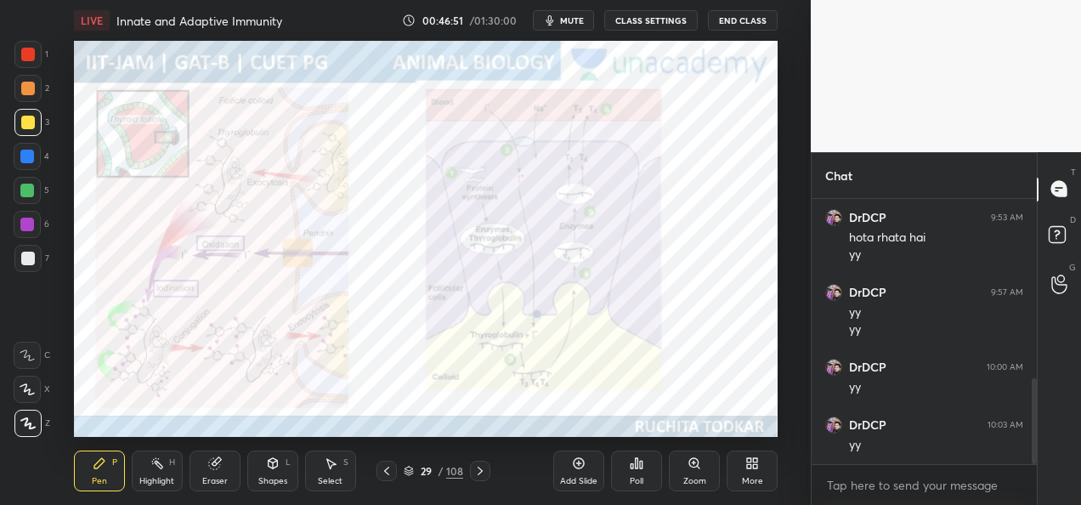
click at [405, 476] on div "29 / 108" at bounding box center [433, 470] width 59 height 15
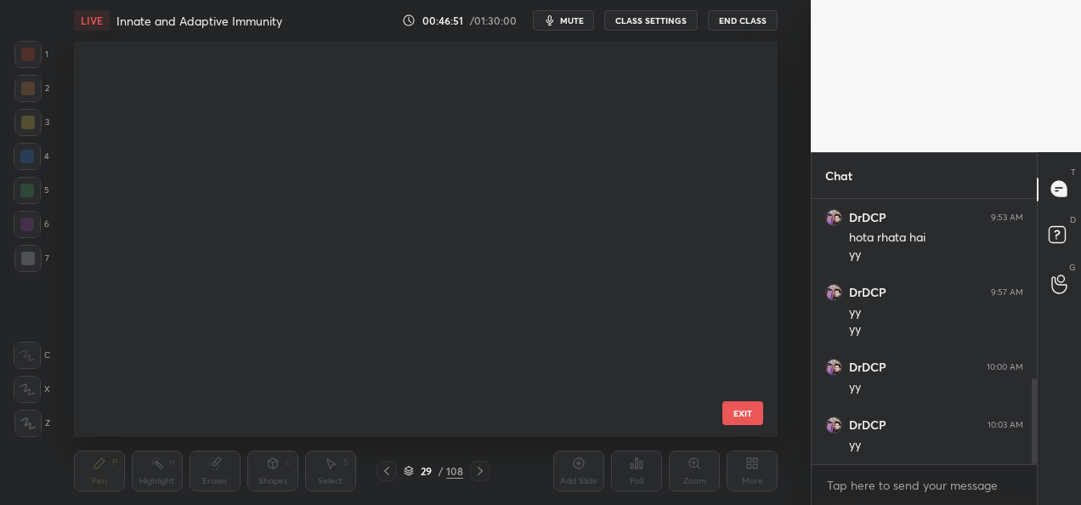
scroll to position [391, 695]
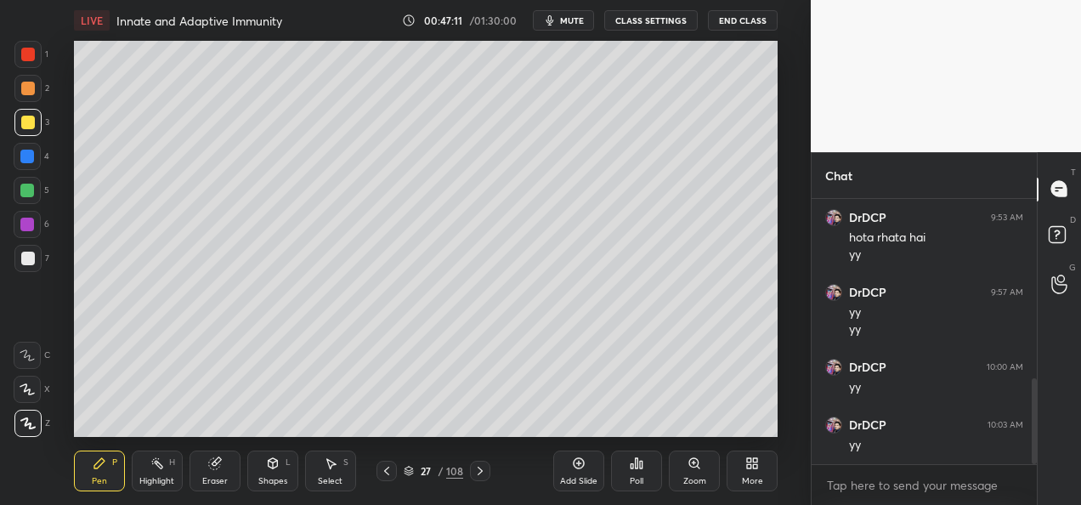
click at [28, 91] on div at bounding box center [28, 89] width 14 height 14
click at [29, 56] on div at bounding box center [28, 55] width 14 height 14
click at [31, 131] on div at bounding box center [27, 122] width 27 height 27
click at [29, 189] on div at bounding box center [27, 191] width 14 height 14
click at [26, 97] on div at bounding box center [27, 88] width 27 height 27
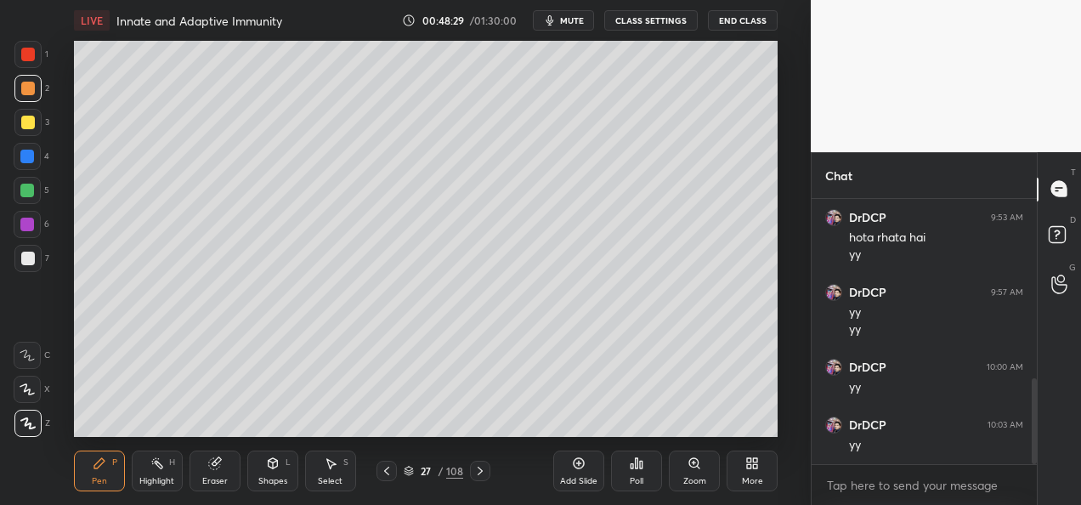
click at [30, 127] on div at bounding box center [28, 123] width 14 height 14
click at [574, 477] on div "Add Slide" at bounding box center [578, 481] width 37 height 8
click at [29, 127] on div at bounding box center [28, 123] width 14 height 14
click at [38, 92] on div at bounding box center [27, 88] width 27 height 27
click at [225, 478] on div "Eraser" at bounding box center [214, 481] width 25 height 8
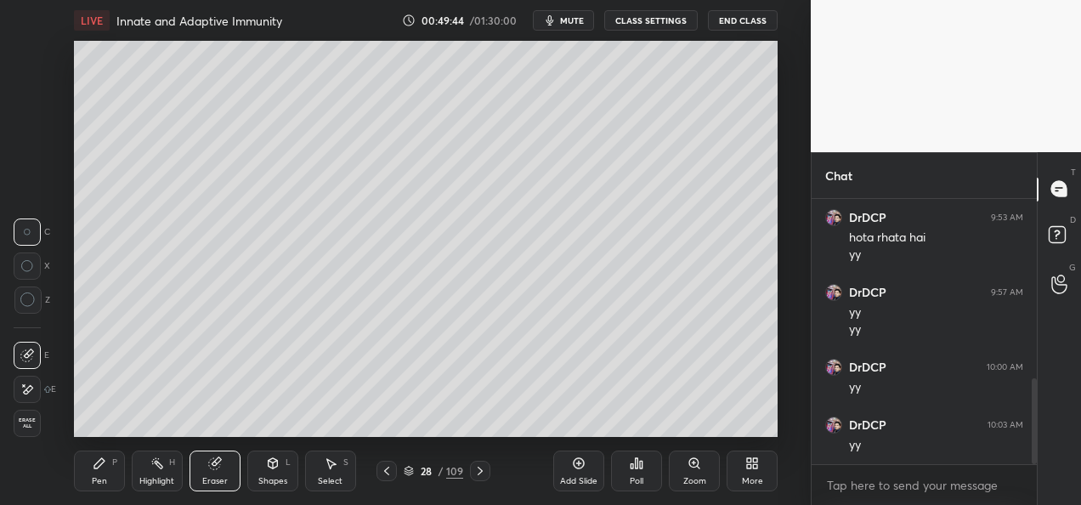
click at [102, 477] on div "Pen" at bounding box center [99, 481] width 15 height 8
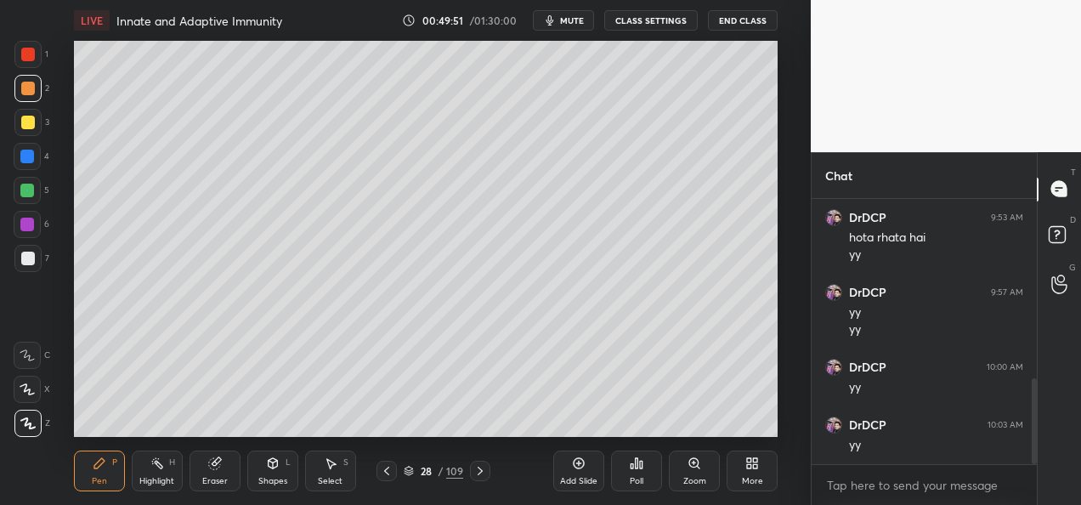
click at [29, 190] on div at bounding box center [27, 191] width 14 height 14
click at [379, 475] on div at bounding box center [387, 471] width 20 height 20
click at [481, 473] on icon at bounding box center [480, 471] width 14 height 14
click at [34, 134] on div at bounding box center [27, 122] width 27 height 27
click at [25, 93] on div at bounding box center [28, 89] width 14 height 14
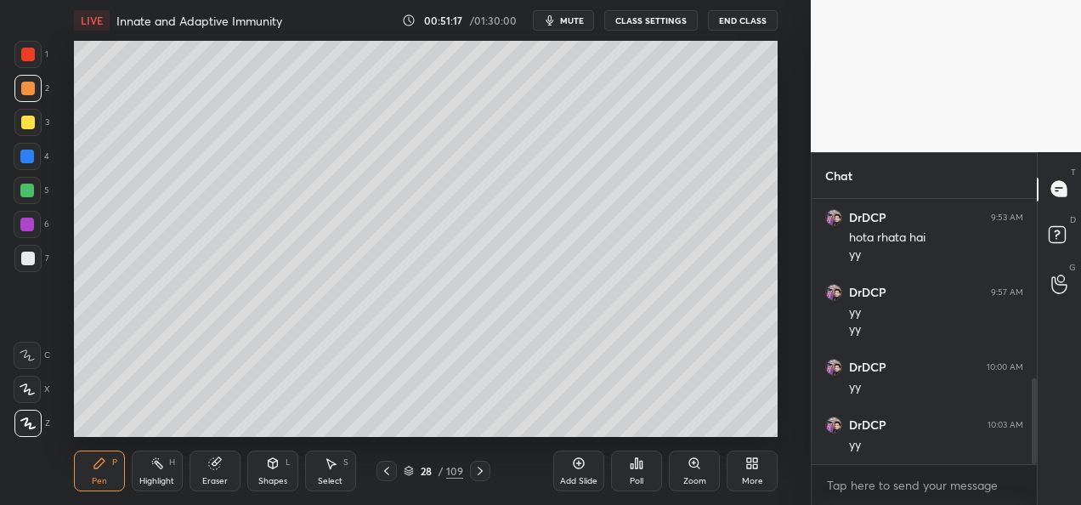
click at [27, 192] on div at bounding box center [27, 191] width 14 height 14
click at [32, 100] on div at bounding box center [27, 88] width 27 height 27
click at [566, 473] on div "Add Slide" at bounding box center [578, 470] width 51 height 41
click at [276, 477] on div "Shapes" at bounding box center [272, 481] width 29 height 8
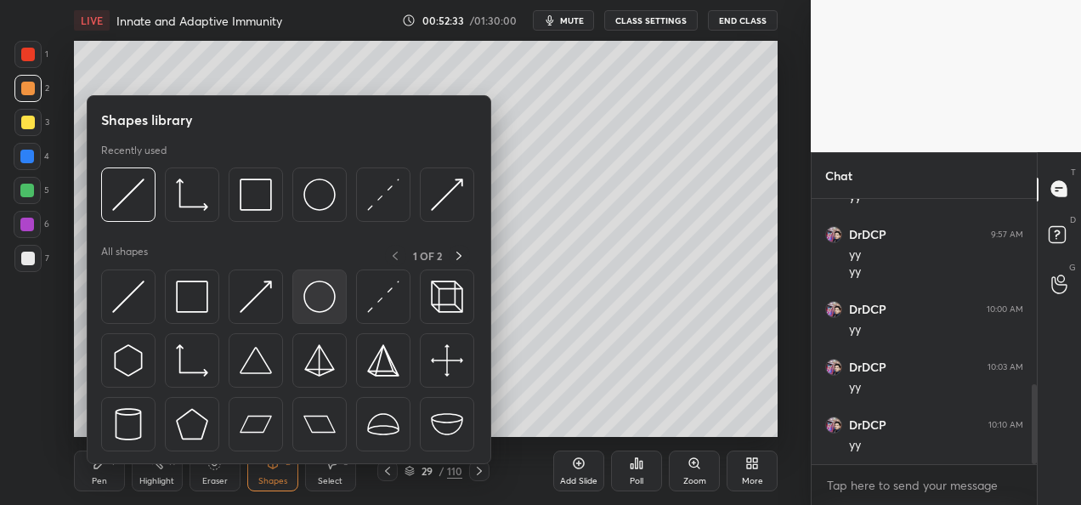
click at [312, 304] on img at bounding box center [319, 296] width 32 height 32
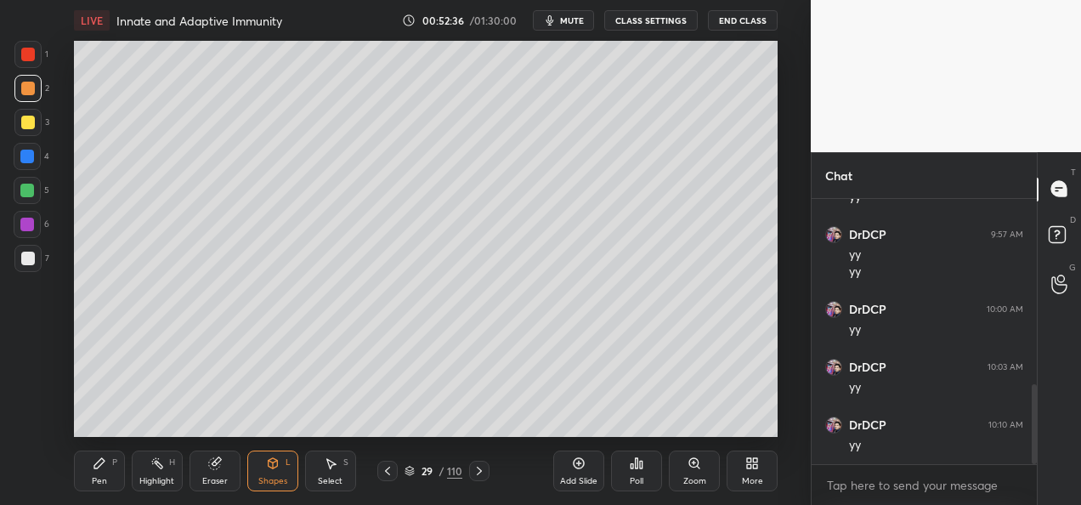
click at [22, 160] on div at bounding box center [27, 157] width 14 height 14
click at [104, 491] on div "Pen P Highlight H Eraser Shapes L Select S 29 / 110 Add Slide Poll Zoom More" at bounding box center [426, 471] width 704 height 68
click at [93, 480] on div "Pen" at bounding box center [99, 481] width 15 height 8
click at [30, 127] on div at bounding box center [28, 123] width 14 height 14
click at [274, 479] on div "Shapes" at bounding box center [272, 481] width 29 height 8
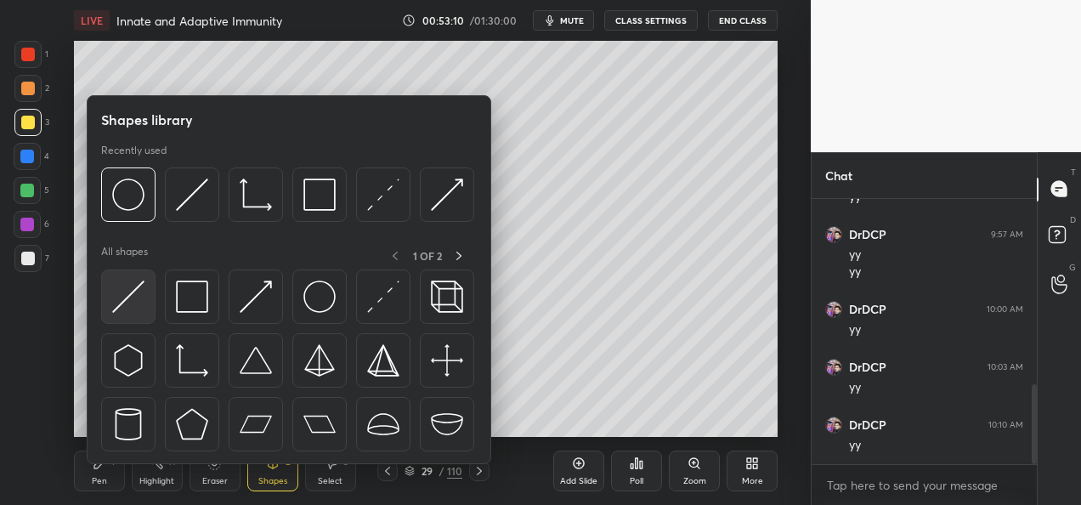
click at [133, 307] on img at bounding box center [128, 296] width 32 height 32
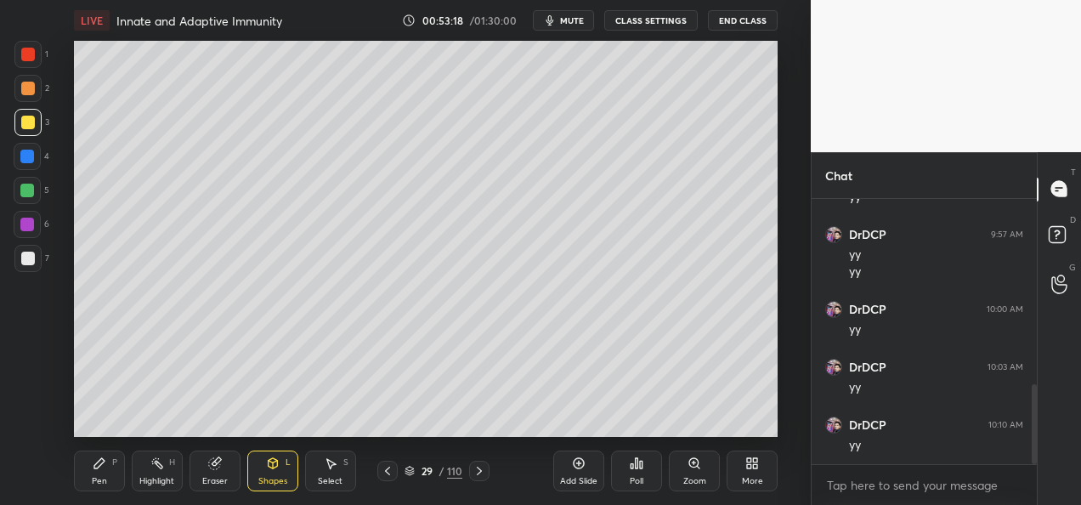
click at [100, 479] on div "Pen" at bounding box center [99, 481] width 15 height 8
click at [29, 194] on div at bounding box center [27, 191] width 14 height 14
click at [31, 92] on div at bounding box center [28, 89] width 14 height 14
click at [25, 124] on div at bounding box center [28, 123] width 14 height 14
click at [29, 159] on div at bounding box center [27, 157] width 14 height 14
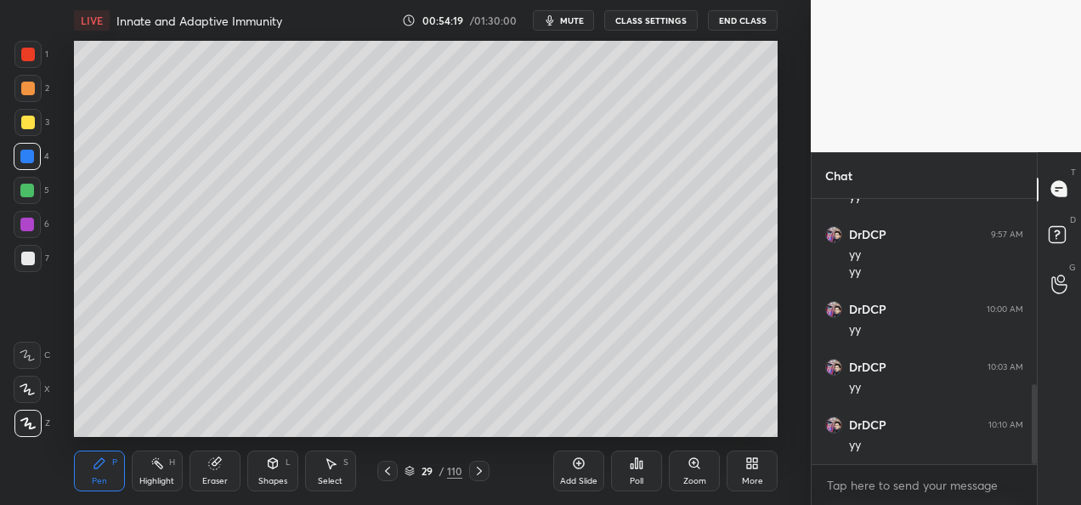
click at [24, 128] on div at bounding box center [28, 123] width 14 height 14
click at [782, 223] on div "Setting up your live class Poll for secs No correct answer Start poll" at bounding box center [425, 239] width 743 height 396
click at [384, 474] on icon at bounding box center [388, 471] width 14 height 14
click at [382, 474] on icon at bounding box center [388, 471] width 14 height 14
click at [479, 473] on icon at bounding box center [479, 471] width 5 height 8
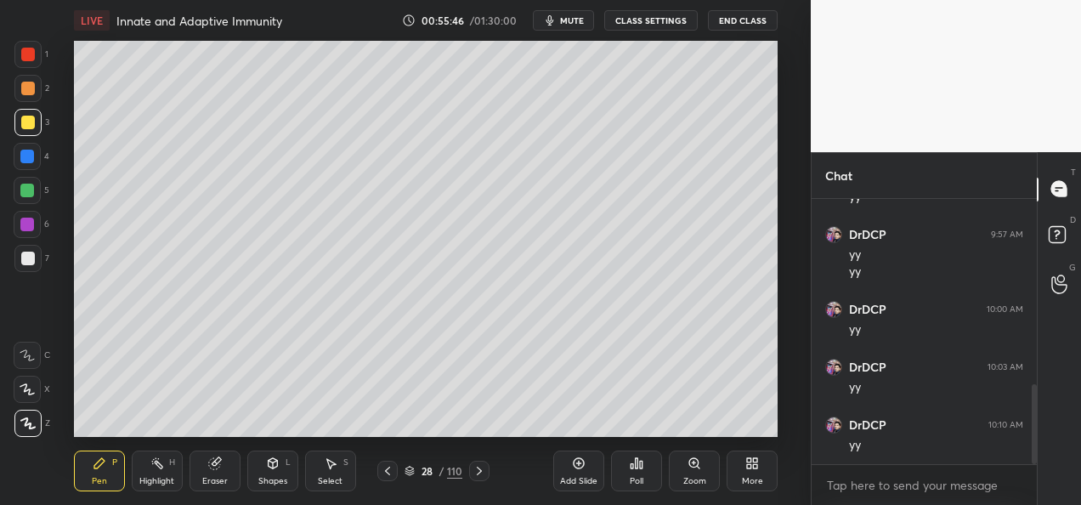
click at [476, 473] on icon at bounding box center [480, 471] width 14 height 14
click at [476, 471] on icon at bounding box center [480, 471] width 14 height 14
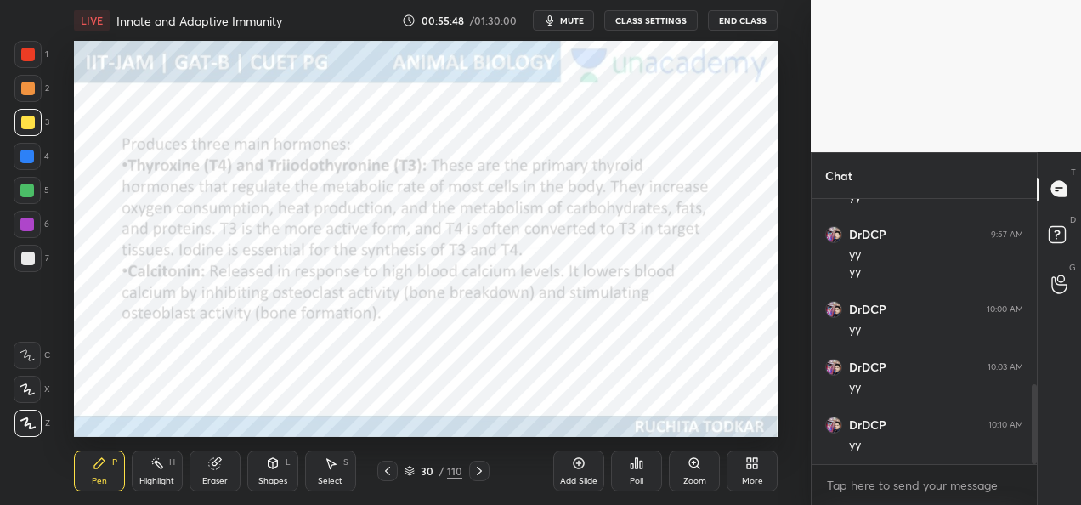
click at [469, 472] on div at bounding box center [479, 471] width 20 height 20
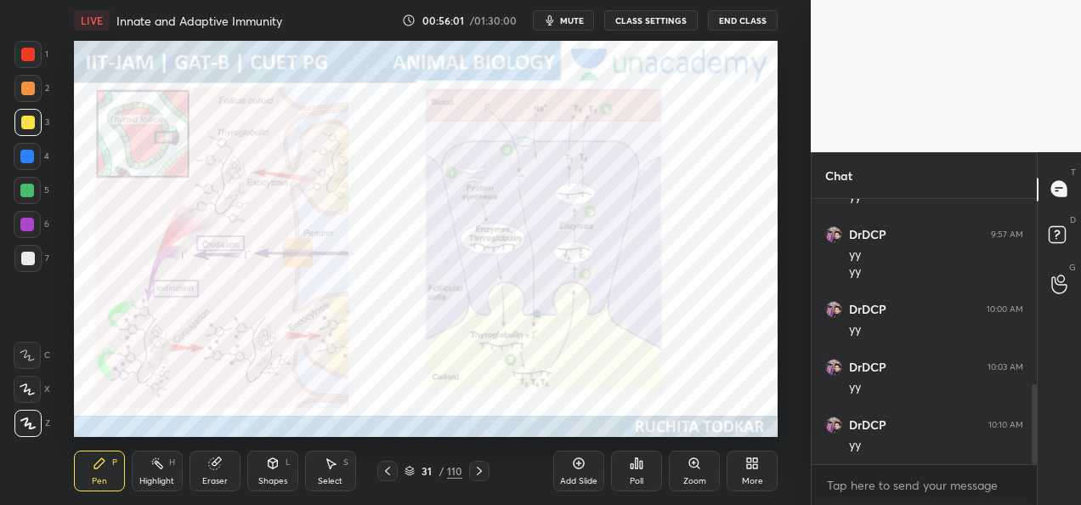
click at [698, 477] on div "Zoom" at bounding box center [694, 481] width 23 height 8
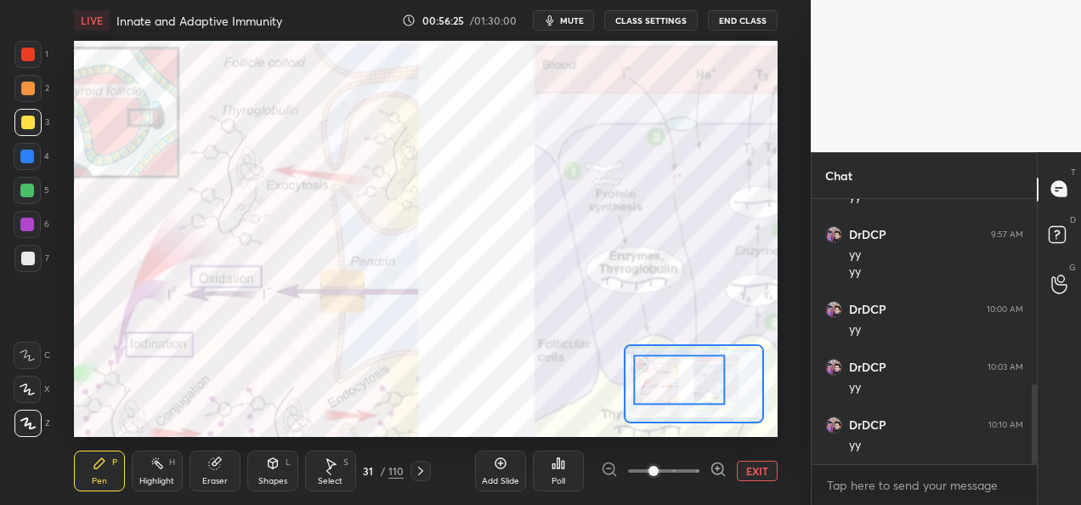
click at [27, 155] on div at bounding box center [27, 157] width 14 height 14
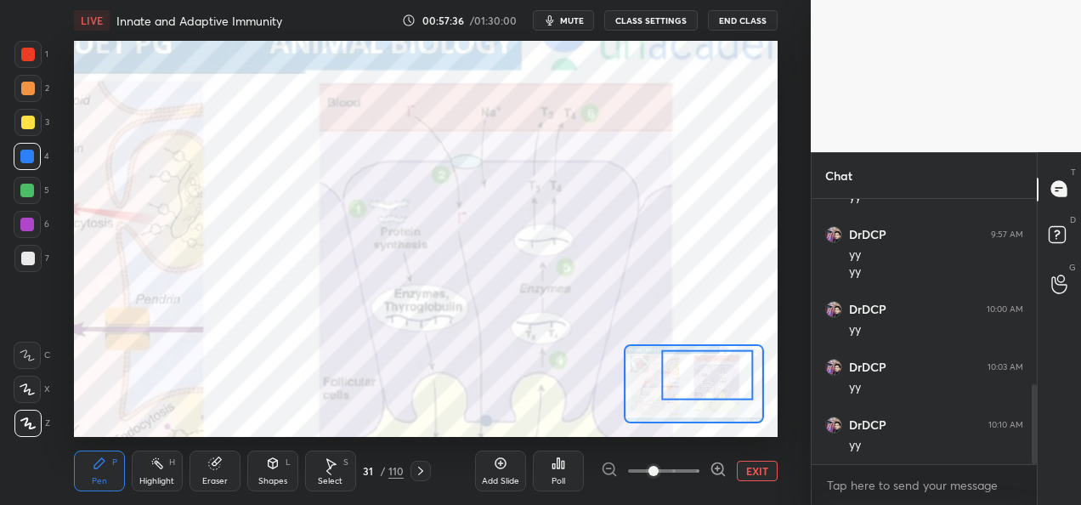
click at [732, 388] on div at bounding box center [708, 374] width 92 height 50
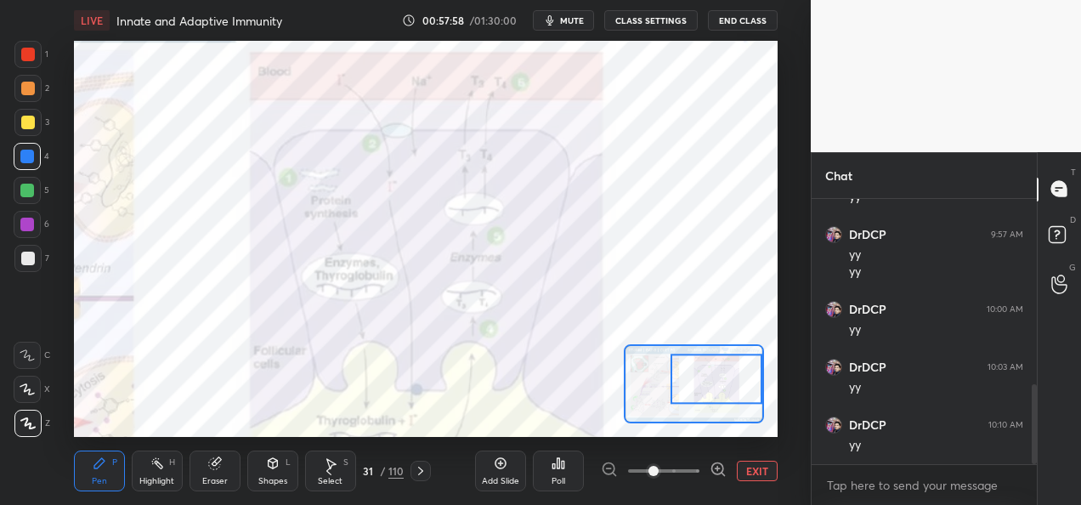
click at [752, 479] on button "EXIT" at bounding box center [757, 471] width 41 height 20
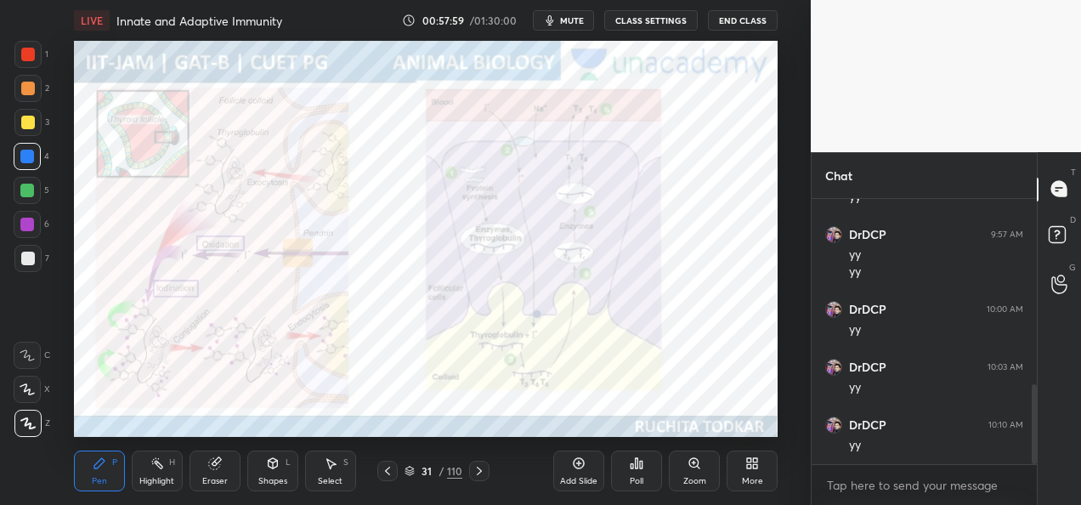
click at [484, 465] on icon at bounding box center [480, 471] width 14 height 14
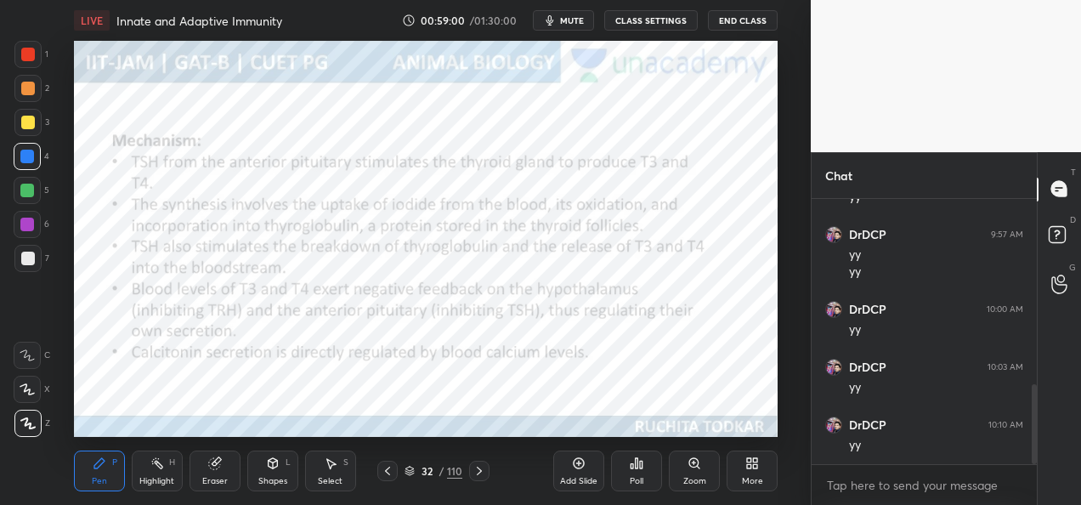
click at [483, 473] on icon at bounding box center [480, 471] width 14 height 14
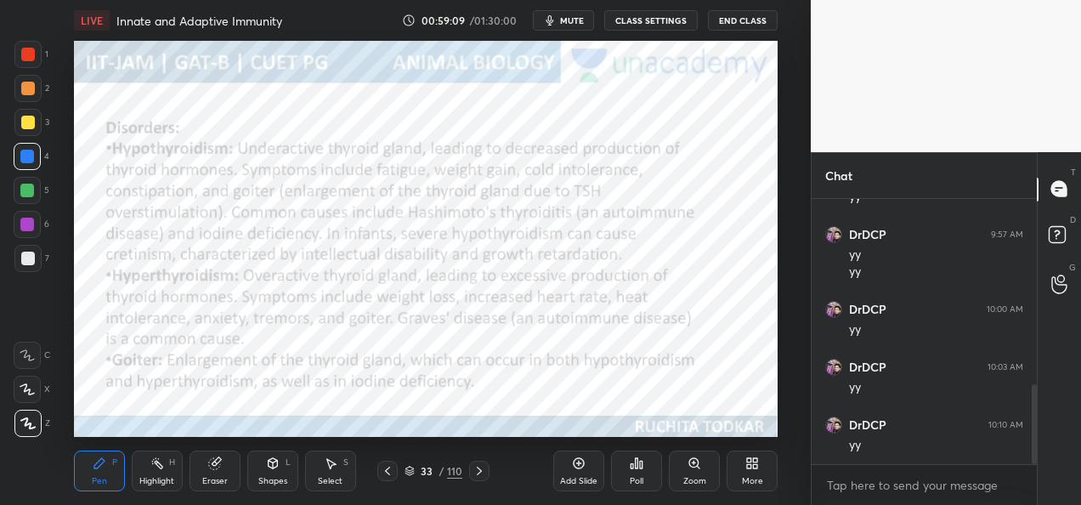
click at [588, 472] on div "Add Slide" at bounding box center [578, 470] width 51 height 41
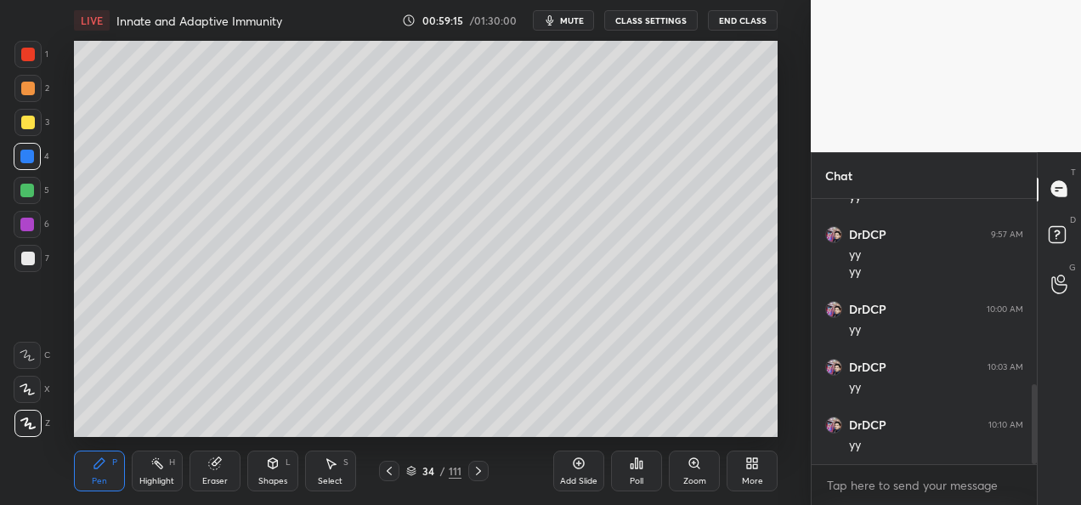
click at [28, 129] on div at bounding box center [27, 122] width 27 height 27
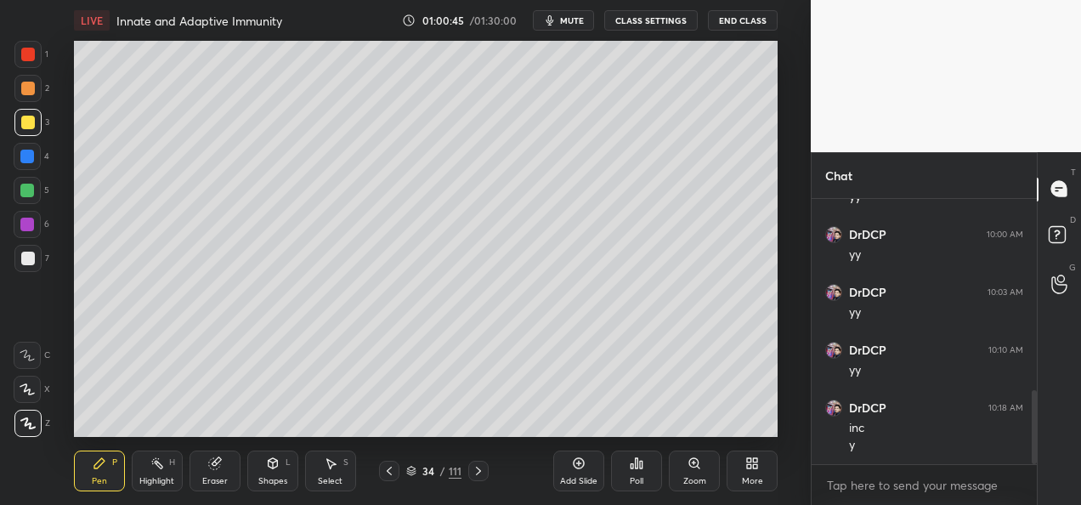
click at [565, 474] on div "Add Slide" at bounding box center [578, 470] width 51 height 41
click at [207, 487] on div "Eraser" at bounding box center [215, 470] width 51 height 41
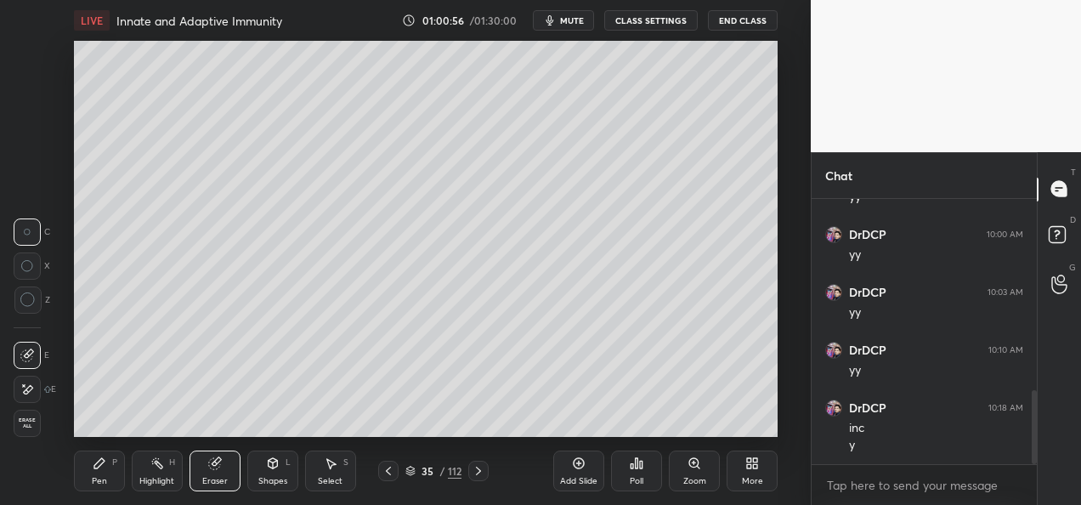
click at [104, 483] on div "Pen" at bounding box center [99, 481] width 15 height 8
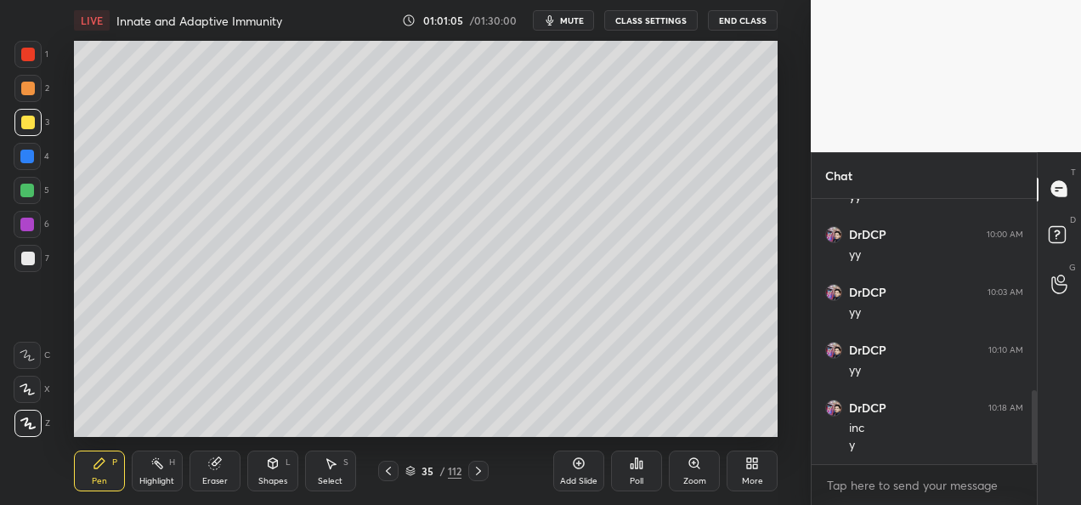
click at [36, 195] on div at bounding box center [27, 190] width 27 height 27
click at [32, 229] on div at bounding box center [27, 225] width 14 height 14
click at [384, 476] on icon at bounding box center [389, 471] width 14 height 14
click at [383, 479] on div at bounding box center [388, 471] width 20 height 20
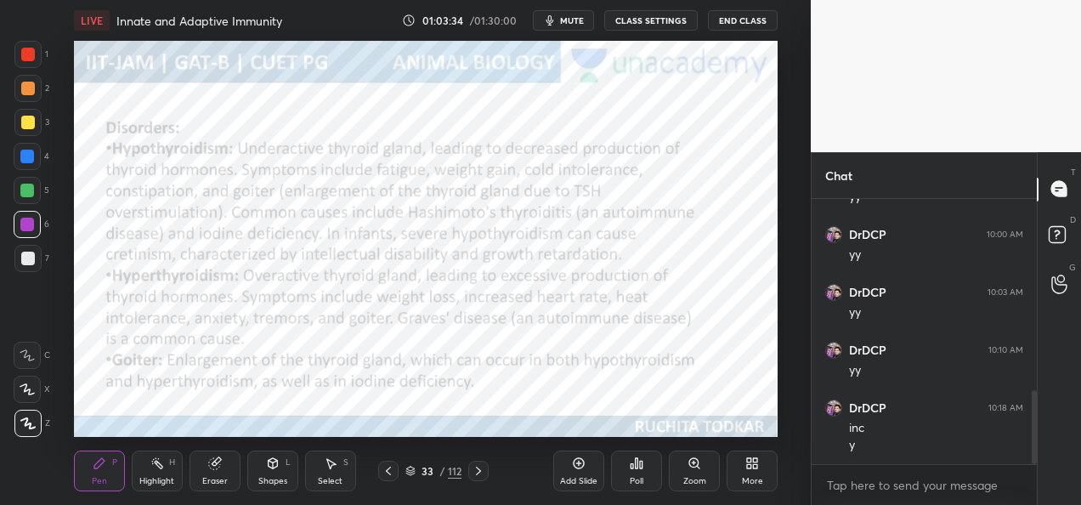
click at [479, 469] on icon at bounding box center [478, 471] width 5 height 8
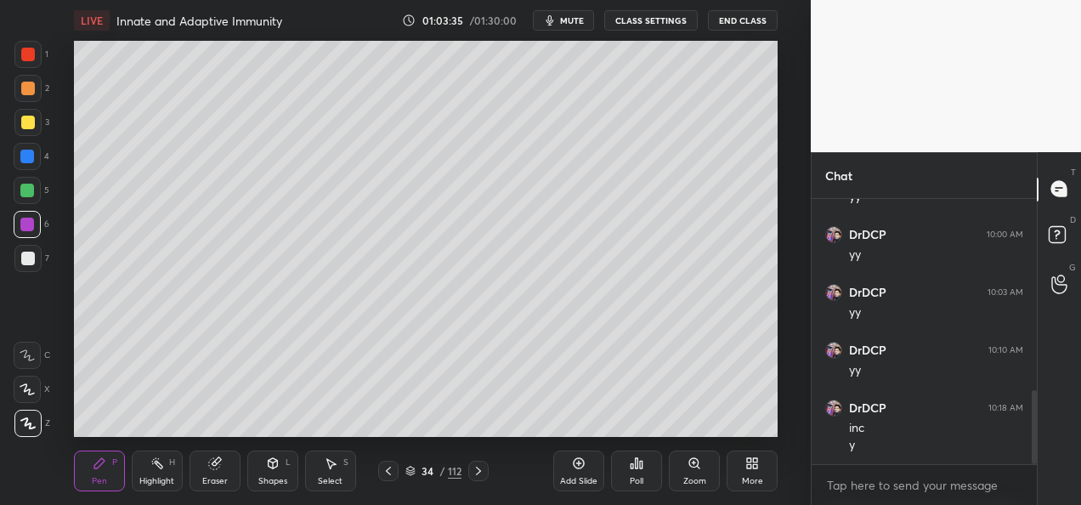
click at [479, 471] on icon at bounding box center [478, 471] width 5 height 8
click at [477, 474] on icon at bounding box center [478, 471] width 5 height 8
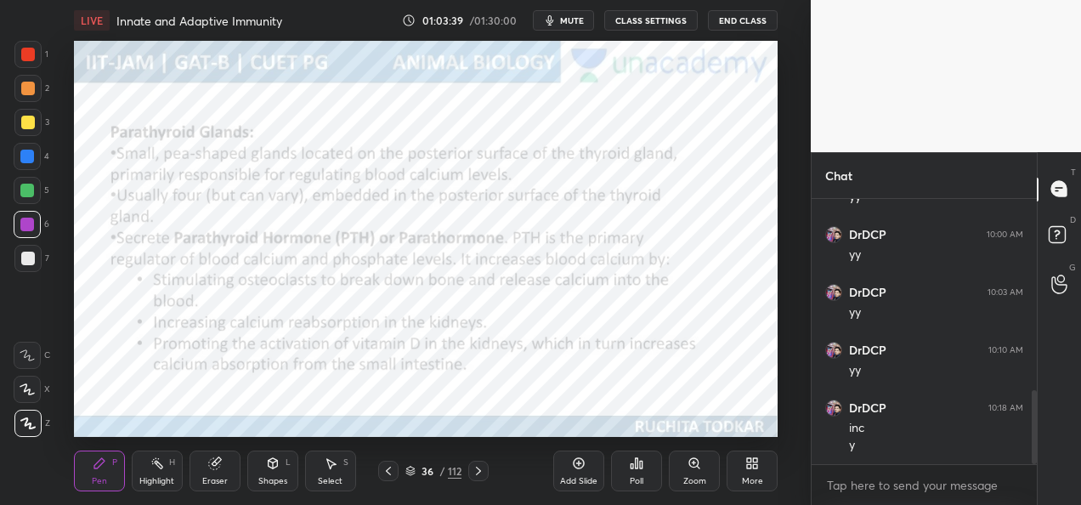
click at [388, 479] on div at bounding box center [388, 471] width 20 height 20
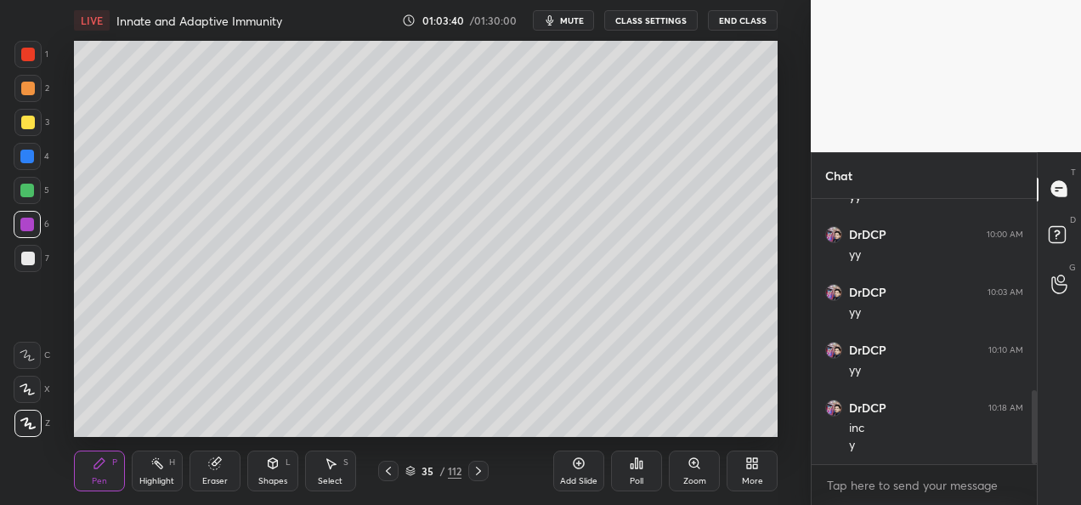
click at [582, 480] on div "Add Slide" at bounding box center [578, 481] width 37 height 8
click at [31, 80] on div at bounding box center [27, 88] width 27 height 27
click at [30, 189] on div at bounding box center [27, 191] width 14 height 14
click at [30, 226] on div at bounding box center [27, 225] width 14 height 14
click at [34, 117] on div at bounding box center [27, 122] width 27 height 27
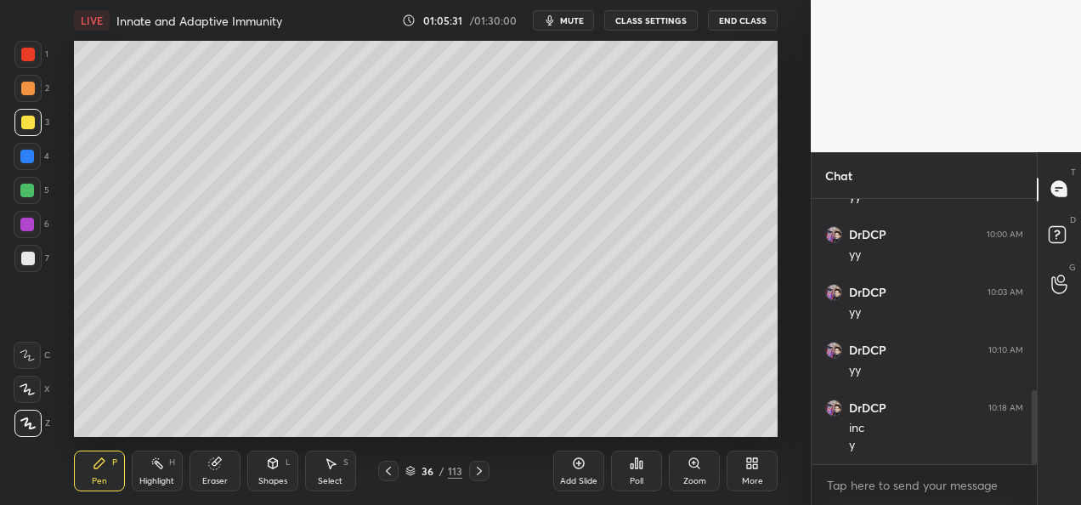
click at [23, 222] on div at bounding box center [27, 225] width 14 height 14
click at [29, 99] on div at bounding box center [27, 88] width 27 height 27
click at [25, 122] on div at bounding box center [28, 123] width 14 height 14
click at [574, 477] on div "Add Slide" at bounding box center [578, 481] width 37 height 8
click at [30, 100] on div at bounding box center [27, 88] width 27 height 27
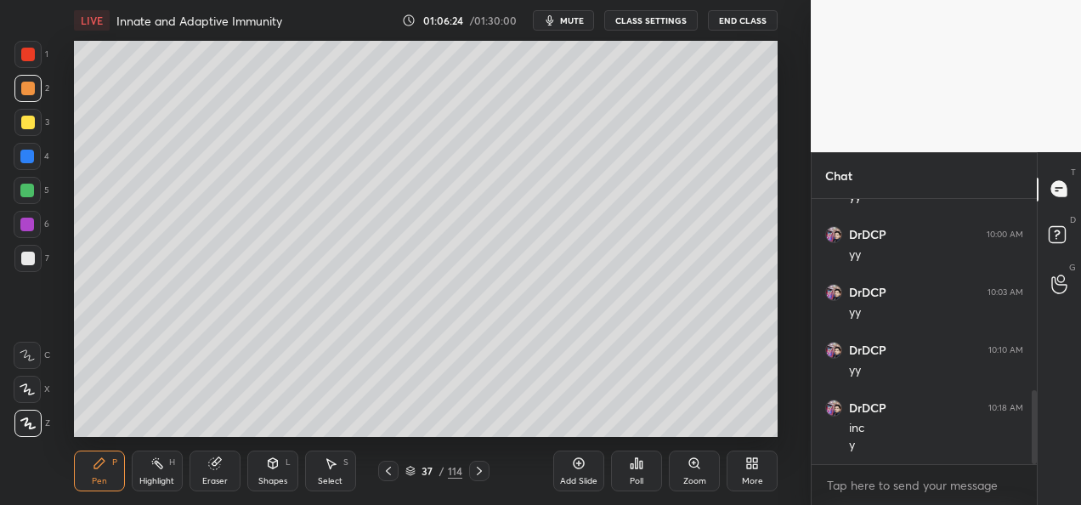
click at [42, 51] on div "1" at bounding box center [31, 54] width 34 height 27
click at [26, 128] on div at bounding box center [28, 123] width 14 height 14
click at [27, 160] on div at bounding box center [27, 157] width 14 height 14
click at [26, 122] on div at bounding box center [28, 123] width 14 height 14
click at [29, 94] on div at bounding box center [28, 89] width 14 height 14
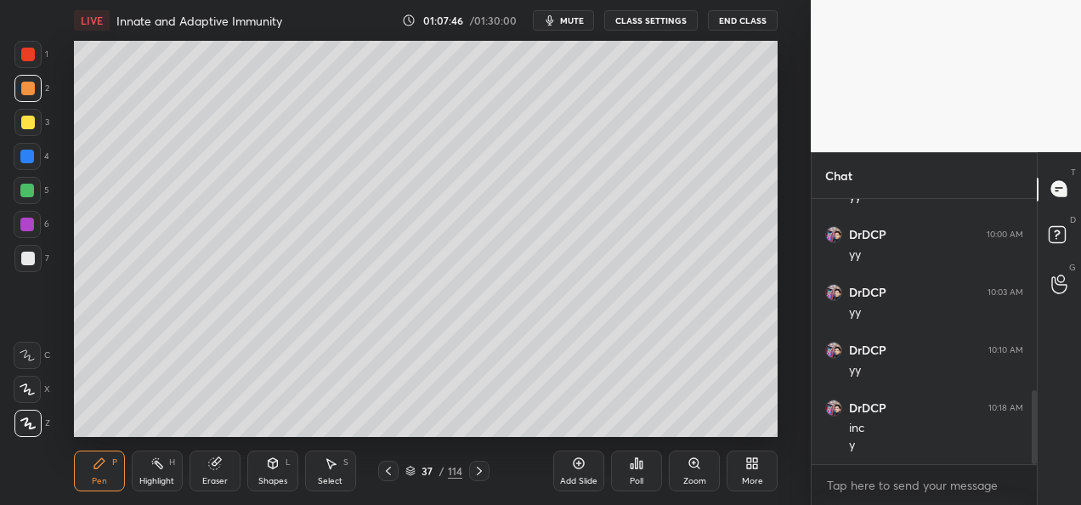
click at [478, 476] on icon at bounding box center [480, 471] width 14 height 14
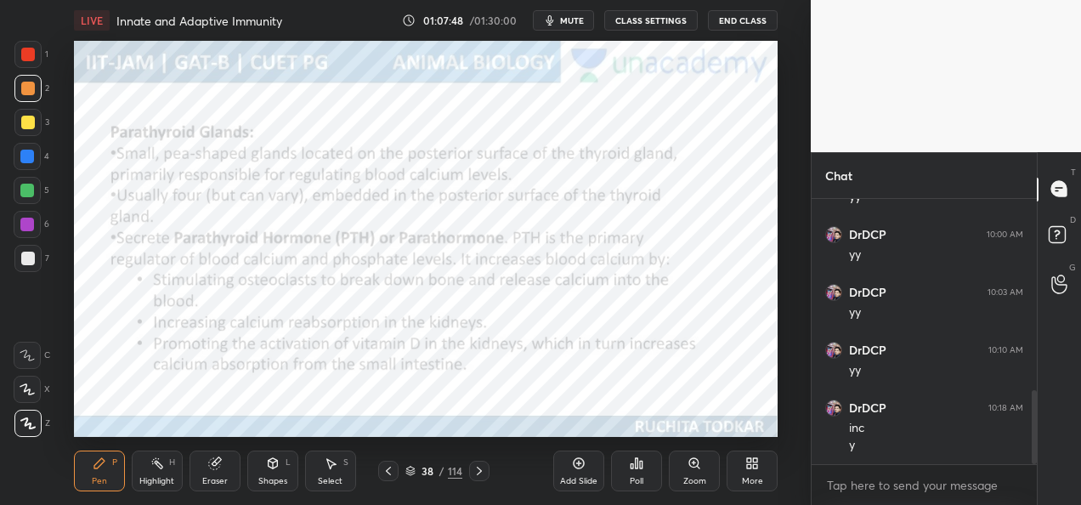
click at [391, 476] on icon at bounding box center [389, 471] width 14 height 14
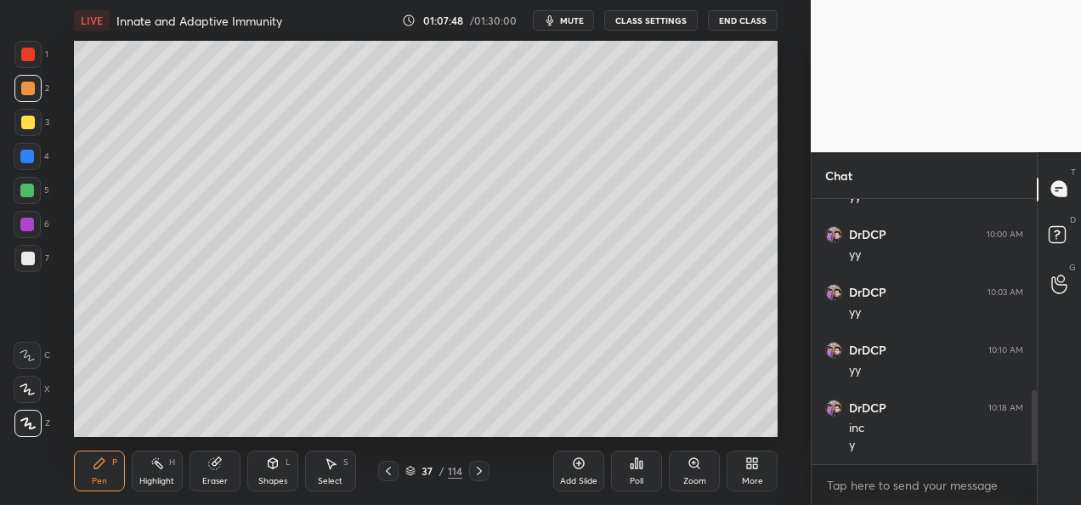
click at [559, 476] on div "Add Slide" at bounding box center [578, 470] width 51 height 41
click at [27, 127] on div at bounding box center [28, 123] width 14 height 14
click at [35, 51] on div at bounding box center [27, 54] width 27 height 27
click at [31, 96] on div at bounding box center [27, 88] width 27 height 27
click at [22, 121] on div at bounding box center [28, 123] width 14 height 14
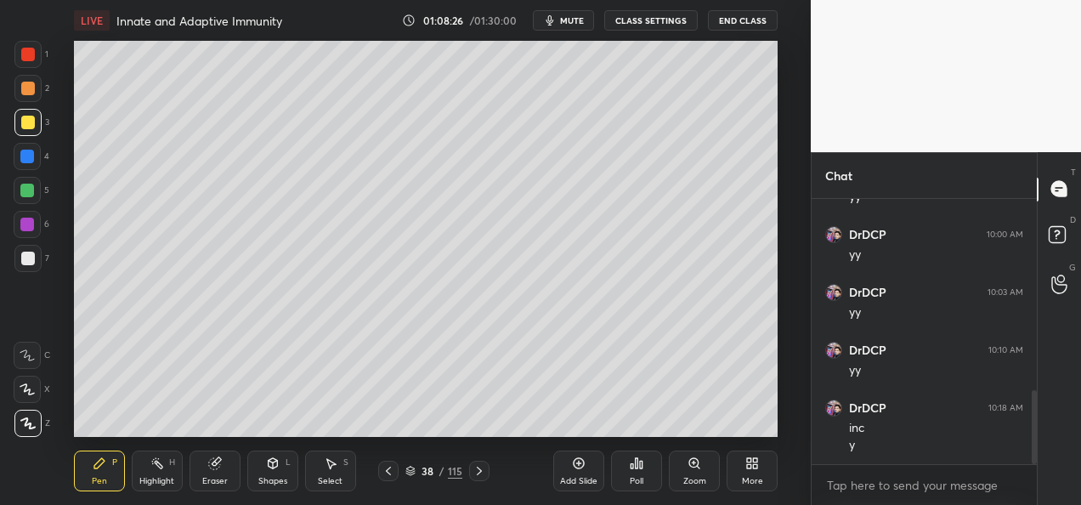
click at [384, 473] on icon at bounding box center [389, 471] width 14 height 14
click at [490, 479] on div "37 / 115" at bounding box center [434, 471] width 240 height 20
click at [482, 478] on div at bounding box center [479, 471] width 20 height 20
click at [388, 475] on icon at bounding box center [389, 471] width 14 height 14
click at [475, 470] on icon at bounding box center [480, 471] width 14 height 14
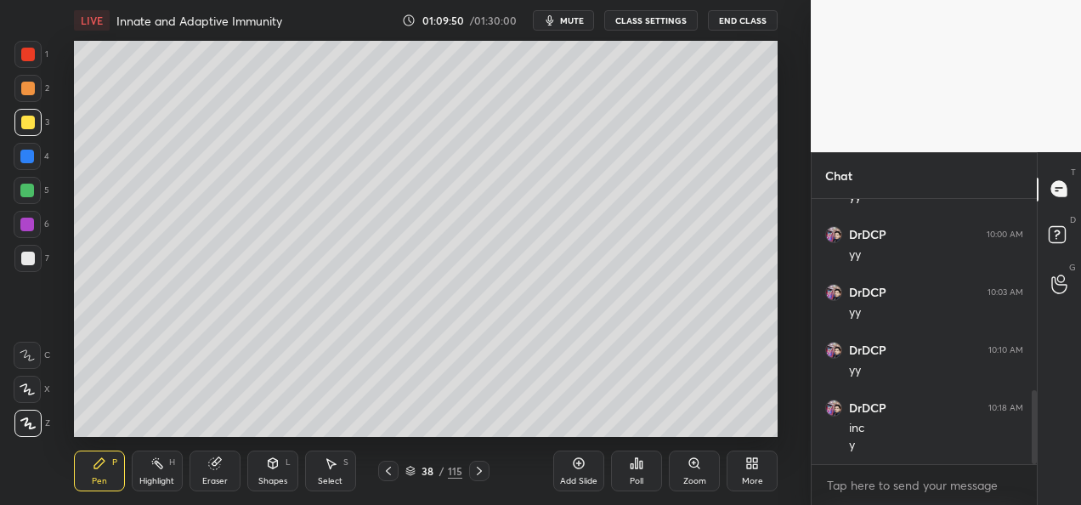
click at [475, 472] on icon at bounding box center [480, 471] width 14 height 14
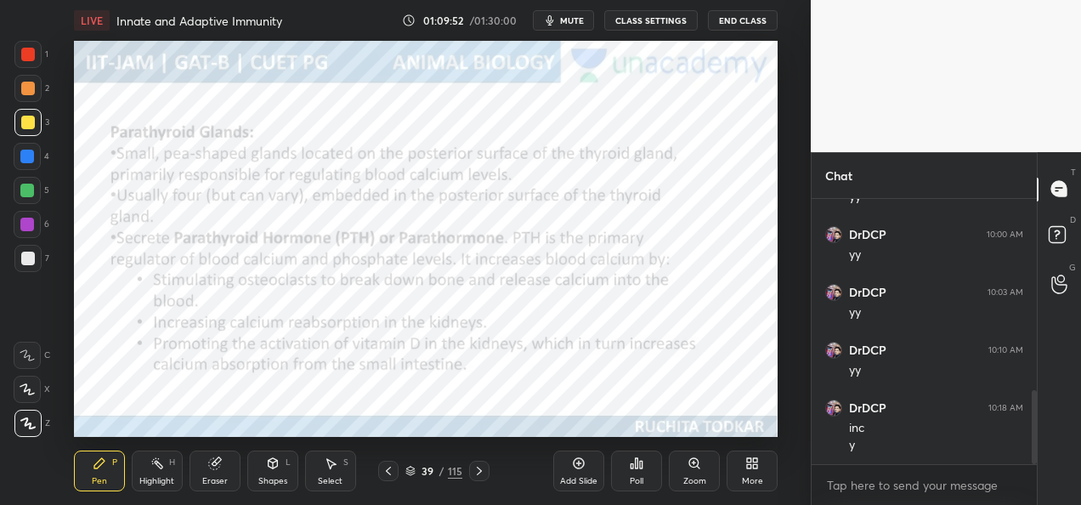
click at [39, 89] on div at bounding box center [27, 88] width 27 height 27
click at [465, 473] on div "39 / 115" at bounding box center [433, 471] width 111 height 20
click at [469, 473] on div at bounding box center [479, 471] width 20 height 20
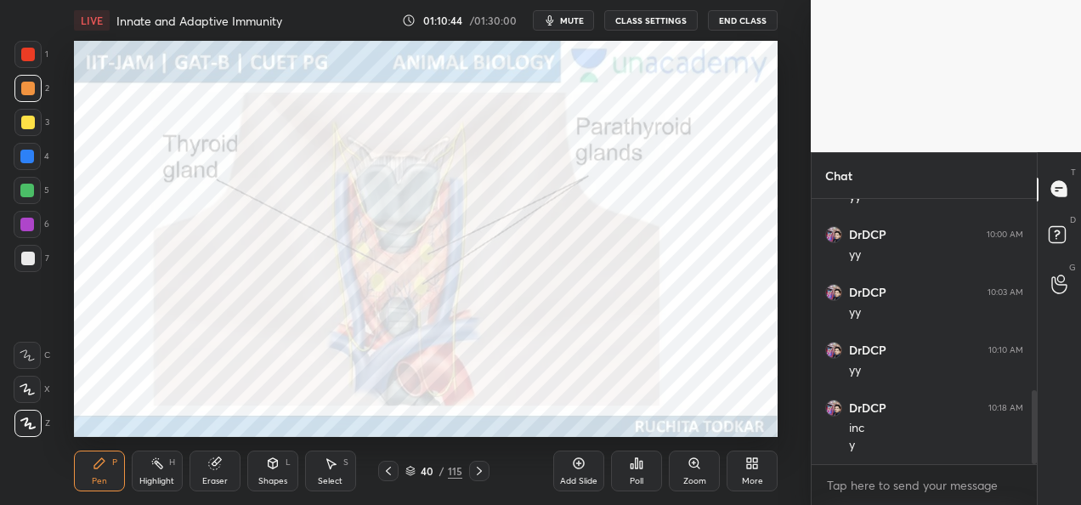
click at [31, 227] on div at bounding box center [27, 225] width 14 height 14
click at [27, 156] on div at bounding box center [27, 157] width 14 height 14
click at [479, 471] on icon at bounding box center [480, 471] width 14 height 14
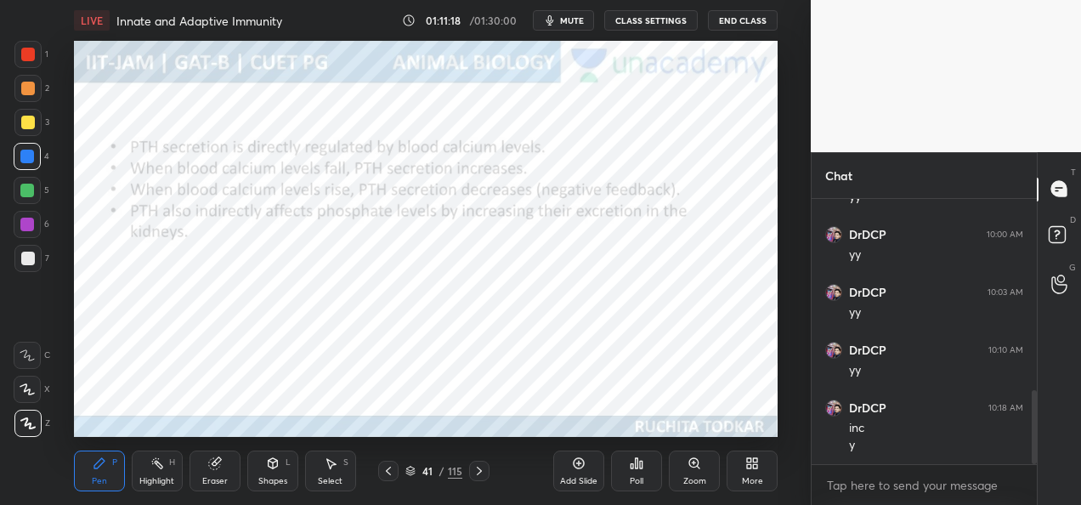
click at [478, 470] on icon at bounding box center [480, 471] width 14 height 14
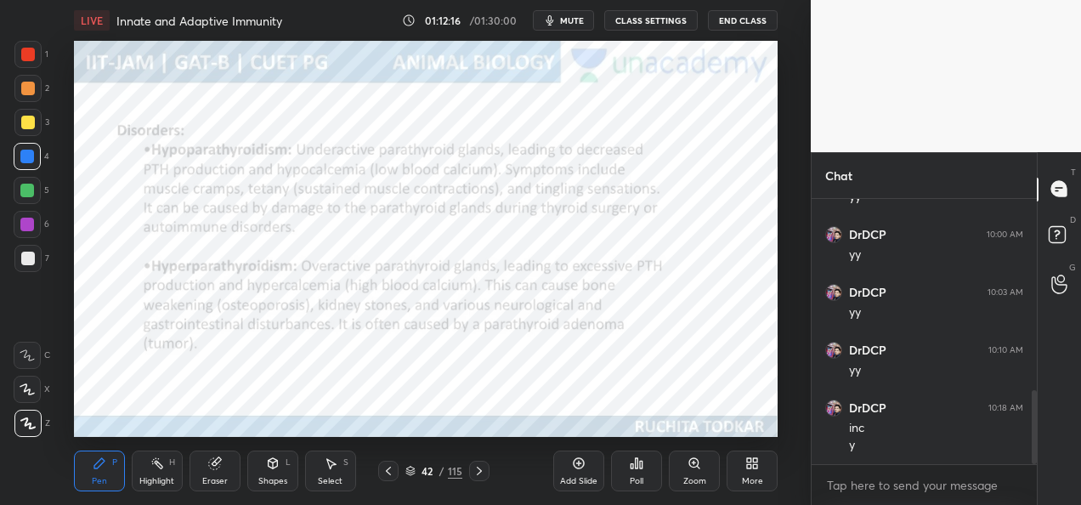
click at [484, 472] on icon at bounding box center [480, 471] width 14 height 14
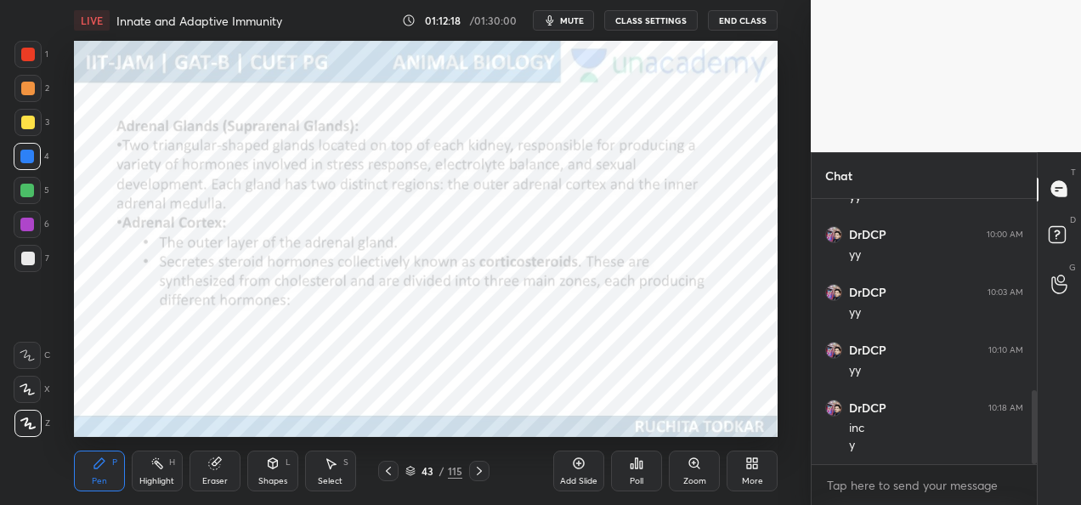
click at [388, 473] on icon at bounding box center [389, 471] width 14 height 14
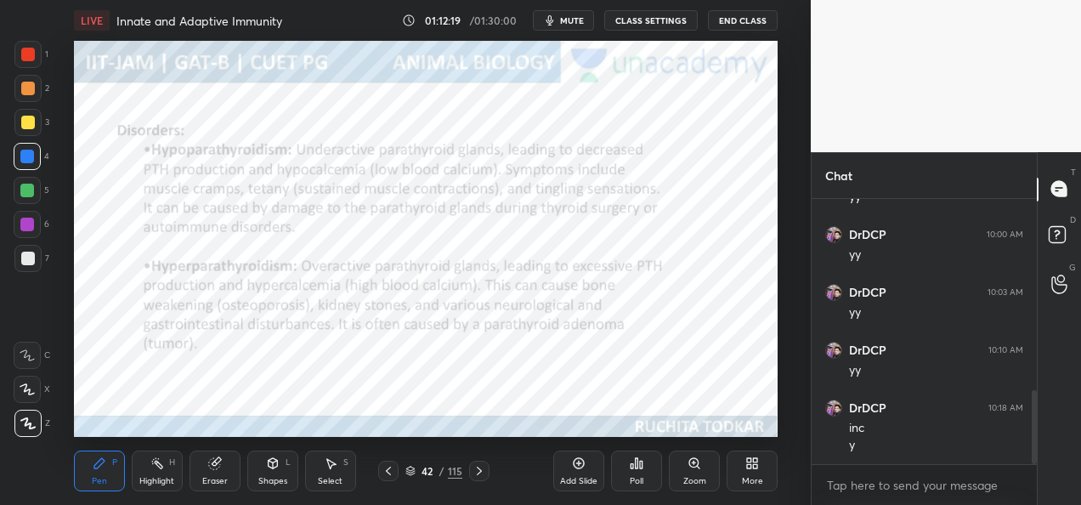
click at [571, 474] on div "Add Slide" at bounding box center [578, 470] width 51 height 41
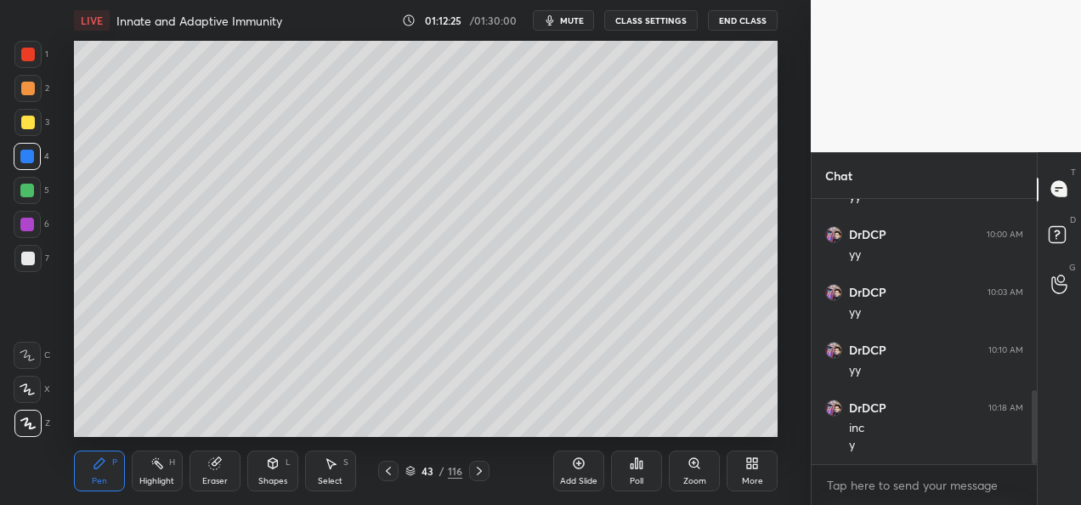
click at [391, 473] on icon at bounding box center [389, 471] width 14 height 14
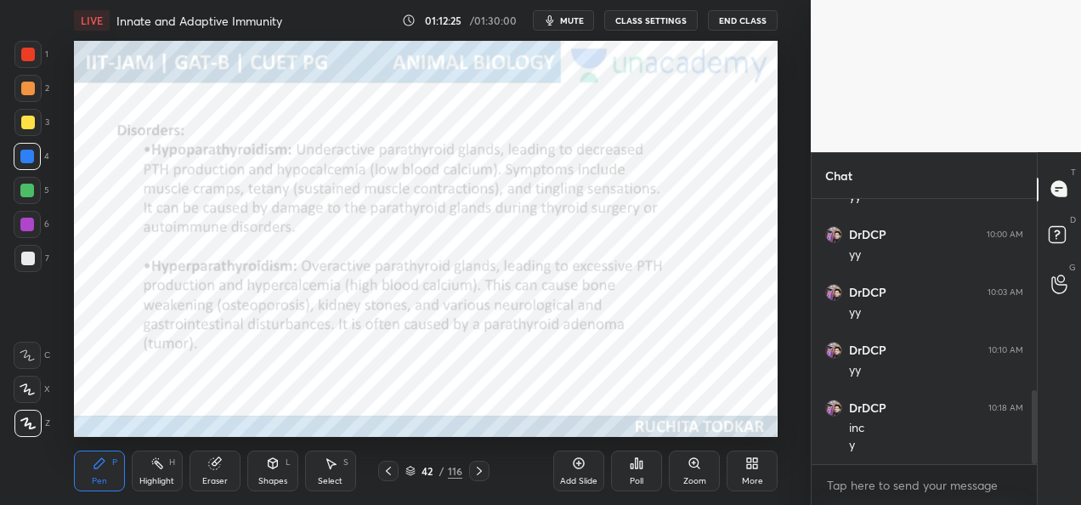
click at [391, 473] on icon at bounding box center [389, 471] width 14 height 14
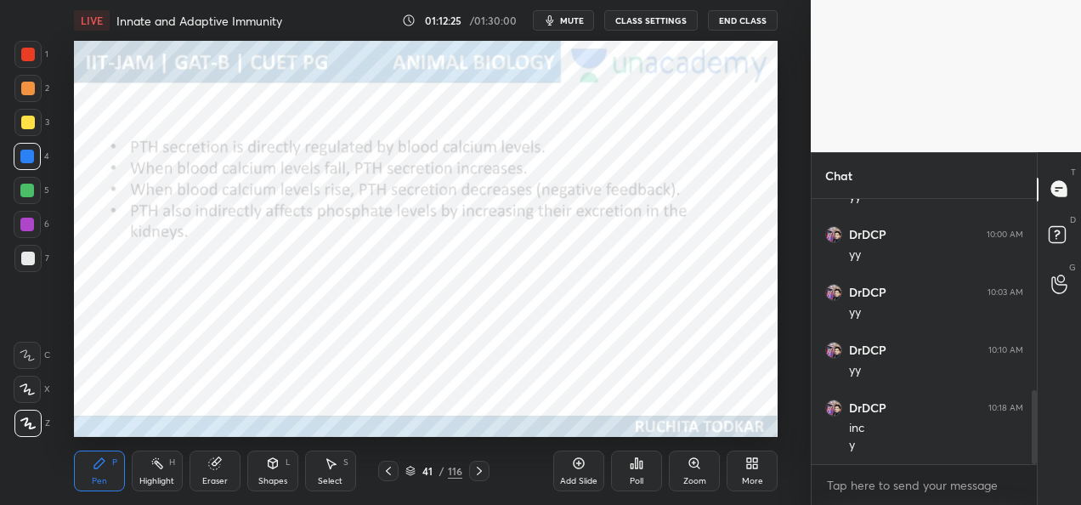
click at [389, 473] on icon at bounding box center [388, 471] width 5 height 8
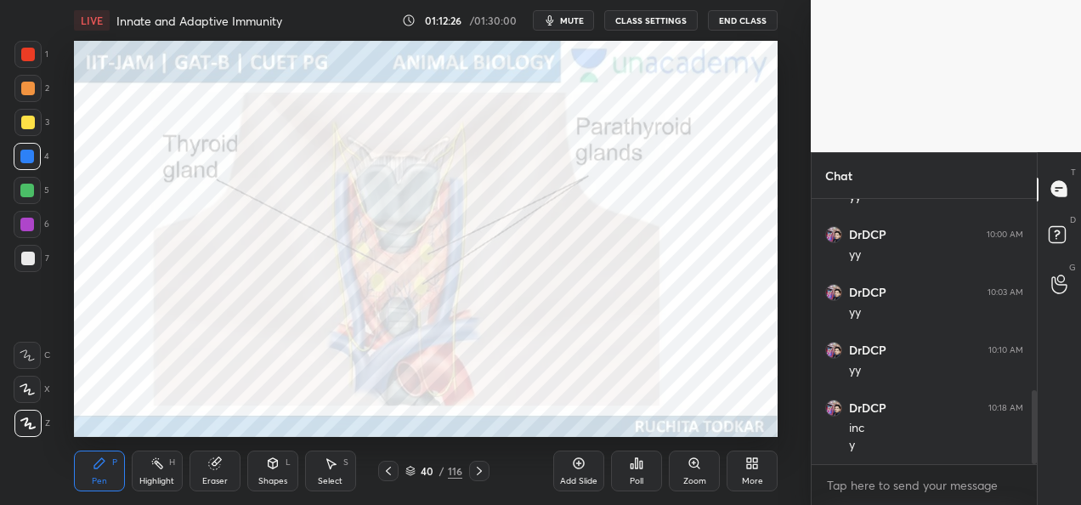
click at [392, 473] on icon at bounding box center [389, 471] width 14 height 14
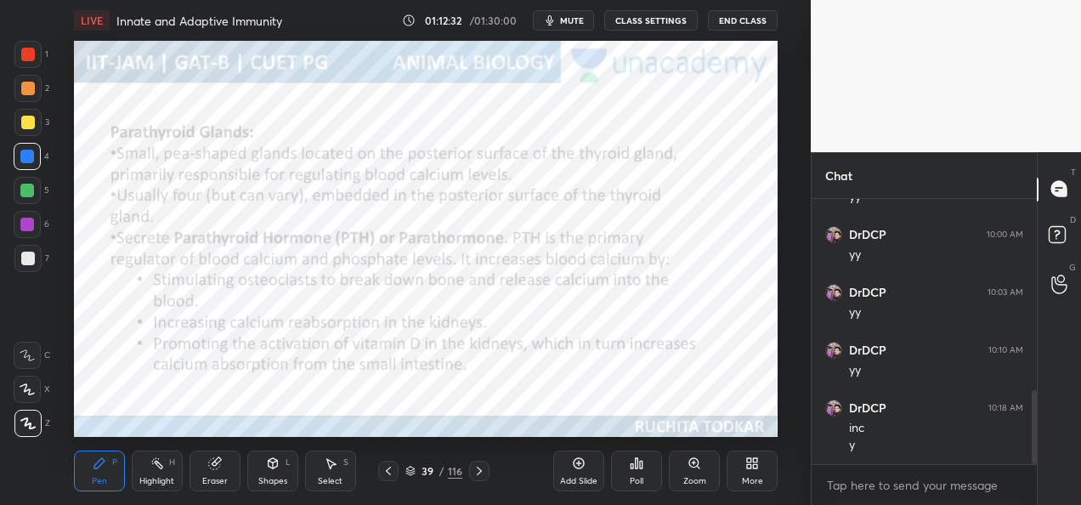
click at [478, 474] on icon at bounding box center [479, 471] width 5 height 8
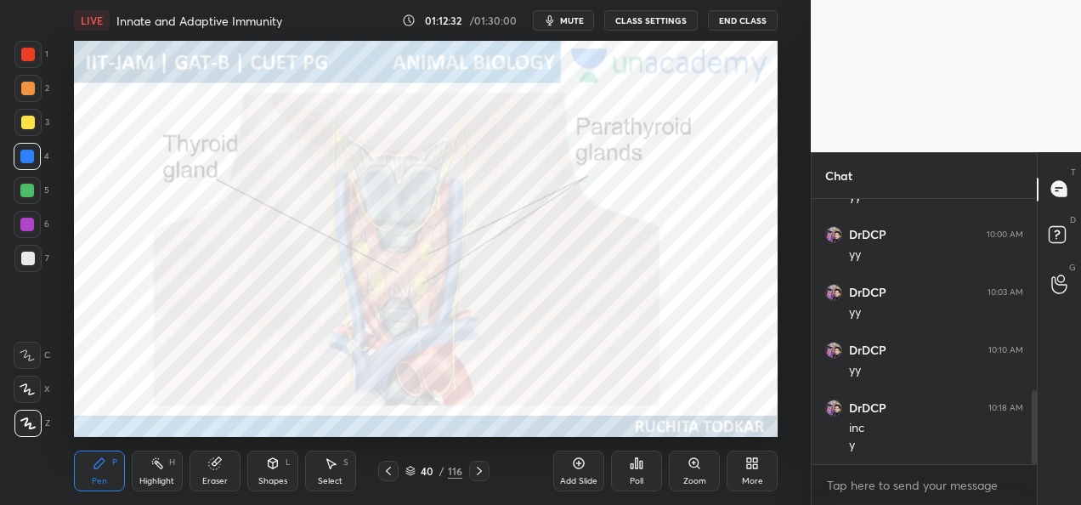
click at [490, 476] on div "40 / 116" at bounding box center [434, 471] width 240 height 20
click at [482, 471] on icon at bounding box center [480, 471] width 14 height 14
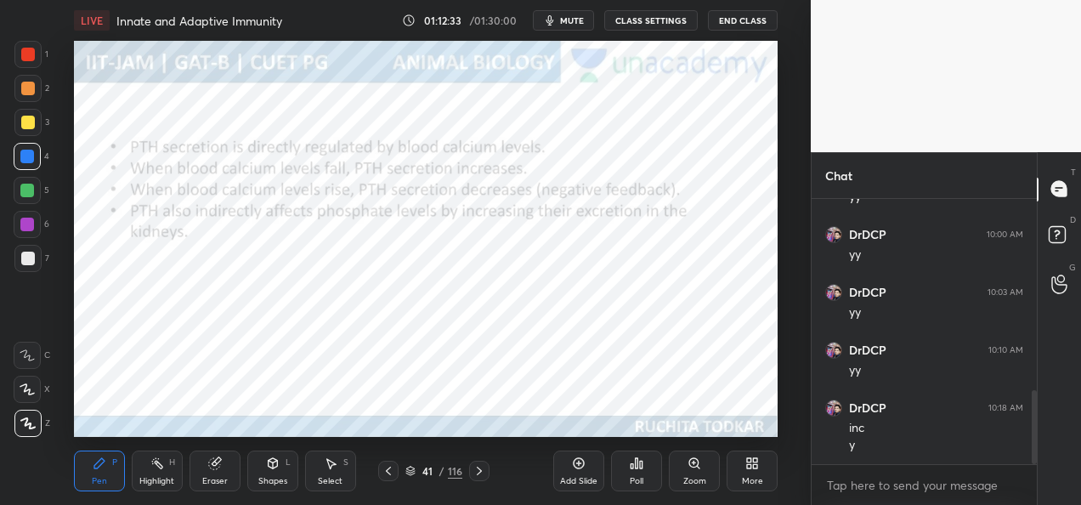
click at [479, 472] on icon at bounding box center [479, 471] width 5 height 8
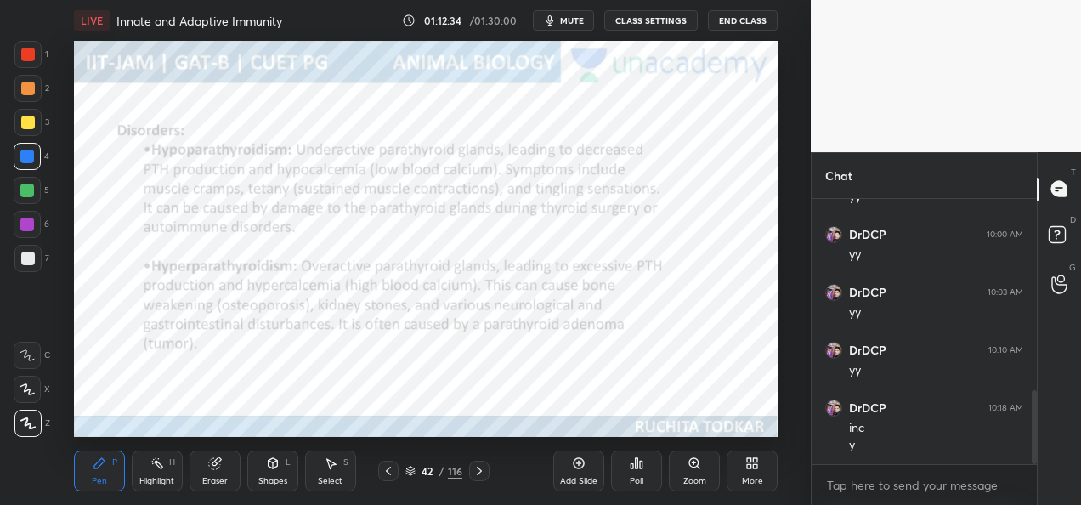
click at [479, 473] on icon at bounding box center [479, 471] width 5 height 8
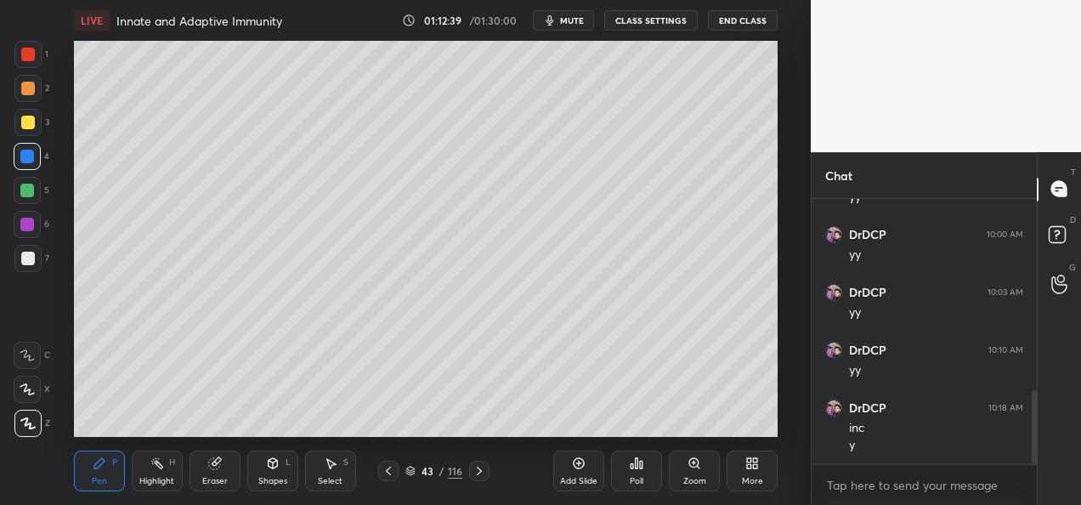
click at [34, 197] on div at bounding box center [27, 190] width 27 height 27
click at [274, 477] on div "Shapes" at bounding box center [272, 481] width 29 height 8
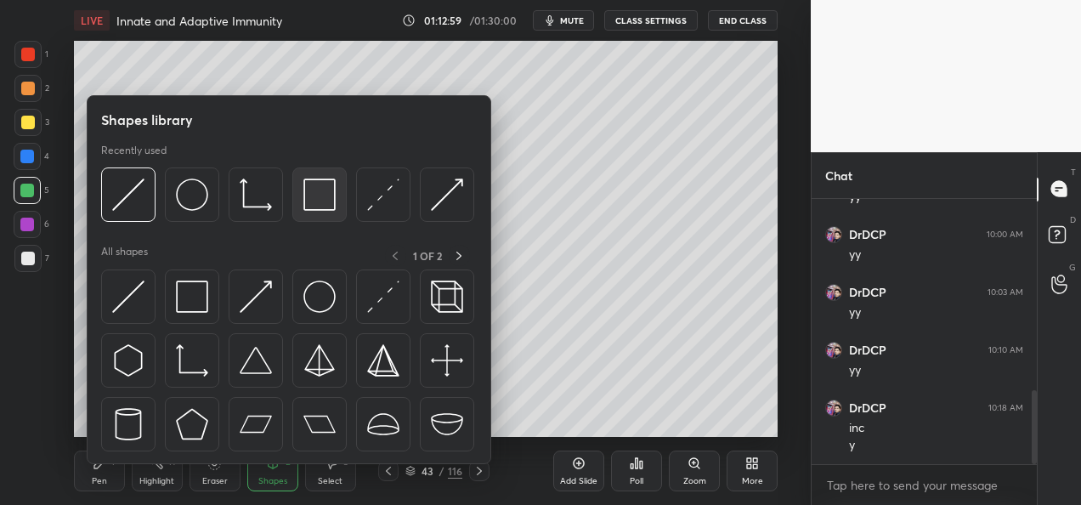
click at [314, 207] on img at bounding box center [319, 194] width 32 height 32
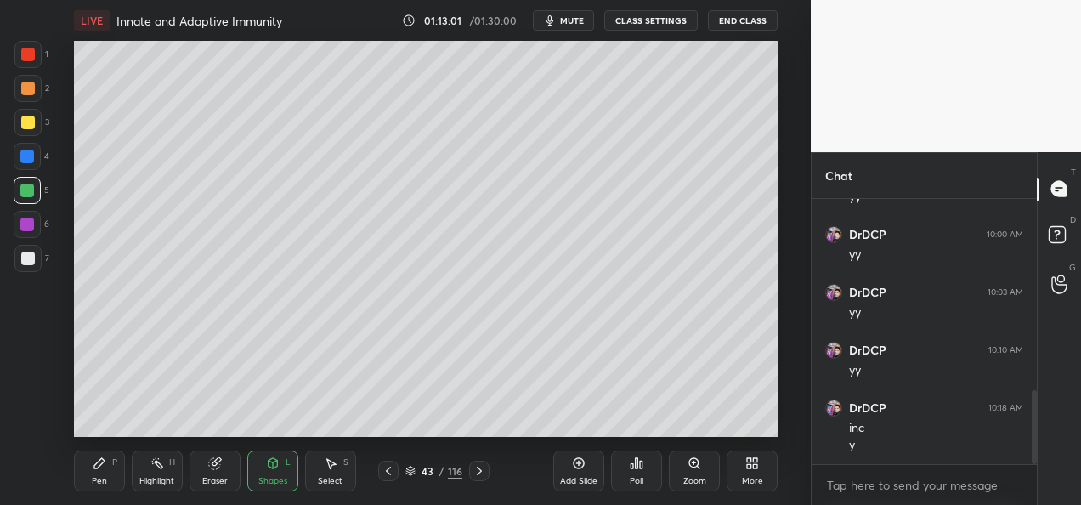
click at [34, 258] on div at bounding box center [28, 259] width 14 height 14
click at [103, 471] on div "Pen P" at bounding box center [99, 470] width 51 height 41
click at [26, 93] on div at bounding box center [28, 89] width 14 height 14
click at [25, 122] on div at bounding box center [28, 123] width 14 height 14
click at [39, 61] on div at bounding box center [27, 54] width 27 height 27
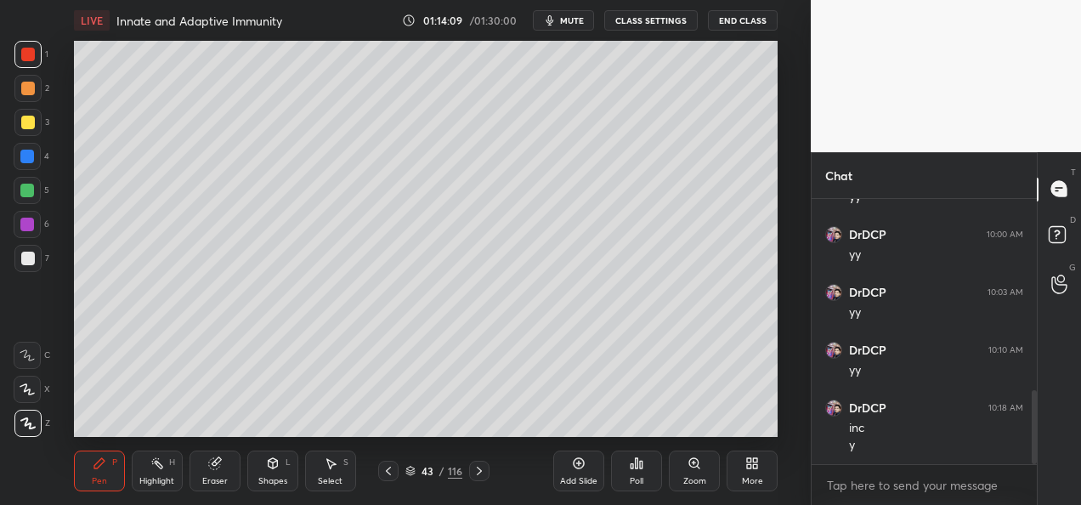
click at [23, 123] on div at bounding box center [28, 123] width 14 height 14
click at [575, 473] on div "Add Slide" at bounding box center [578, 470] width 51 height 41
click at [28, 91] on div at bounding box center [28, 89] width 14 height 14
click at [32, 156] on div at bounding box center [27, 157] width 14 height 14
click at [35, 126] on div at bounding box center [27, 122] width 27 height 27
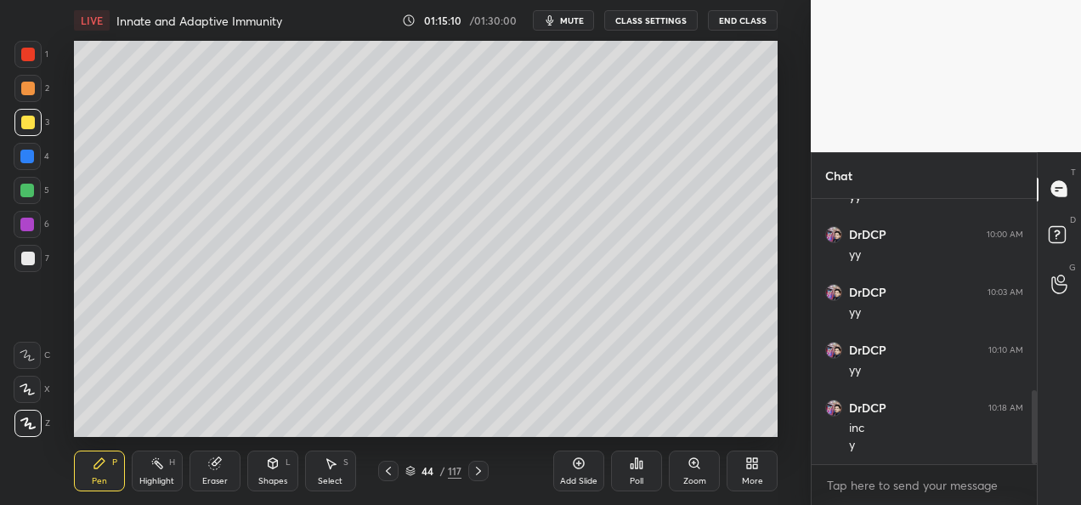
click at [28, 62] on div at bounding box center [27, 54] width 27 height 27
click at [24, 122] on div at bounding box center [28, 123] width 14 height 14
click at [25, 223] on div at bounding box center [27, 225] width 14 height 14
click at [32, 193] on div at bounding box center [27, 191] width 14 height 14
click at [28, 226] on div at bounding box center [27, 225] width 14 height 14
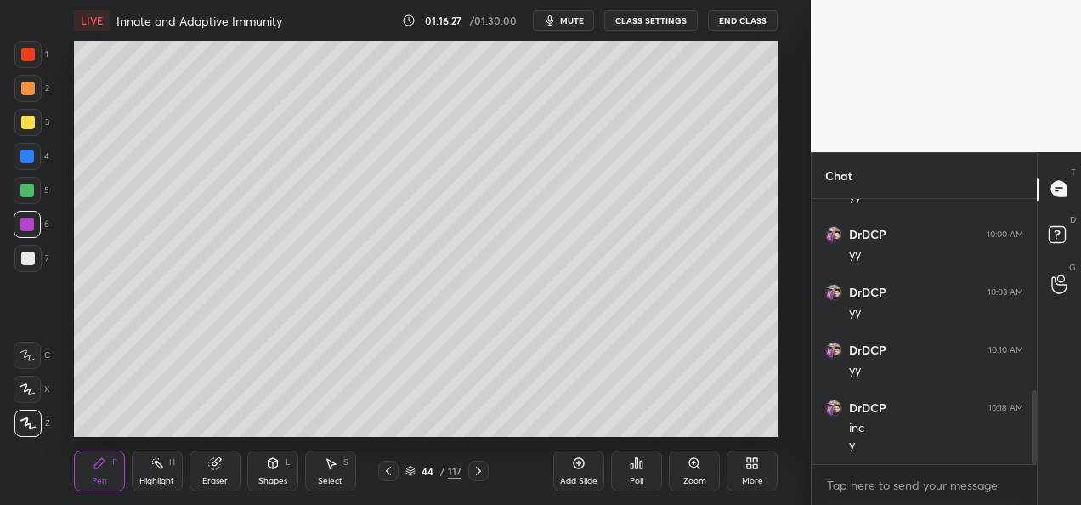
click at [28, 258] on div at bounding box center [28, 259] width 14 height 14
click at [479, 474] on icon at bounding box center [479, 471] width 14 height 14
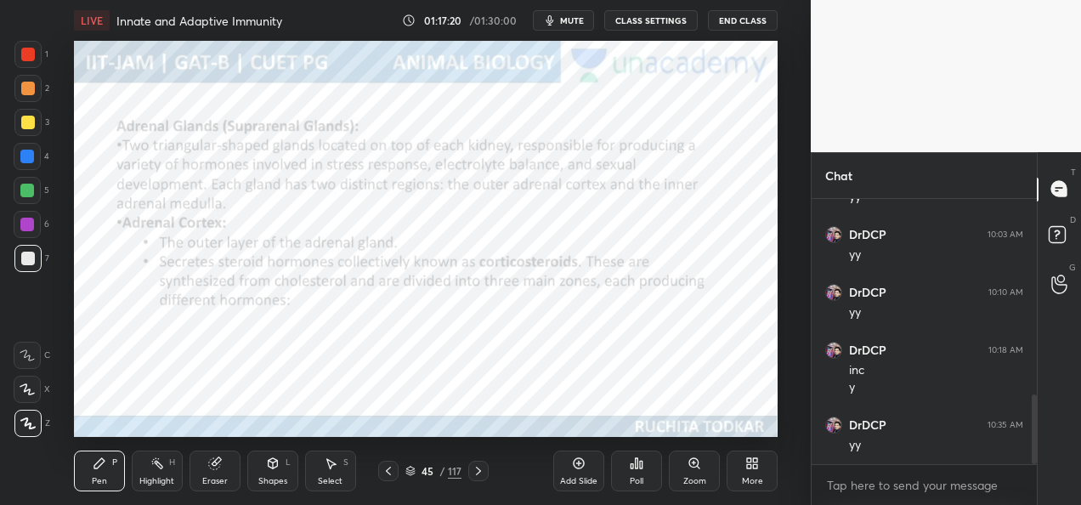
click at [473, 478] on div at bounding box center [478, 471] width 20 height 20
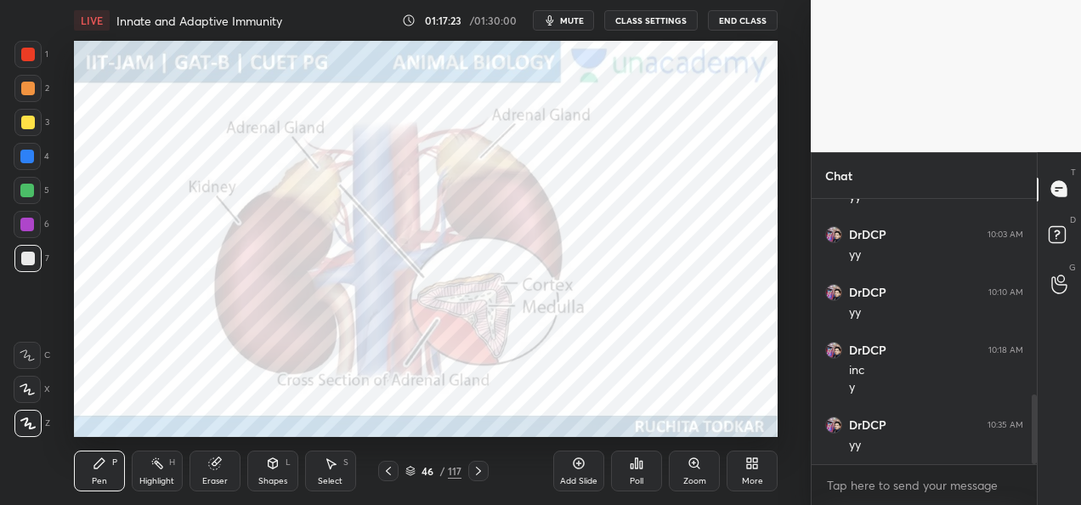
click at [395, 473] on div at bounding box center [388, 471] width 20 height 20
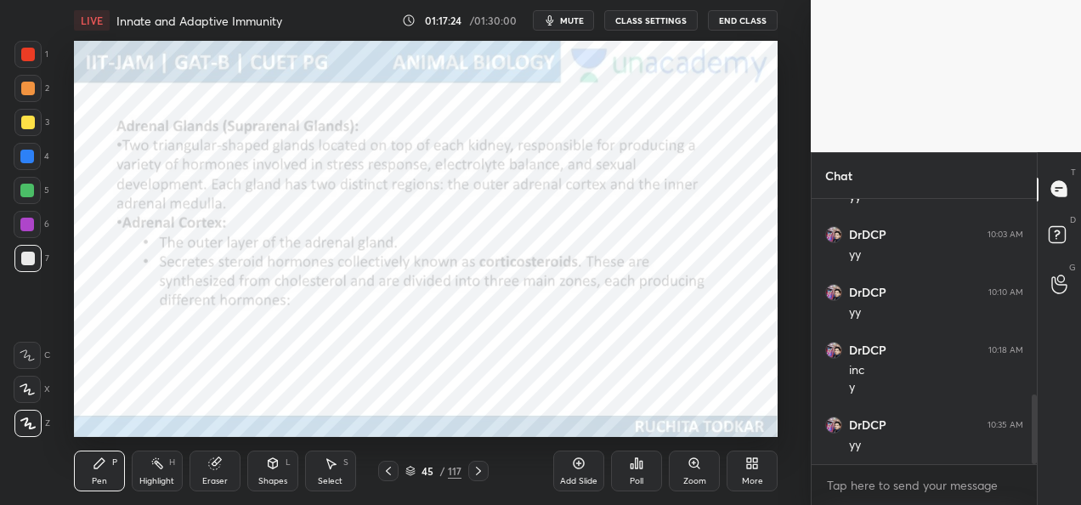
click at [396, 477] on div at bounding box center [388, 471] width 20 height 20
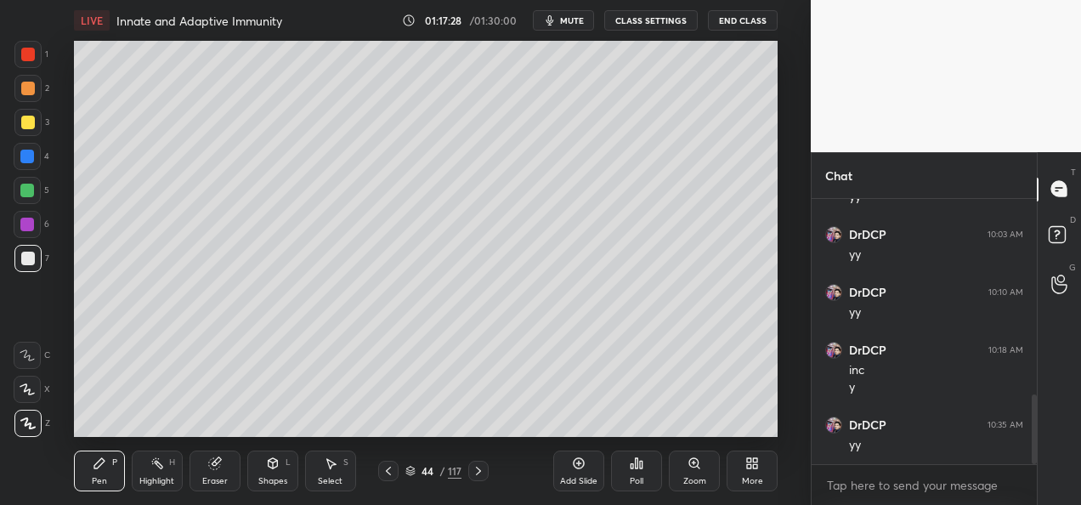
click at [407, 473] on icon at bounding box center [410, 474] width 8 height 3
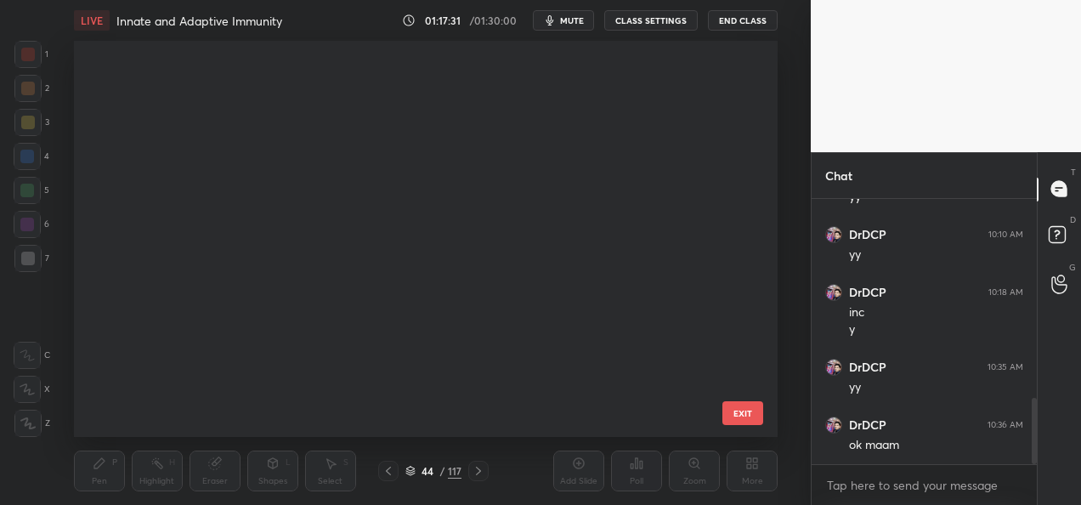
scroll to position [4253, 0]
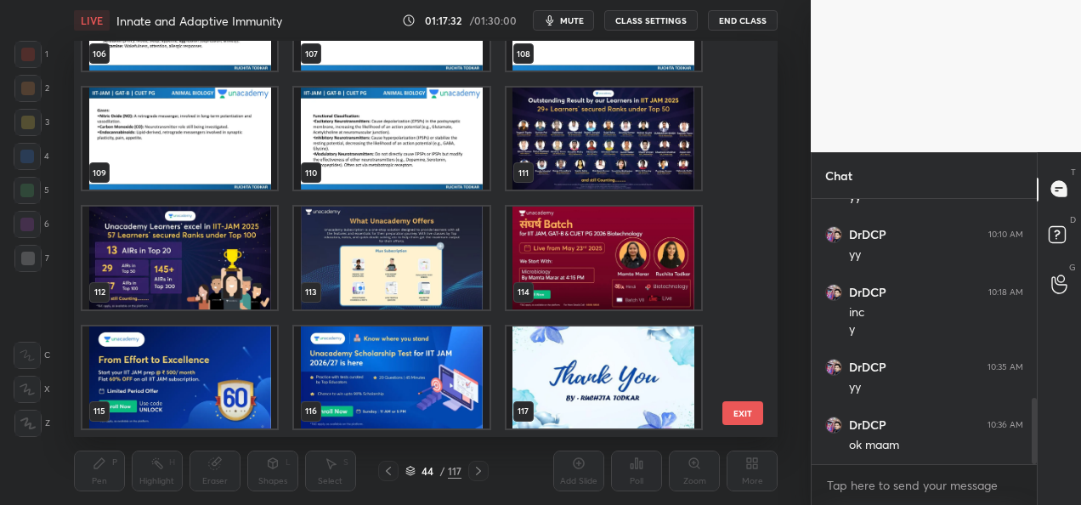
click at [585, 384] on img "grid" at bounding box center [603, 377] width 195 height 102
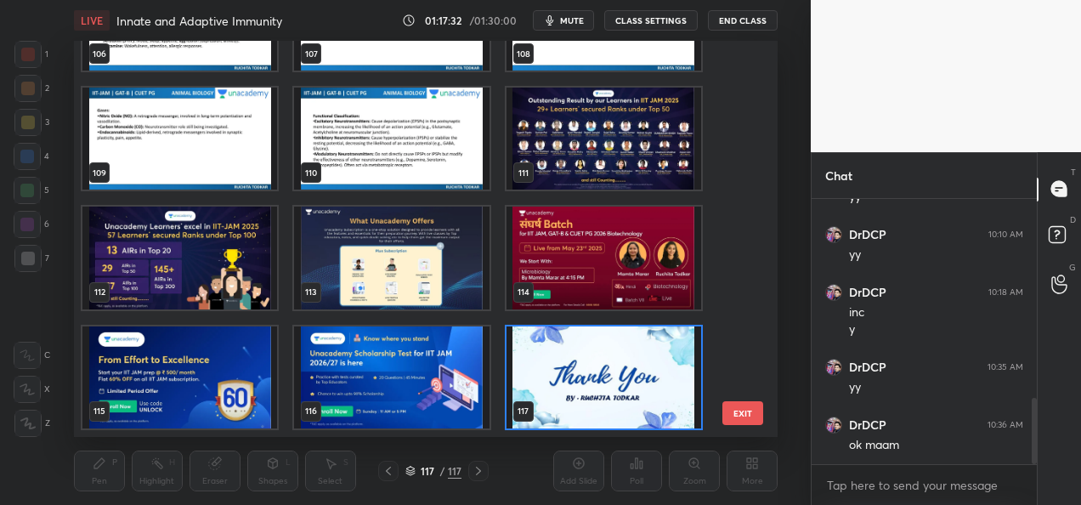
click at [586, 387] on img "grid" at bounding box center [603, 377] width 195 height 102
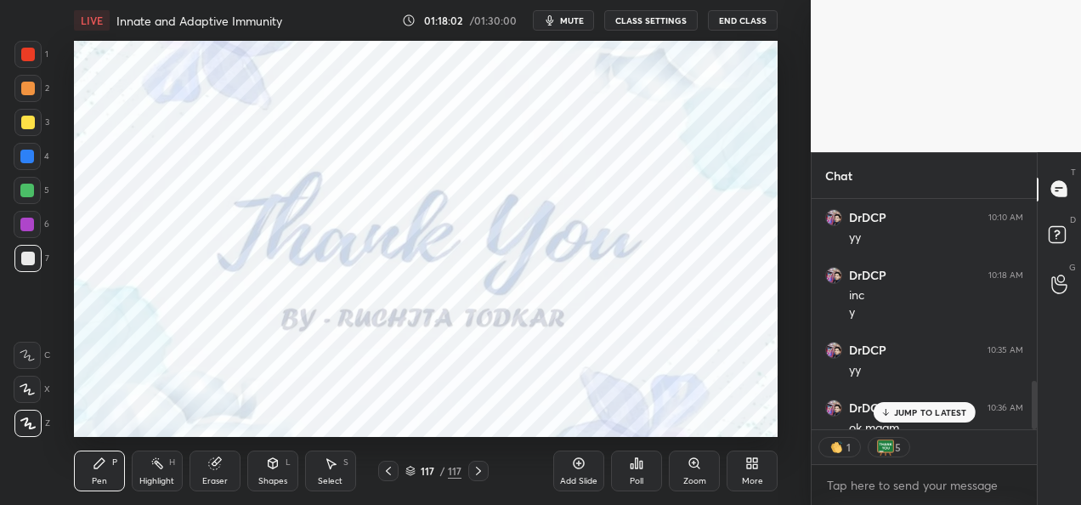
scroll to position [870, 0]
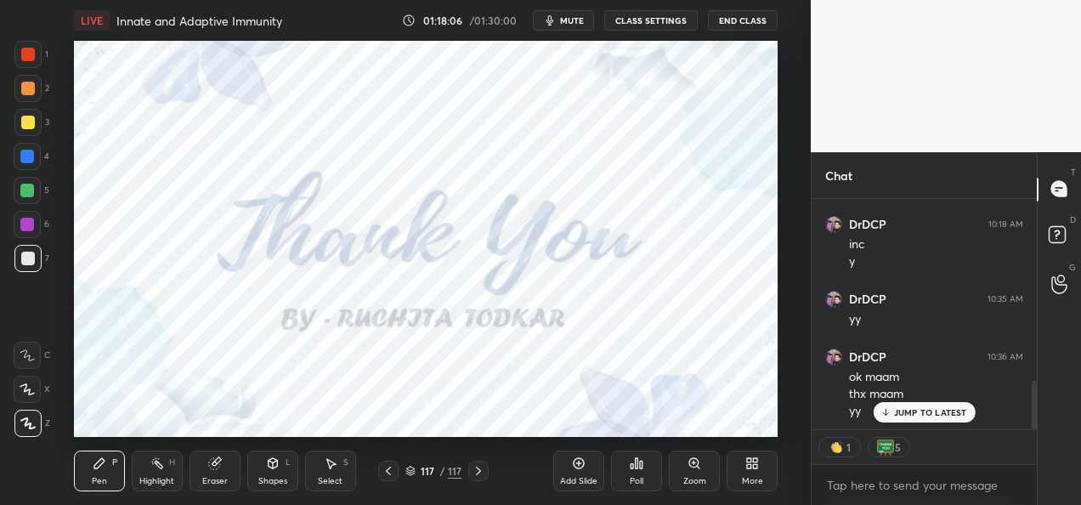
click at [670, 22] on button "CLASS SETTINGS" at bounding box center [650, 20] width 93 height 20
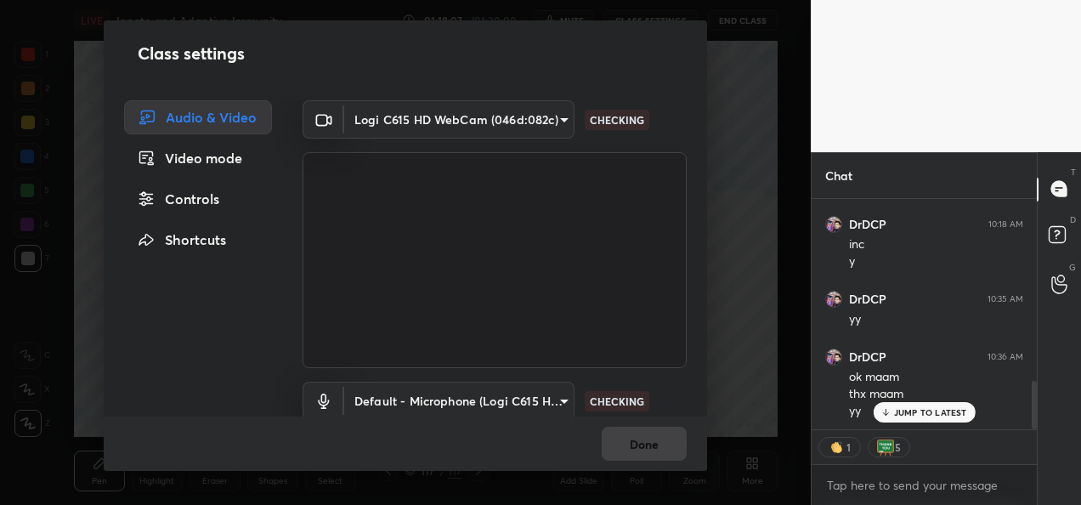
click at [667, 24] on div "Class settings" at bounding box center [405, 53] width 603 height 66
type textarea "x"
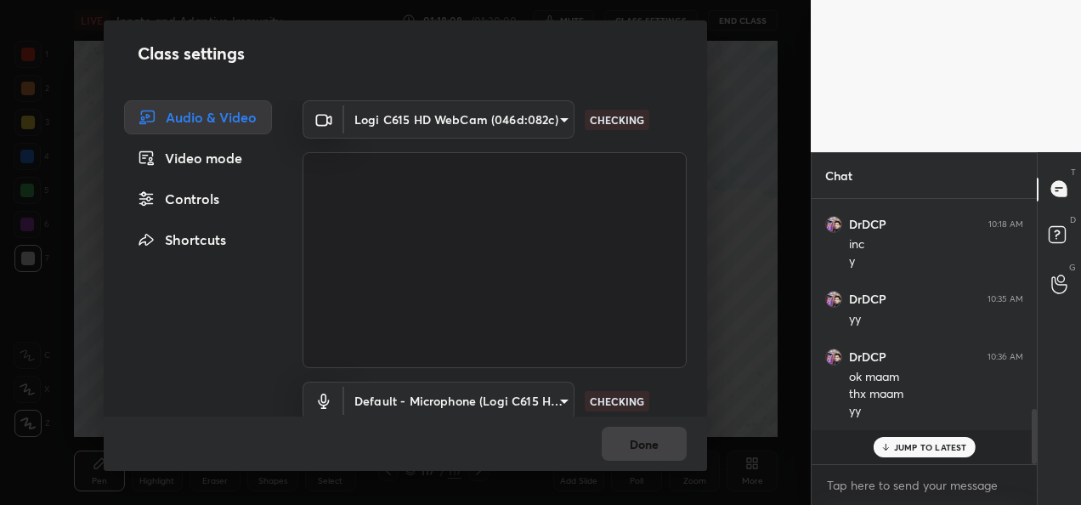
click at [534, 117] on body "1 2 3 4 5 6 7 C X Z C X Z E E Erase all H H LIVE Innate and Adaptive Immunity 0…" at bounding box center [540, 252] width 1081 height 505
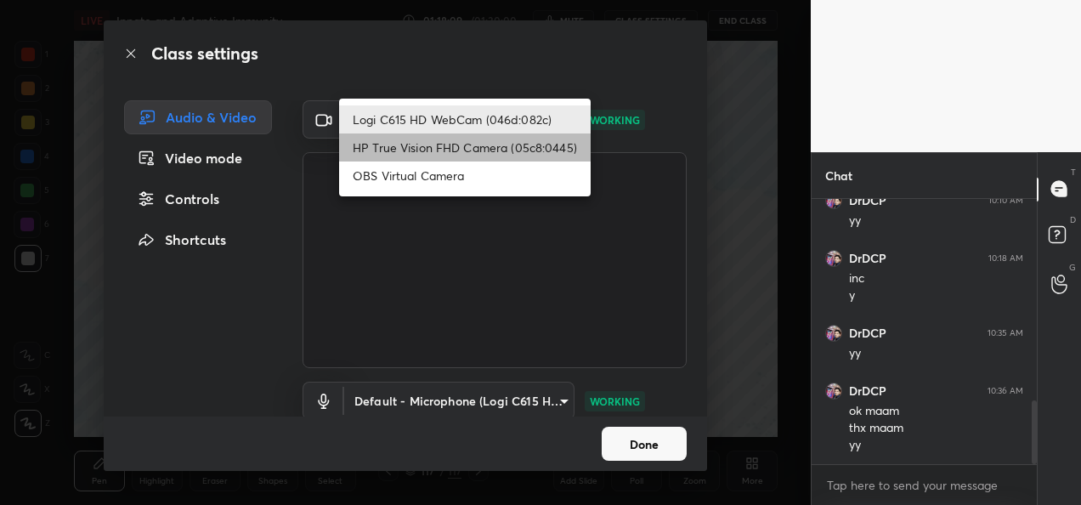
click at [474, 155] on li "HP True Vision FHD Camera (05c8:0445)" at bounding box center [465, 147] width 252 height 28
type input "bcf53276a89e7daf4ffafe53acaefef8a573b71029af250087ced6fea5ab325b"
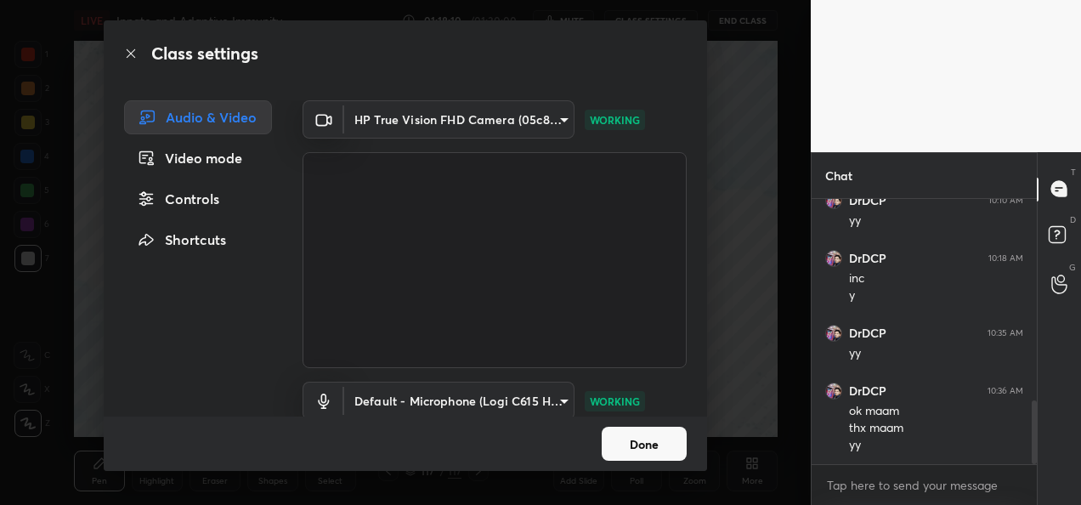
click at [631, 442] on button "Done" at bounding box center [644, 444] width 85 height 34
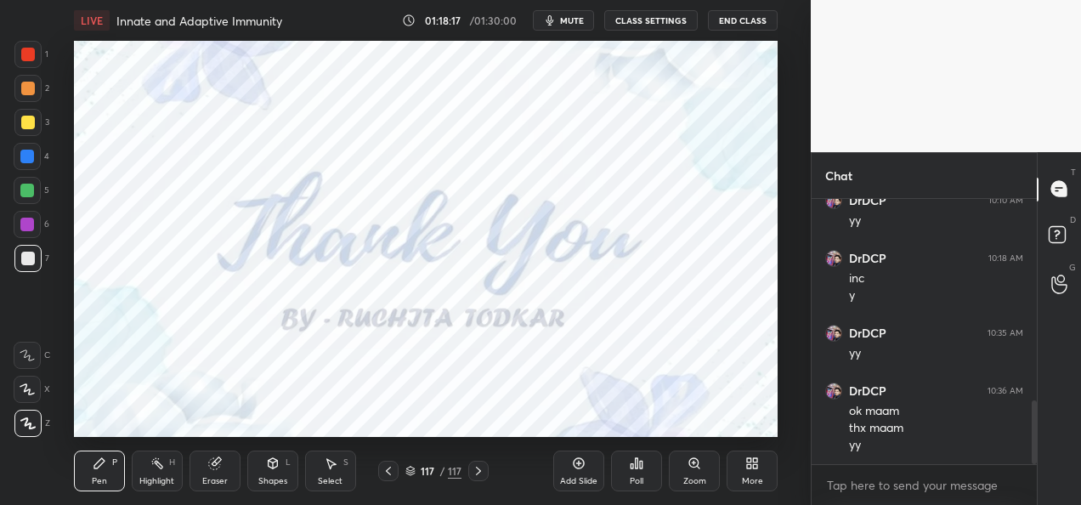
click at [729, 20] on button "End Class" at bounding box center [743, 20] width 70 height 20
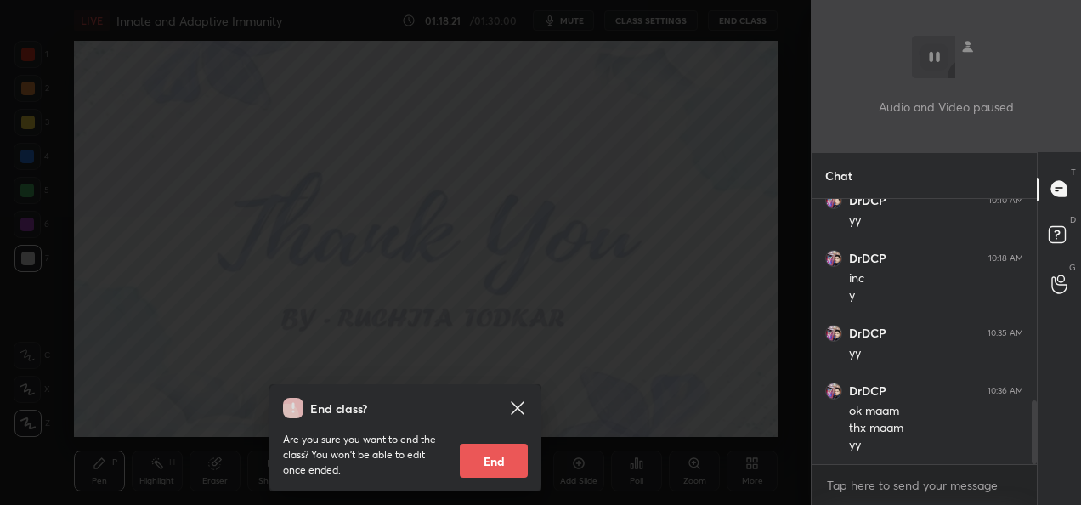
click at [507, 456] on button "End" at bounding box center [494, 461] width 68 height 34
type textarea "x"
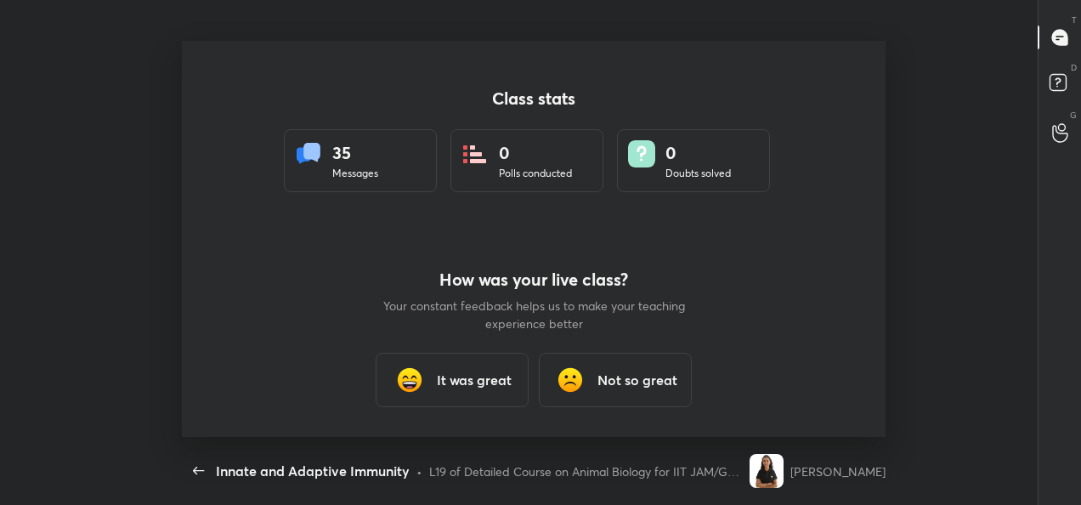
scroll to position [84602, 83930]
